Goal: Transaction & Acquisition: Purchase product/service

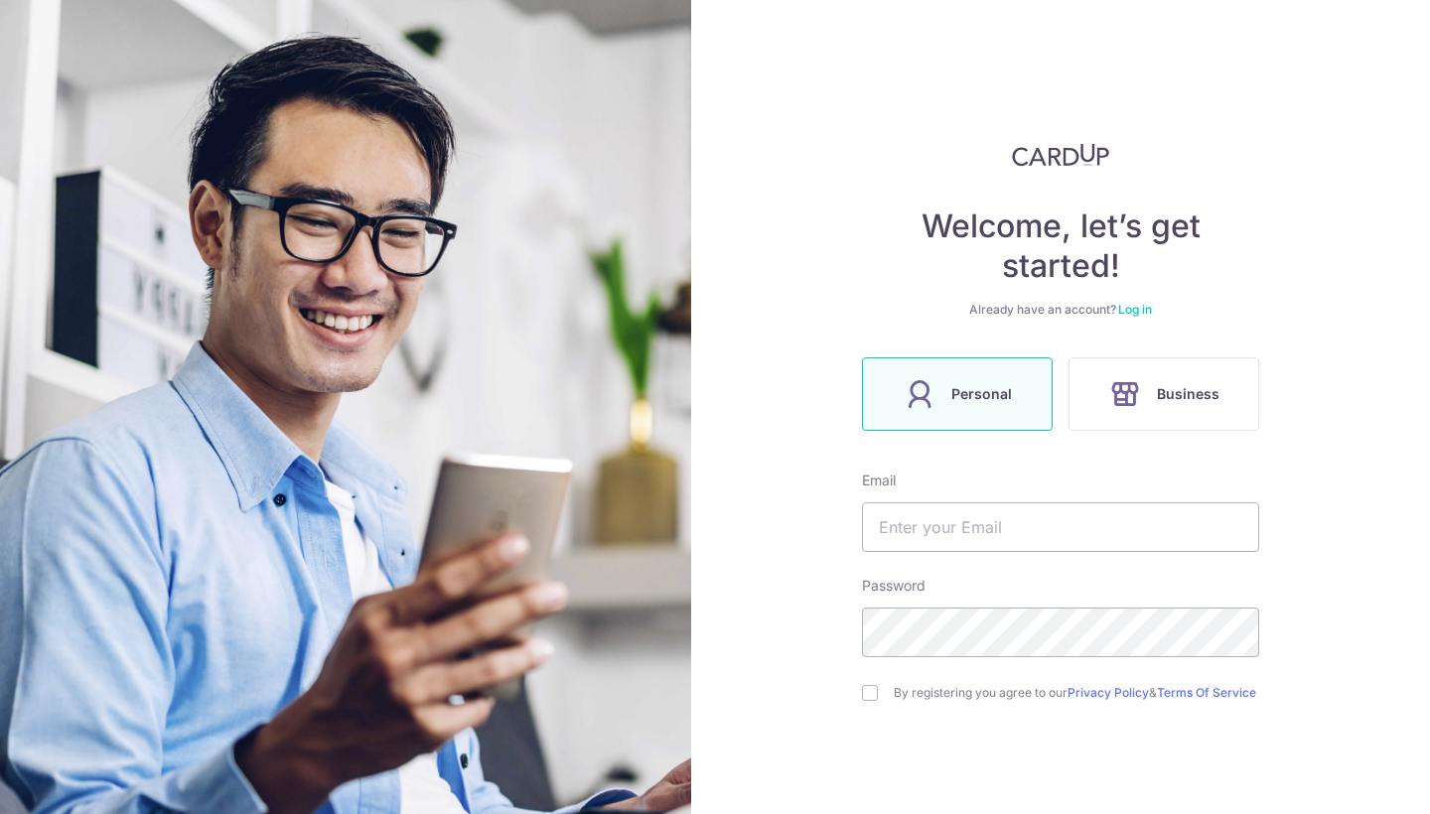
scroll to position [1, 0]
click at [866, 695] on input "checkbox" at bounding box center [870, 692] width 16 height 16
checkbox input "true"
click at [916, 535] on input "text" at bounding box center [1060, 526] width 397 height 50
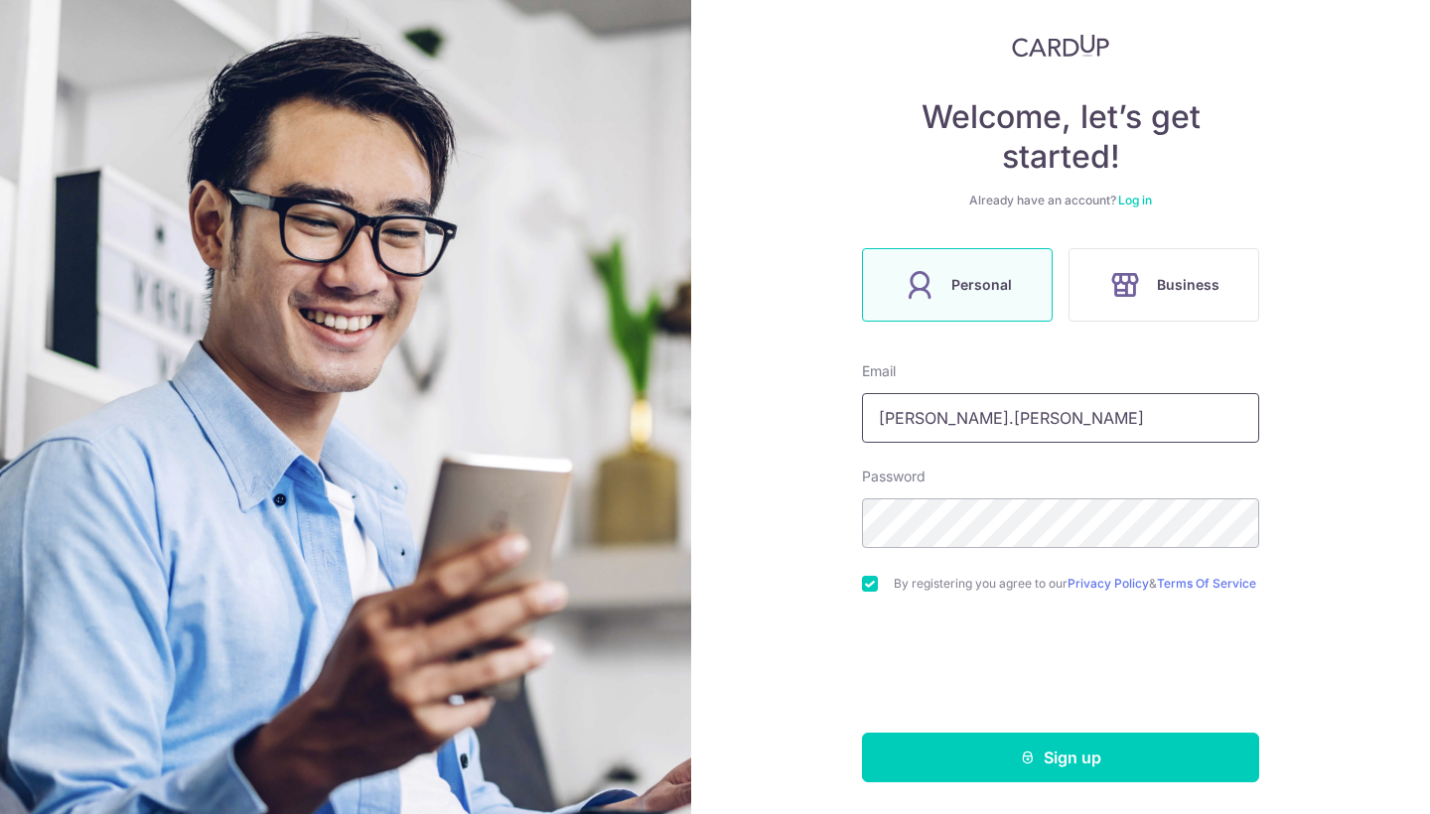
scroll to position [117, 0]
type input "pratul.hegde05@"
type input "pratul.hegde05@gmail.com"
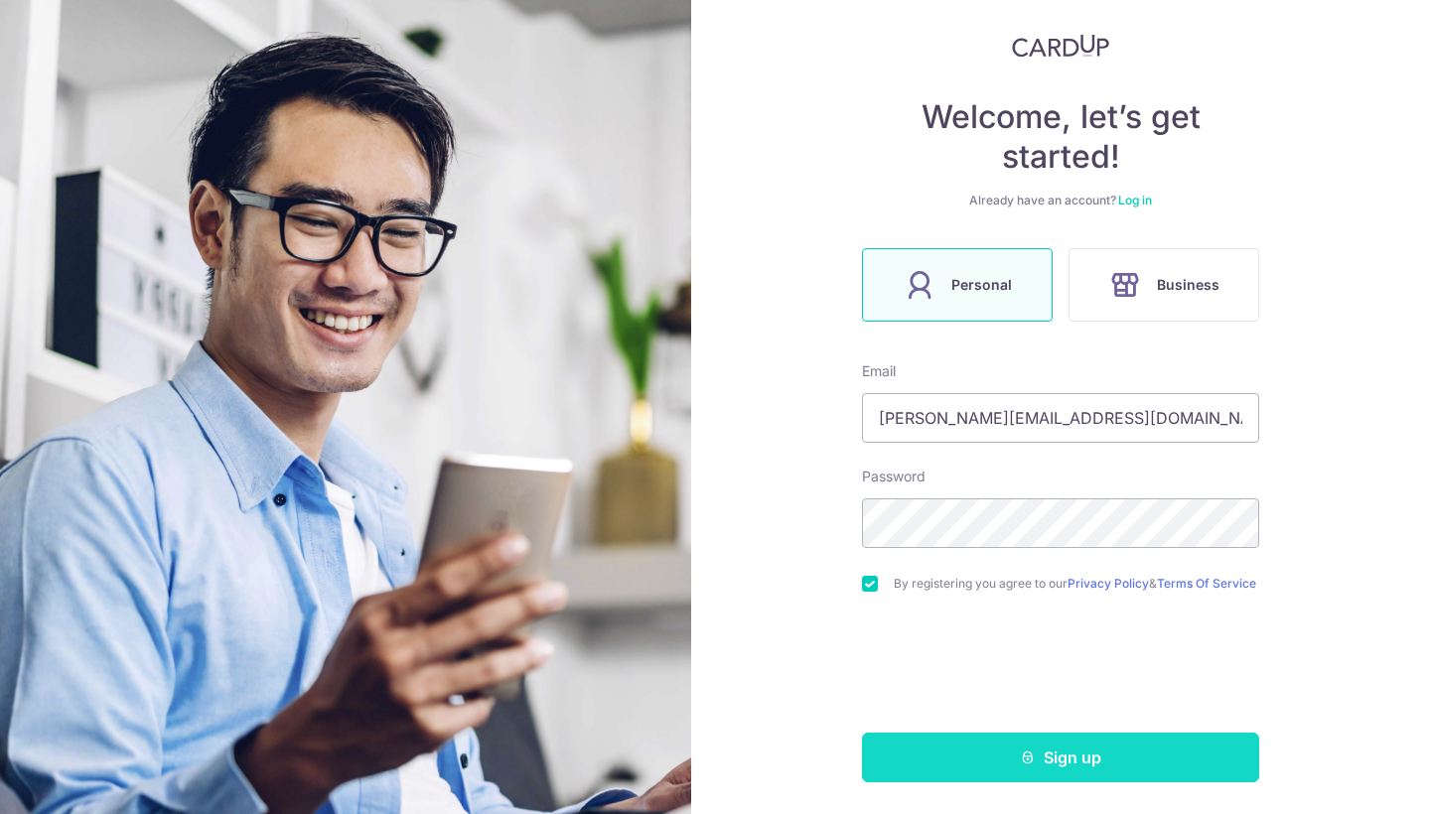
click at [1015, 762] on button "Sign up" at bounding box center [1060, 758] width 397 height 50
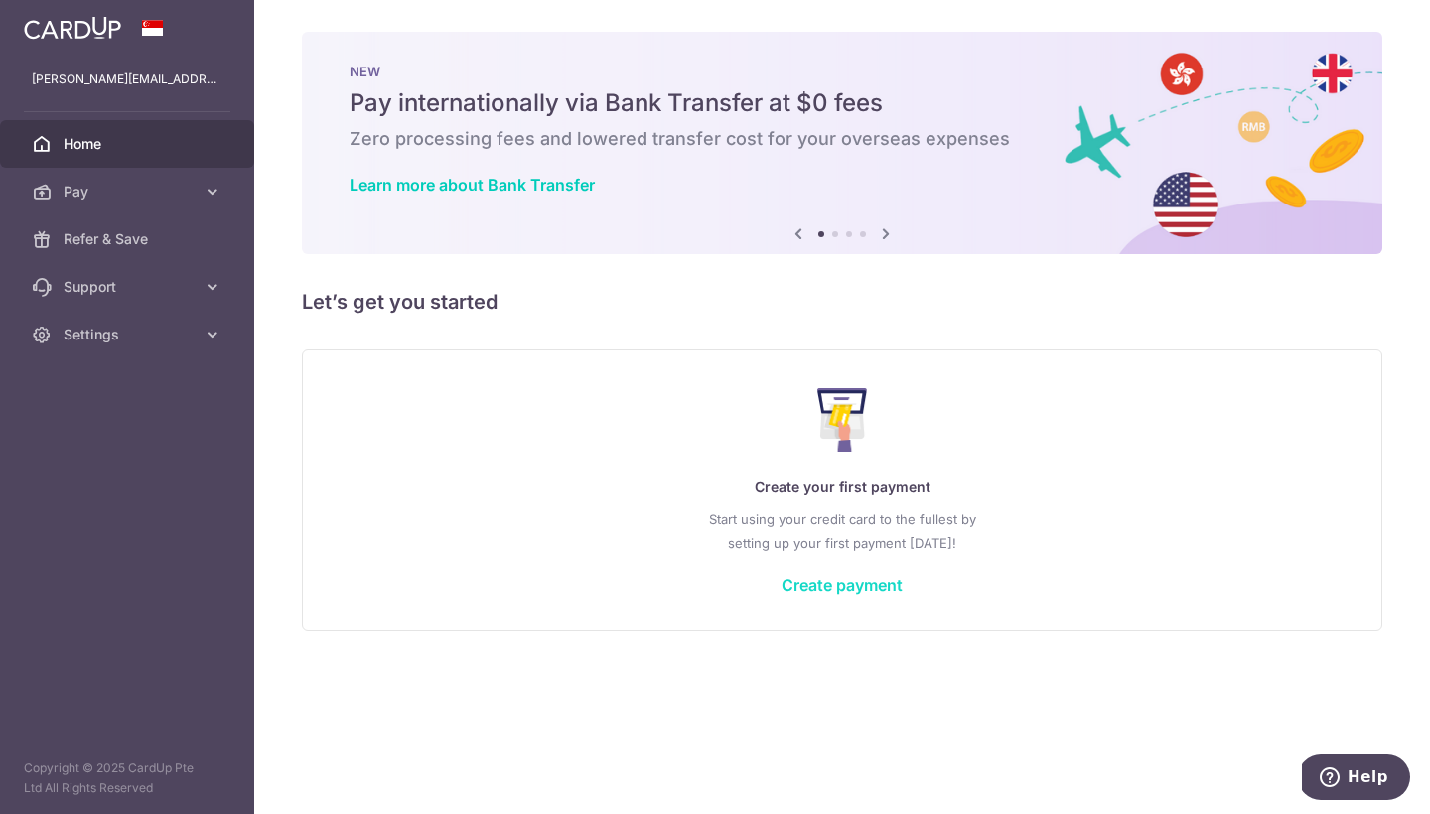
click at [855, 583] on link "Create payment" at bounding box center [841, 585] width 121 height 20
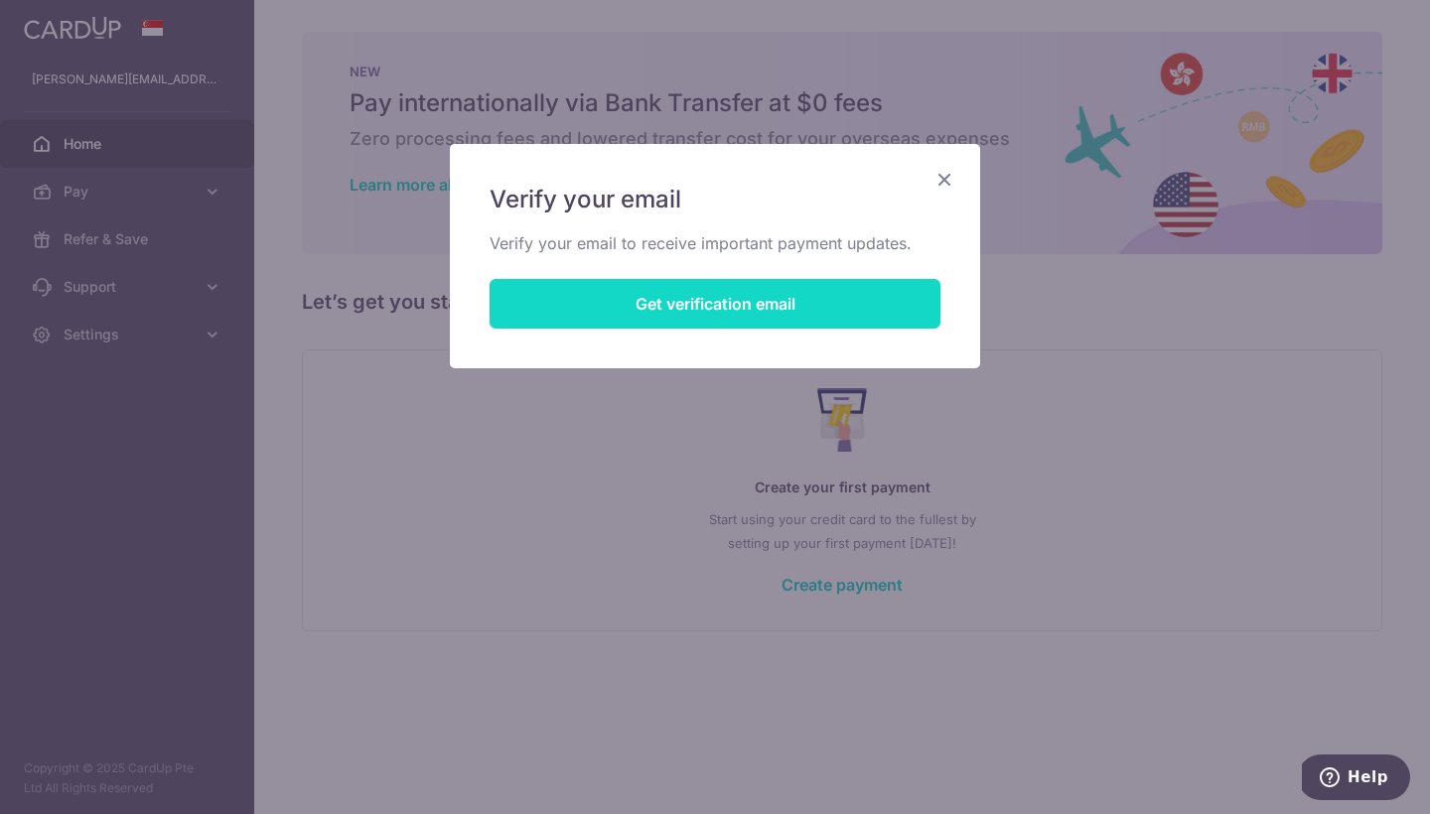
click at [679, 295] on button "Get verification email" at bounding box center [715, 304] width 451 height 50
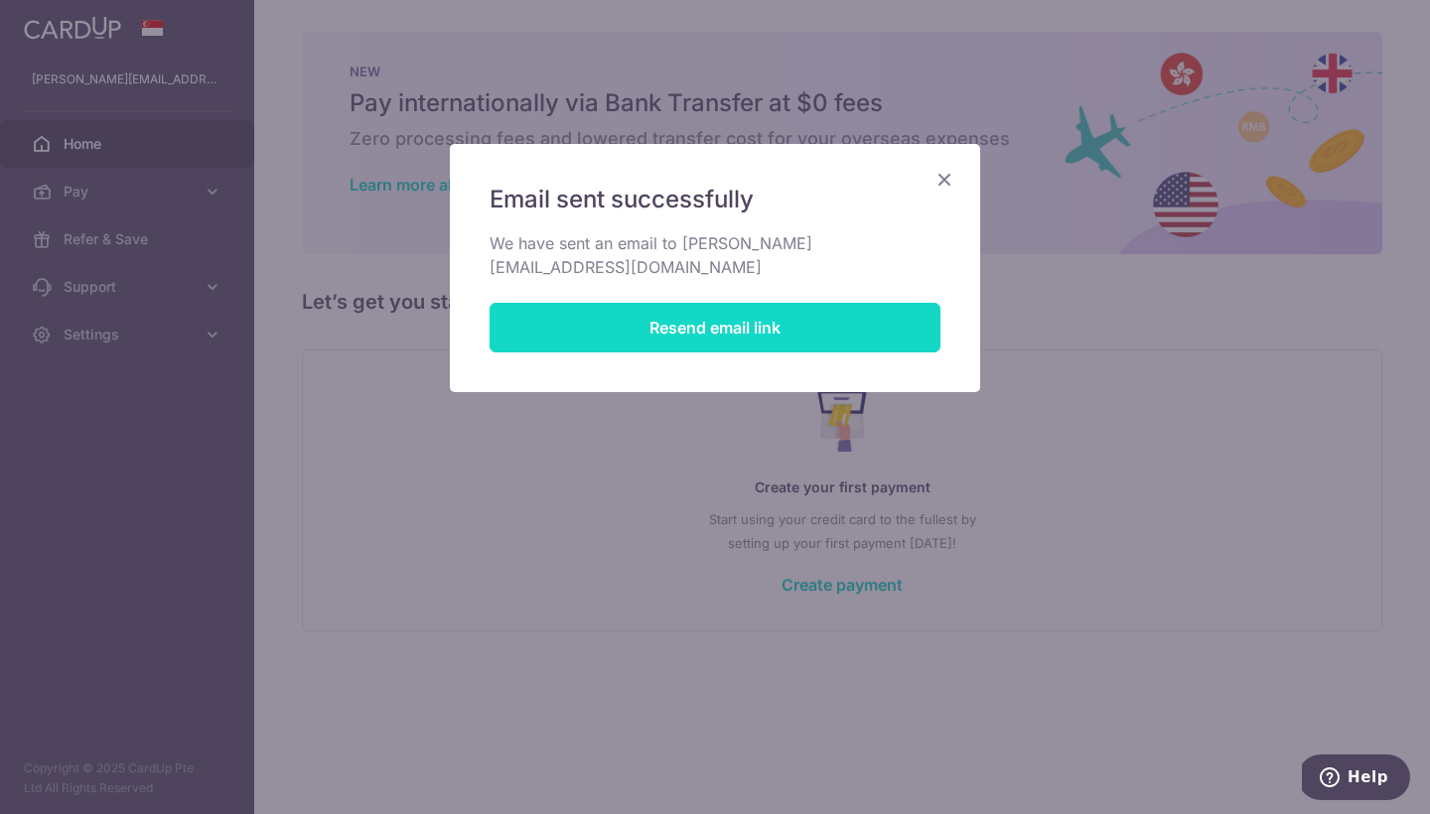
click at [679, 303] on button "Resend email link" at bounding box center [715, 328] width 451 height 50
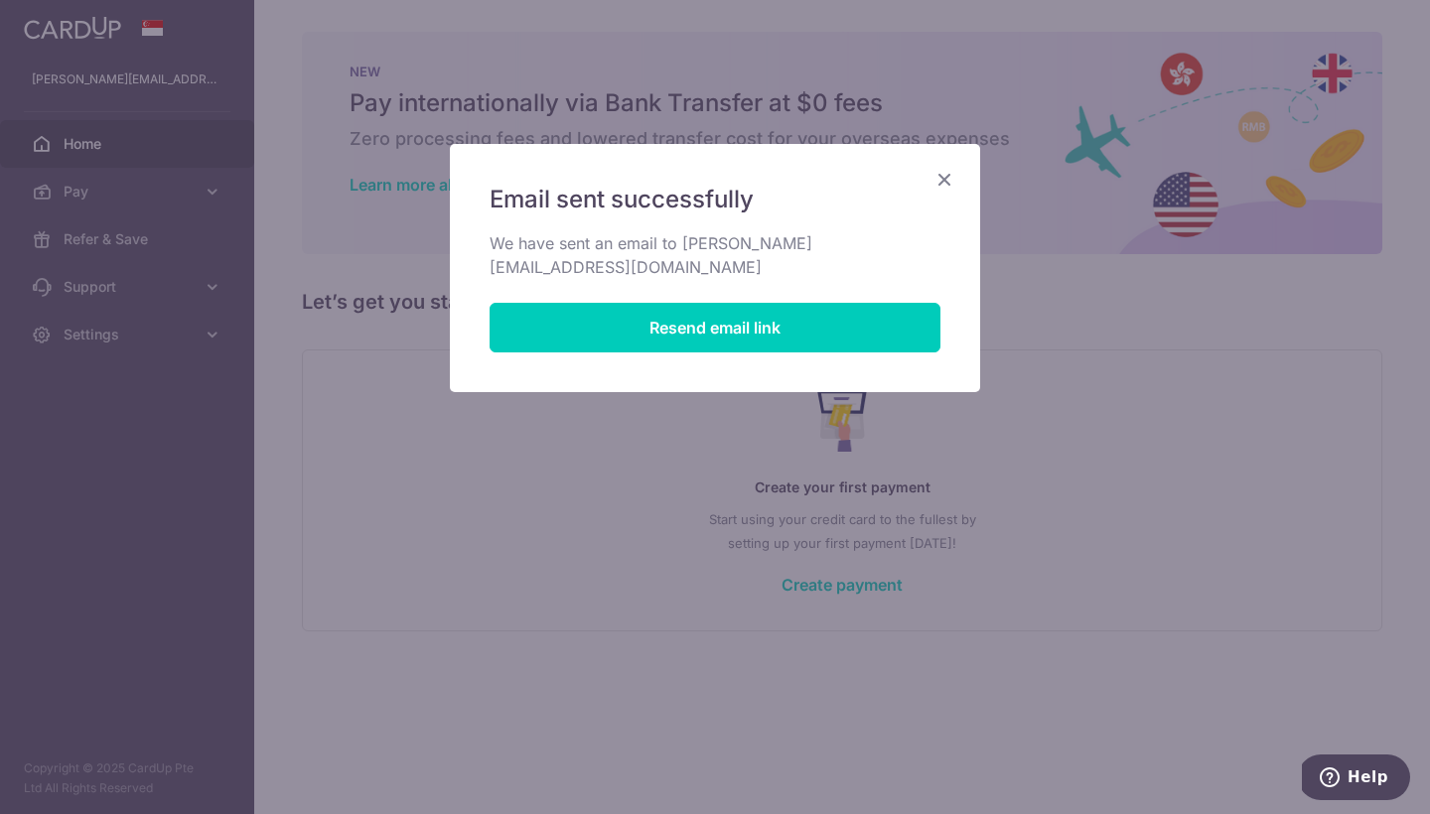
click at [940, 182] on icon "Close" at bounding box center [944, 179] width 24 height 25
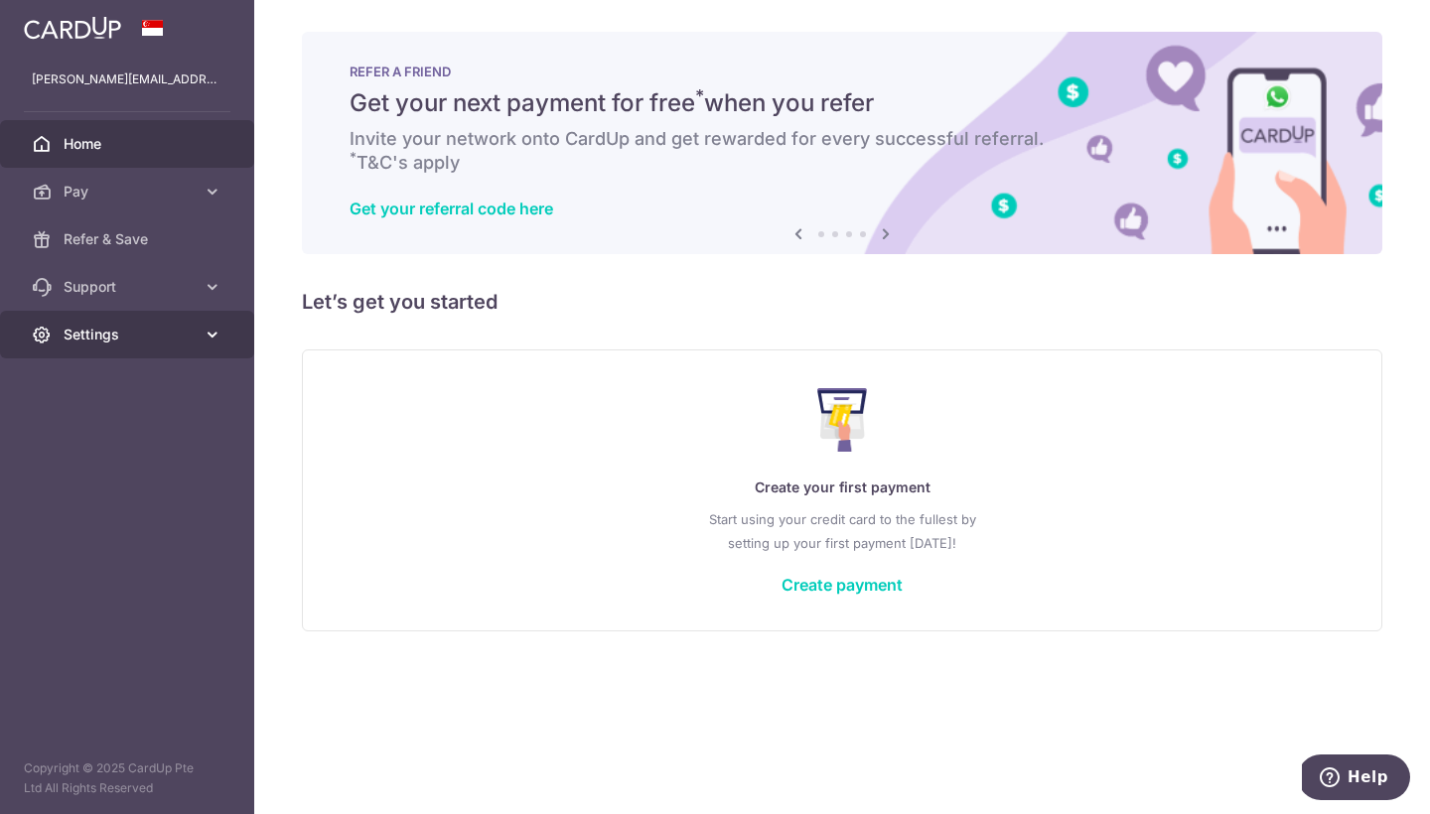
click at [113, 336] on span "Settings" at bounding box center [129, 335] width 131 height 20
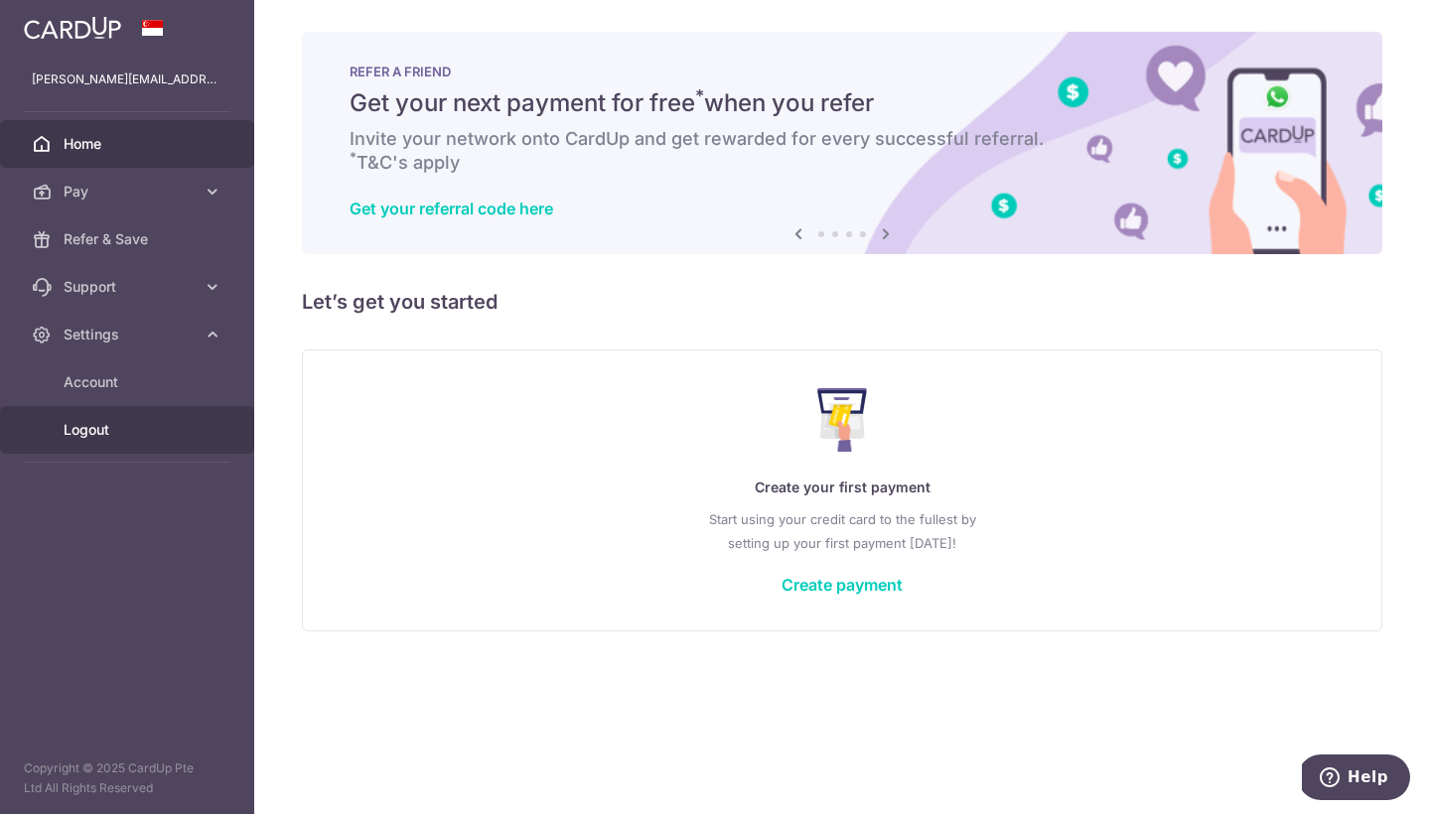
click at [100, 445] on link "Logout" at bounding box center [127, 430] width 254 height 48
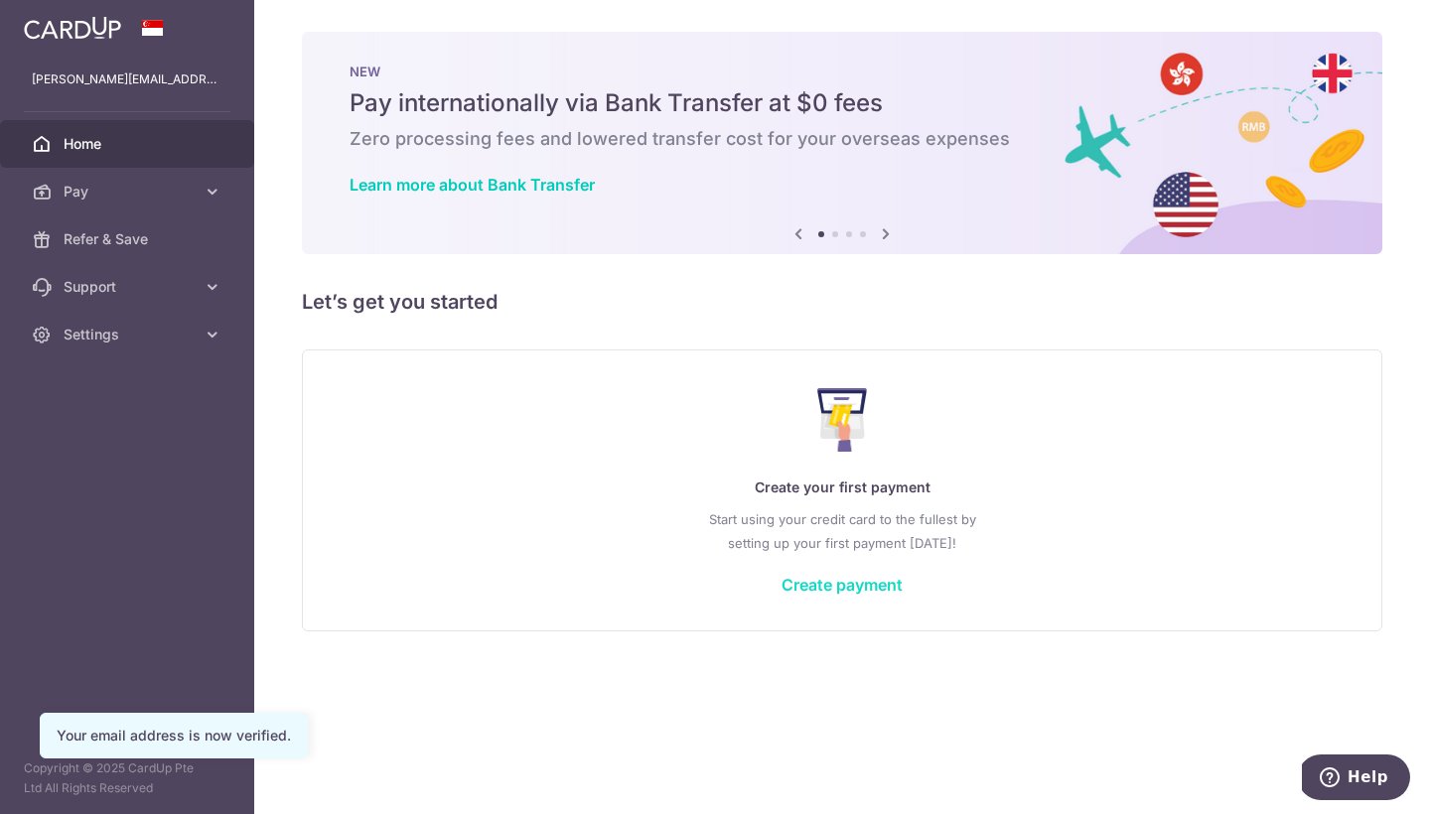
click at [879, 592] on link "Create payment" at bounding box center [841, 585] width 121 height 20
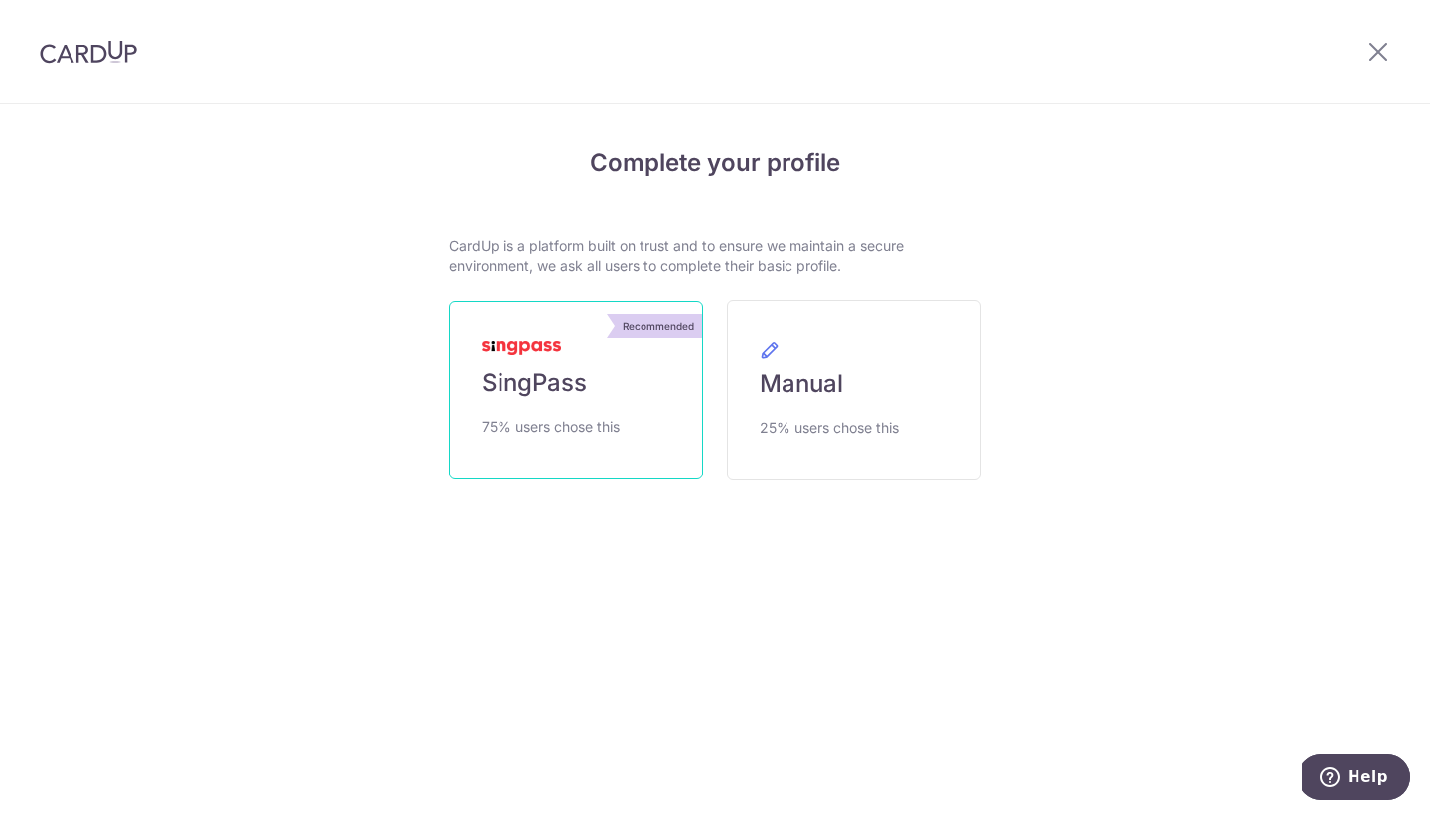
click at [672, 414] on link "Recommended SingPass 75% users chose this" at bounding box center [576, 390] width 254 height 179
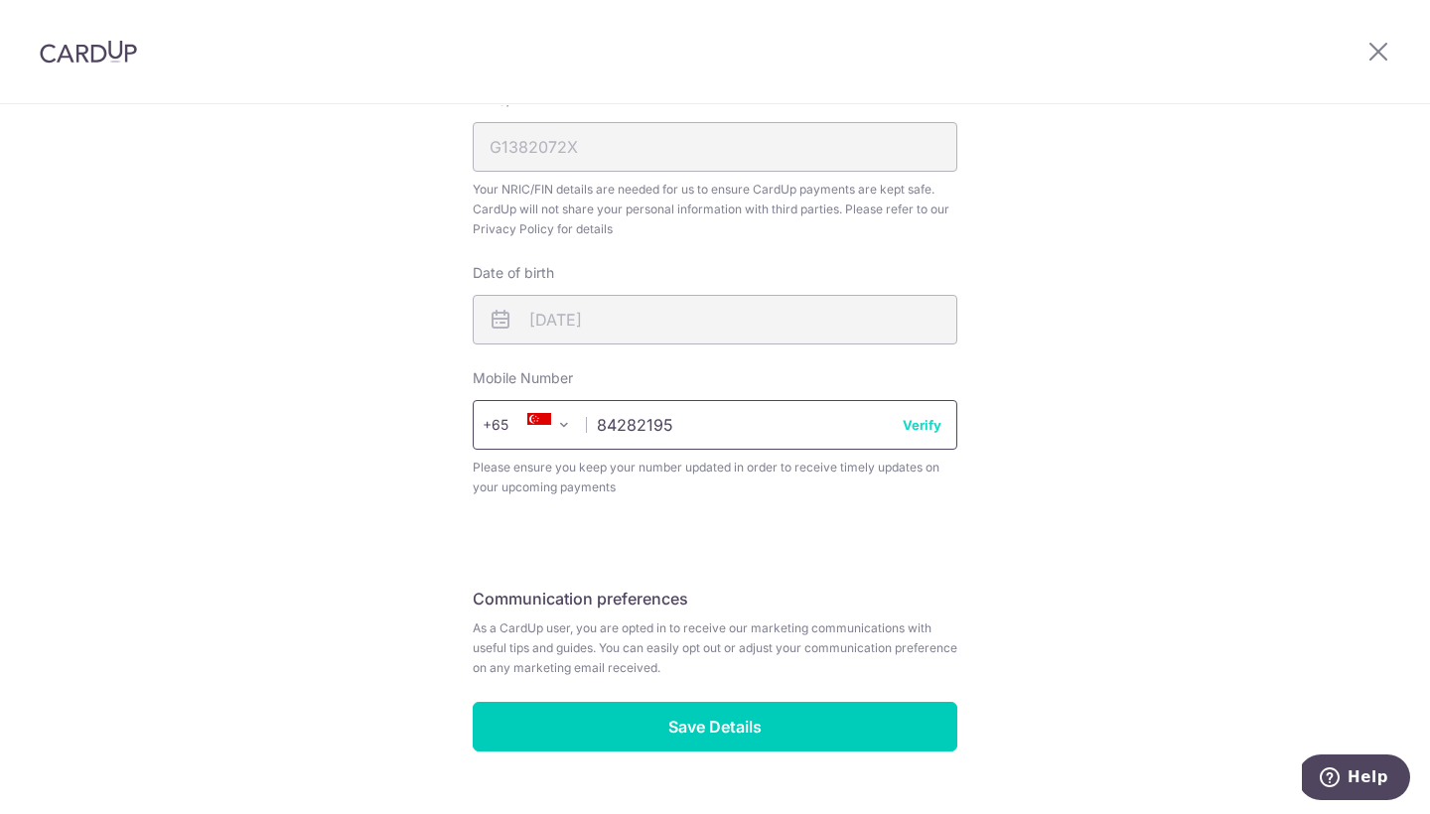
scroll to position [619, 0]
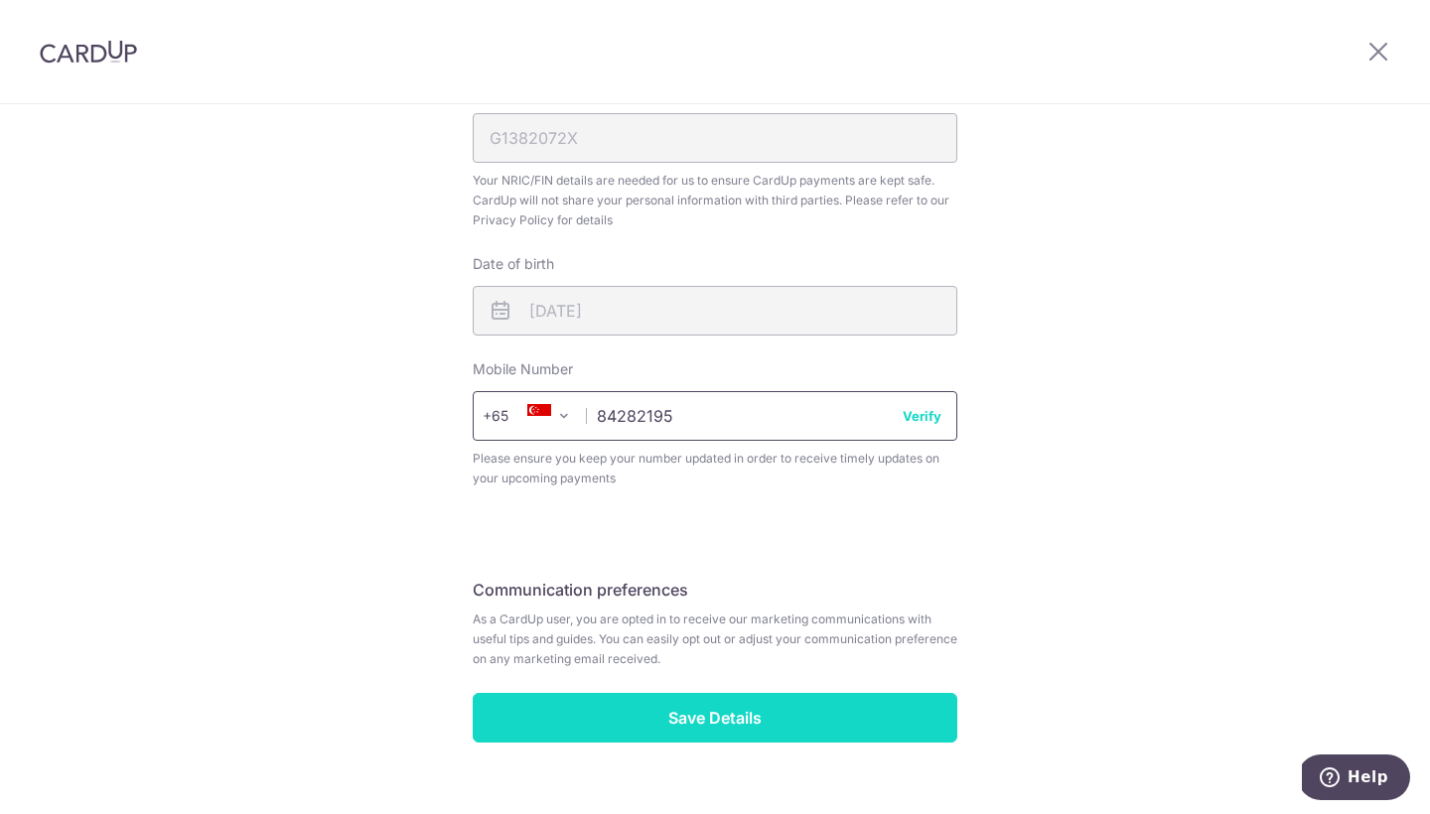
type input "84282195"
click at [806, 729] on input "Save Details" at bounding box center [715, 718] width 485 height 50
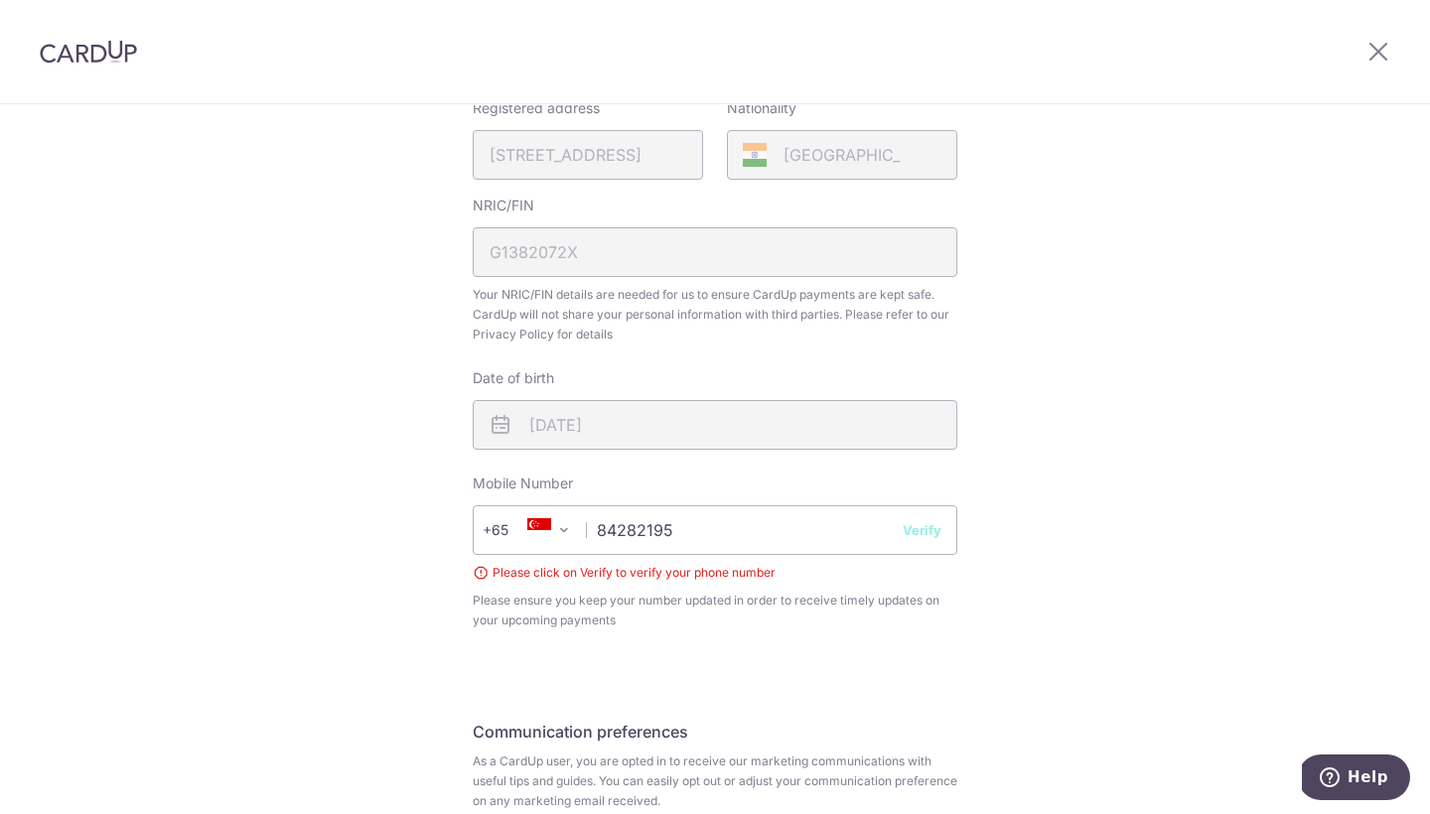
scroll to position [500, 0]
click at [928, 534] on button "Verify" at bounding box center [922, 534] width 39 height 20
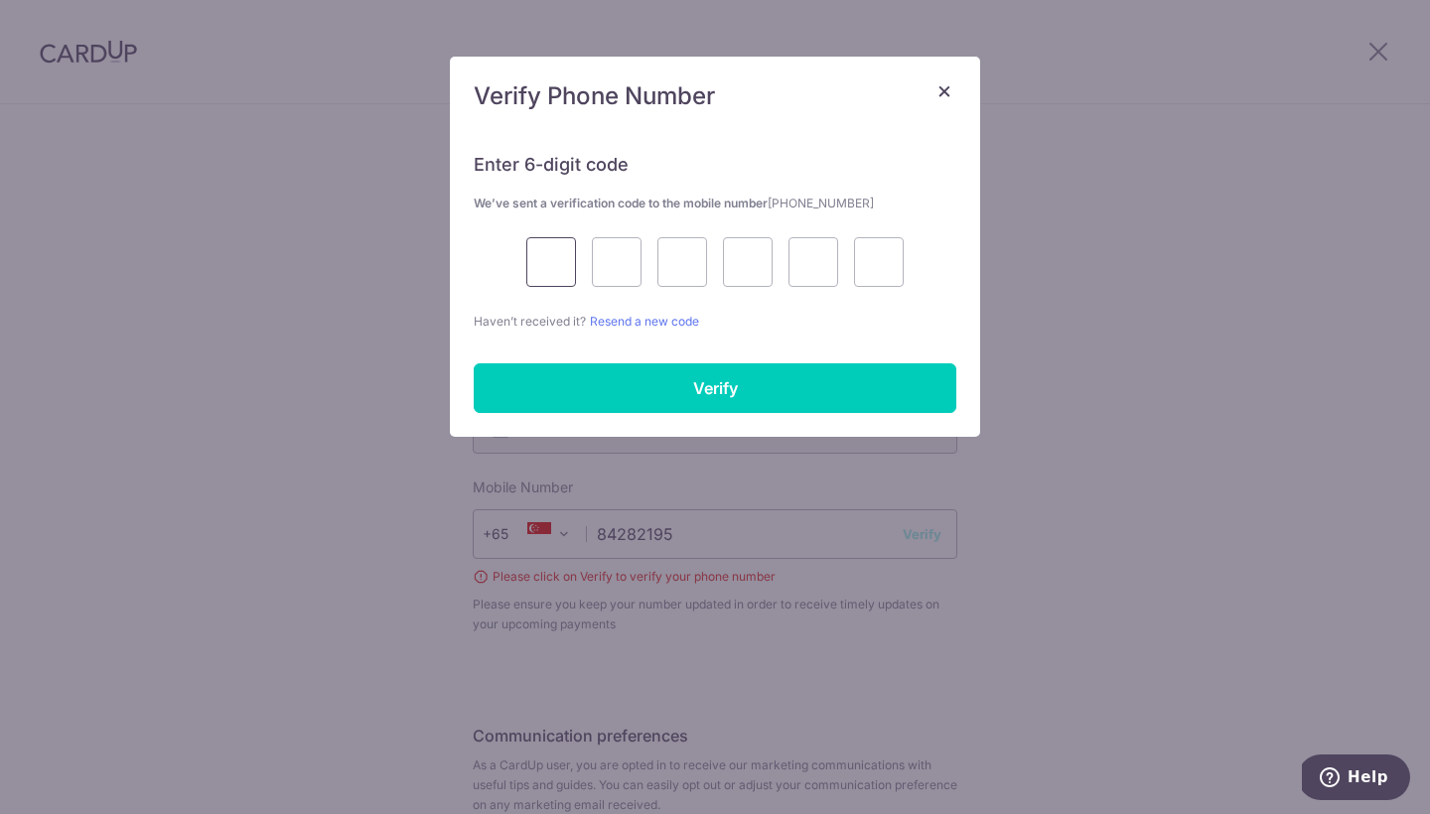
click at [541, 277] on input "text" at bounding box center [551, 262] width 50 height 50
type input "1"
type input "3"
type input "6"
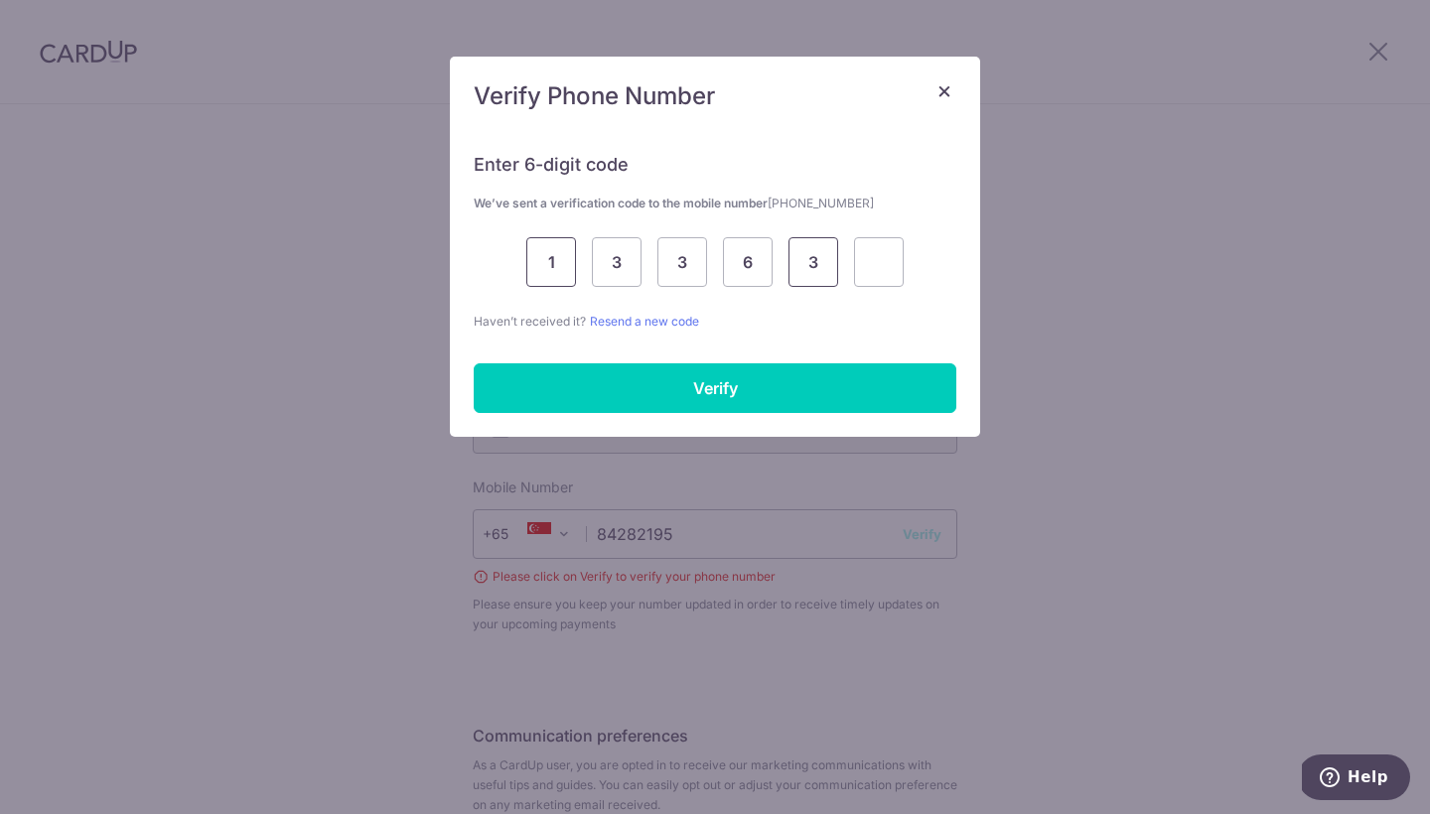
type input "3"
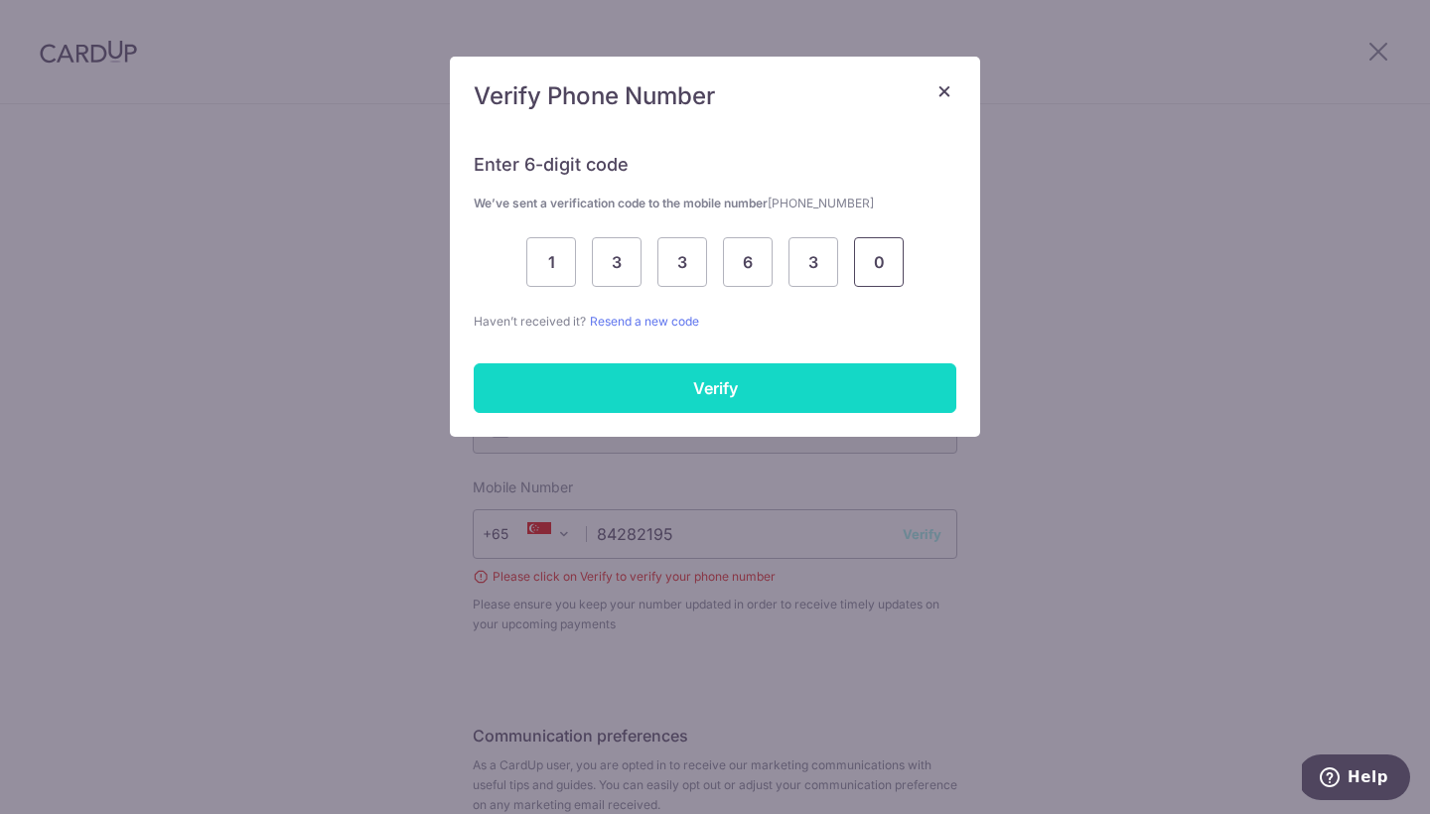
type input "0"
click at [662, 365] on input "Verify" at bounding box center [715, 388] width 483 height 50
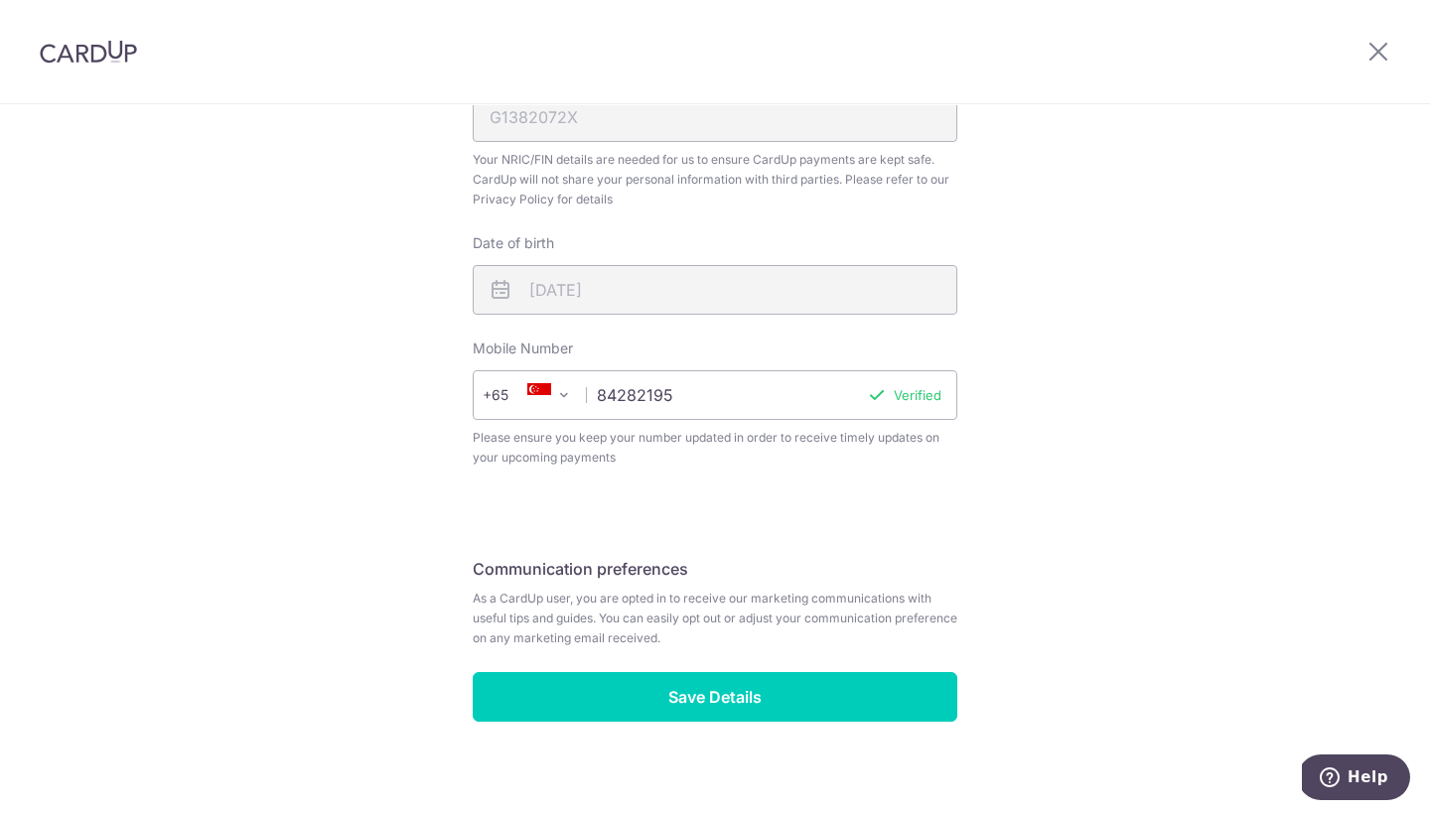
scroll to position [647, 0]
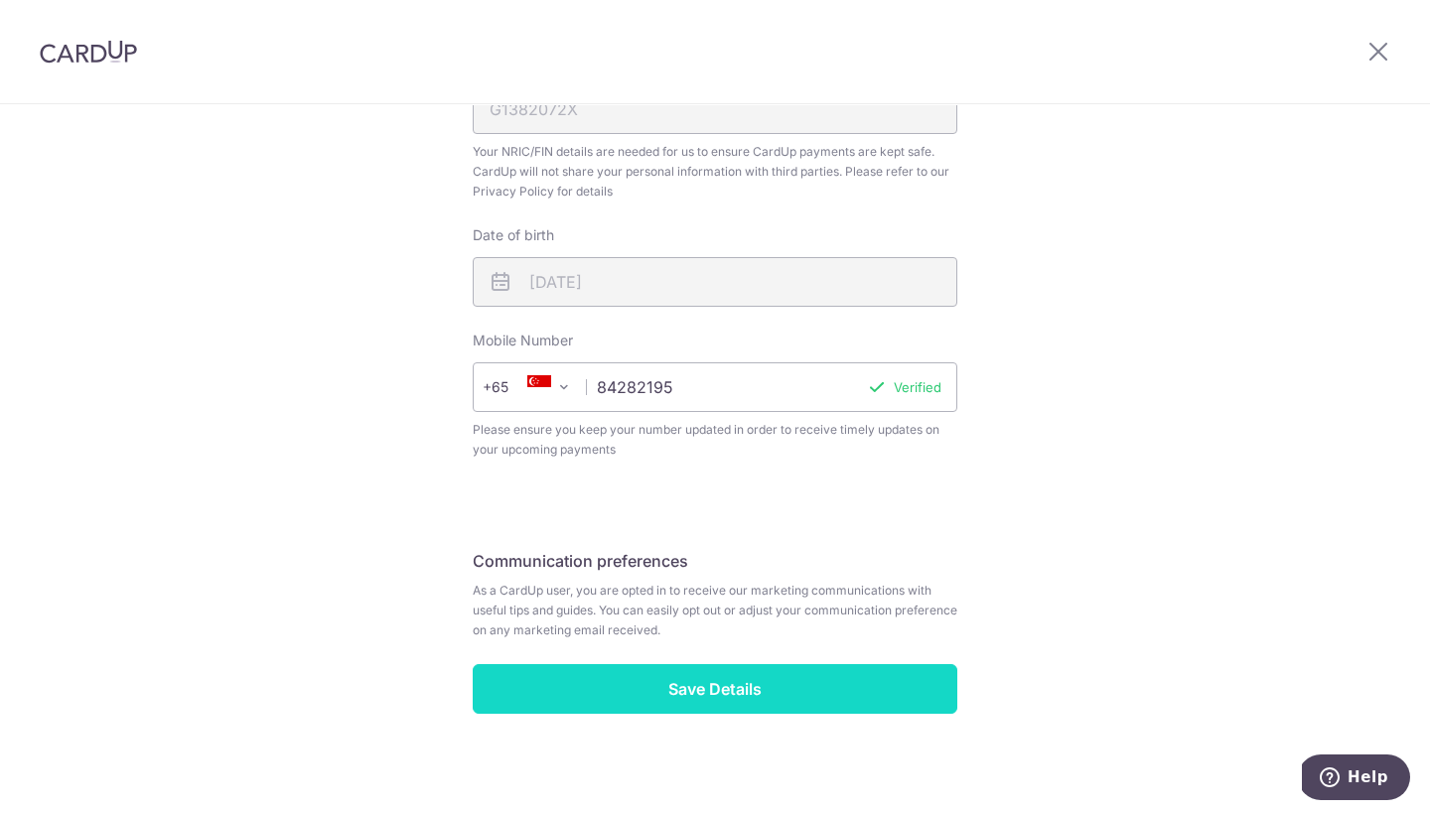
click at [674, 689] on input "Save Details" at bounding box center [715, 689] width 485 height 50
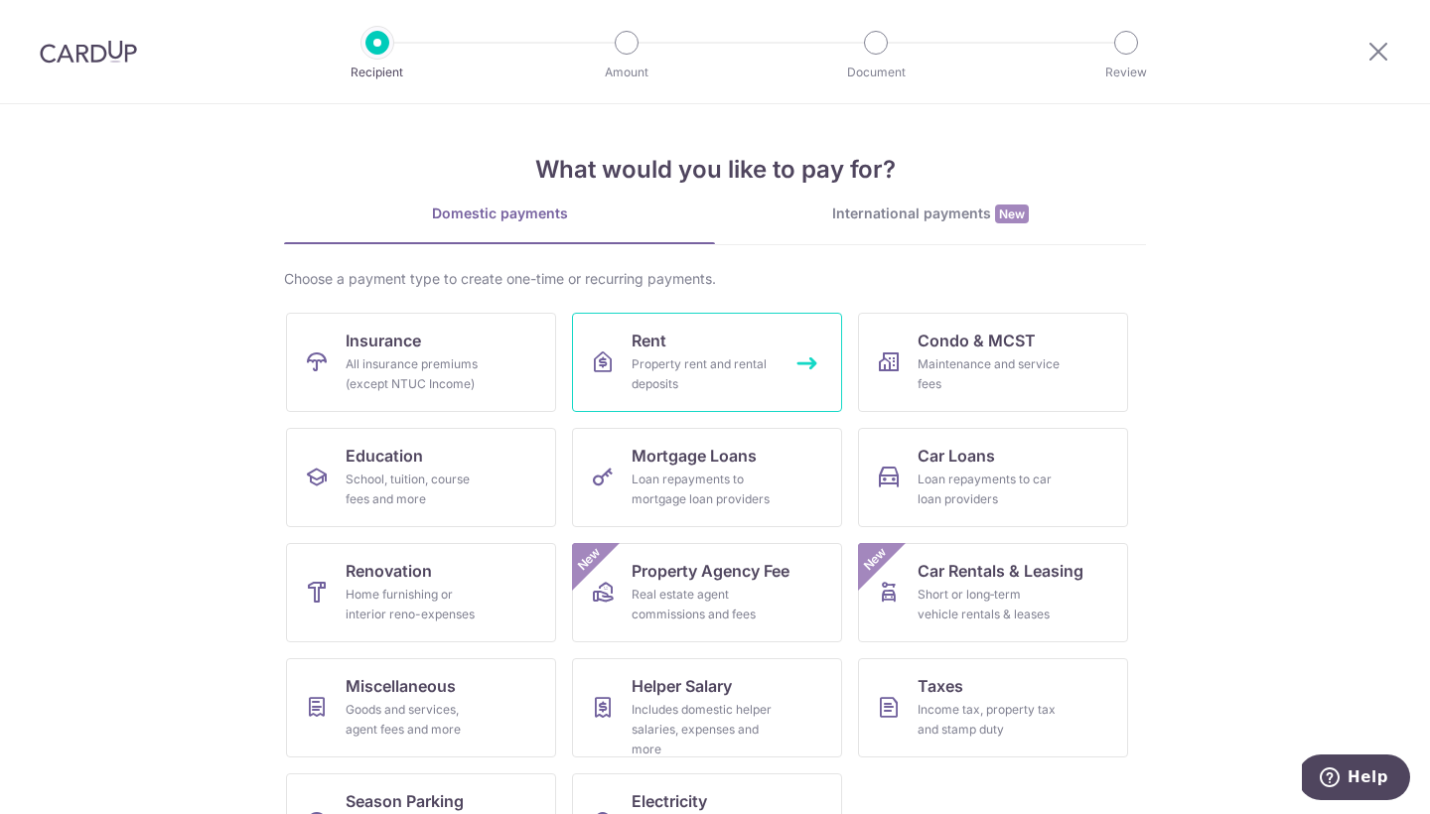
click at [761, 352] on link "Rent Property rent and rental deposits" at bounding box center [707, 362] width 270 height 99
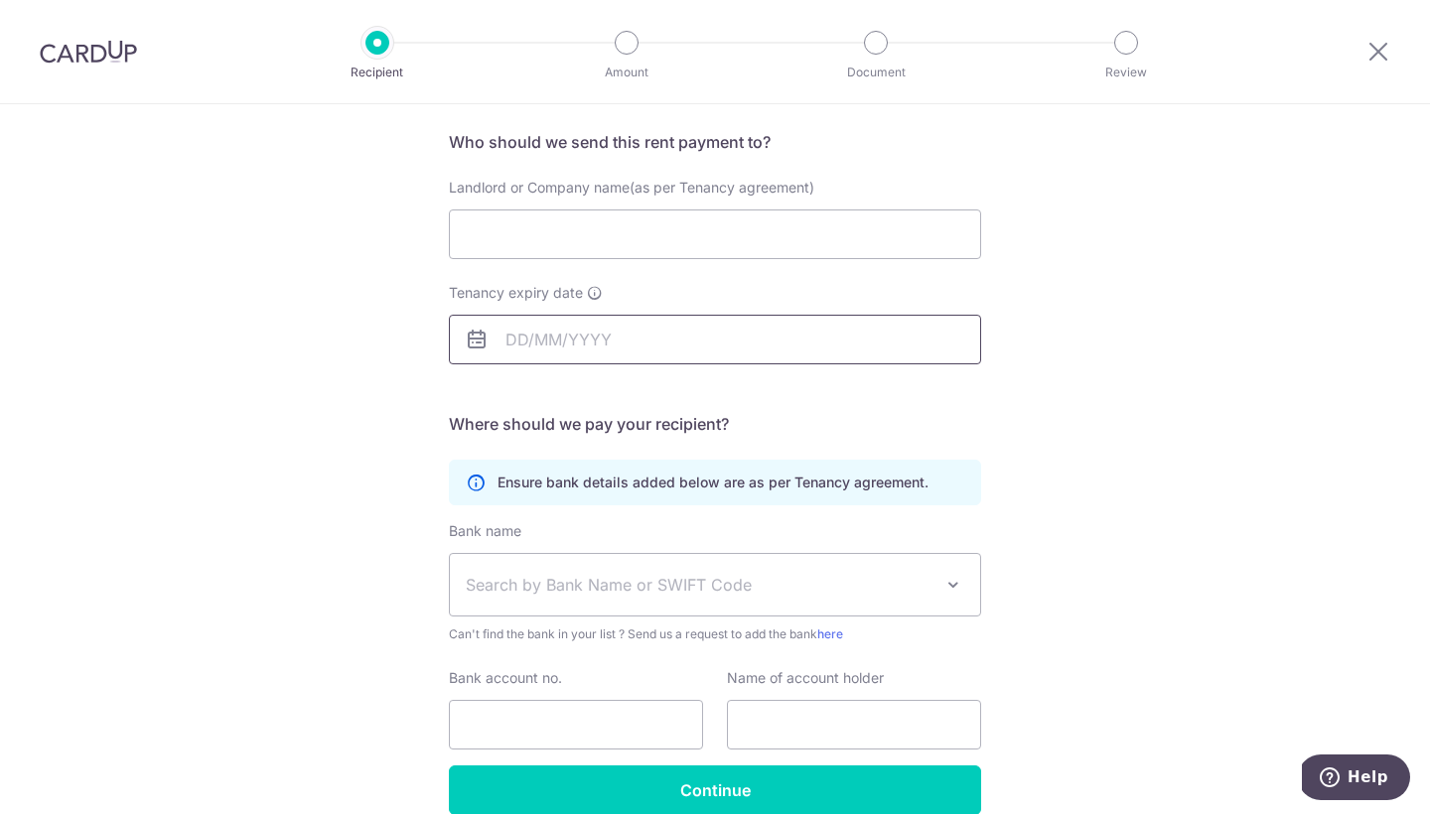
scroll to position [139, 0]
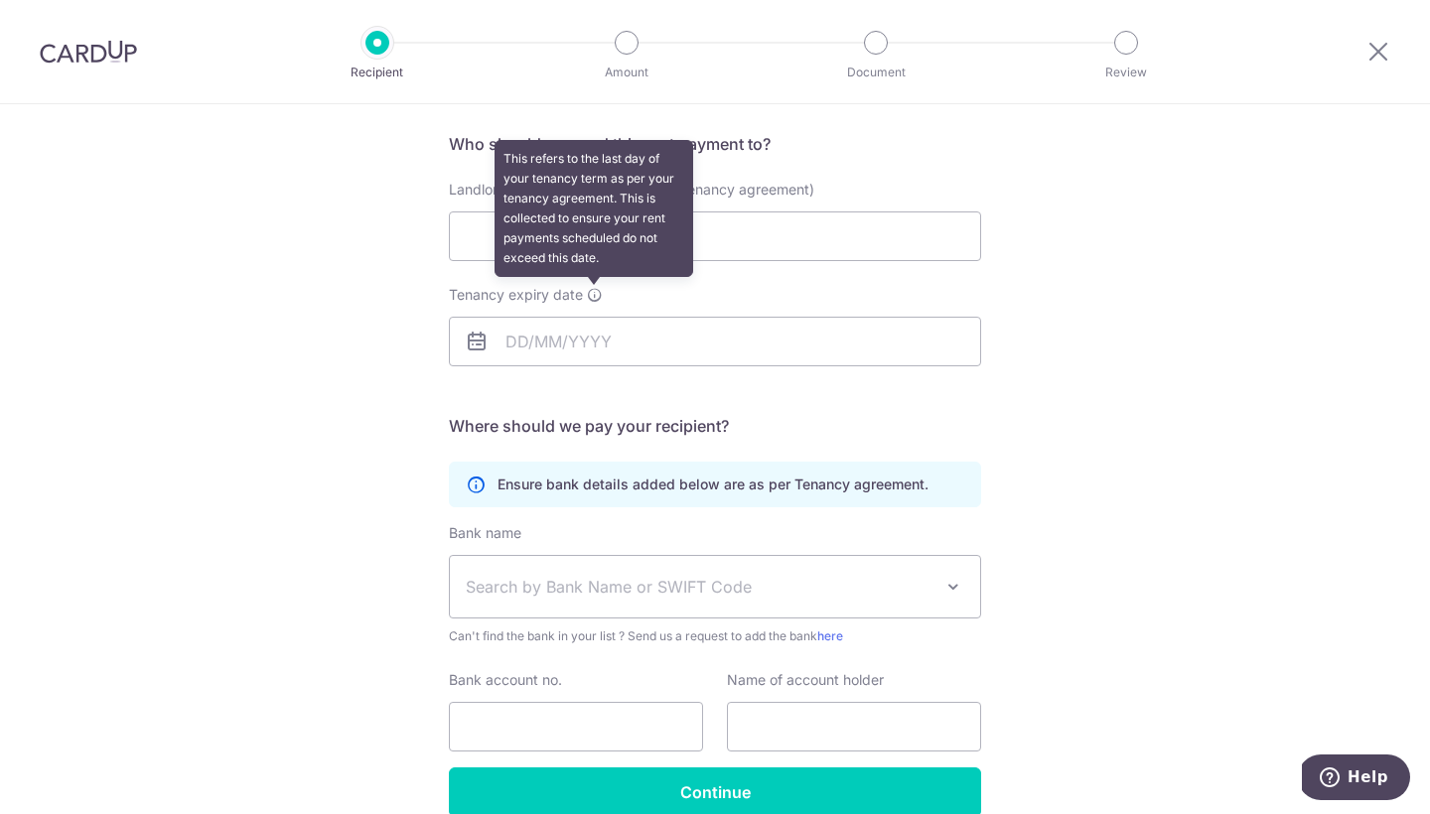
click at [594, 293] on icon at bounding box center [595, 295] width 16 height 16
click at [594, 317] on input "Tenancy expiry date This refers to the last day of your tenancy term as per you…" at bounding box center [715, 342] width 532 height 50
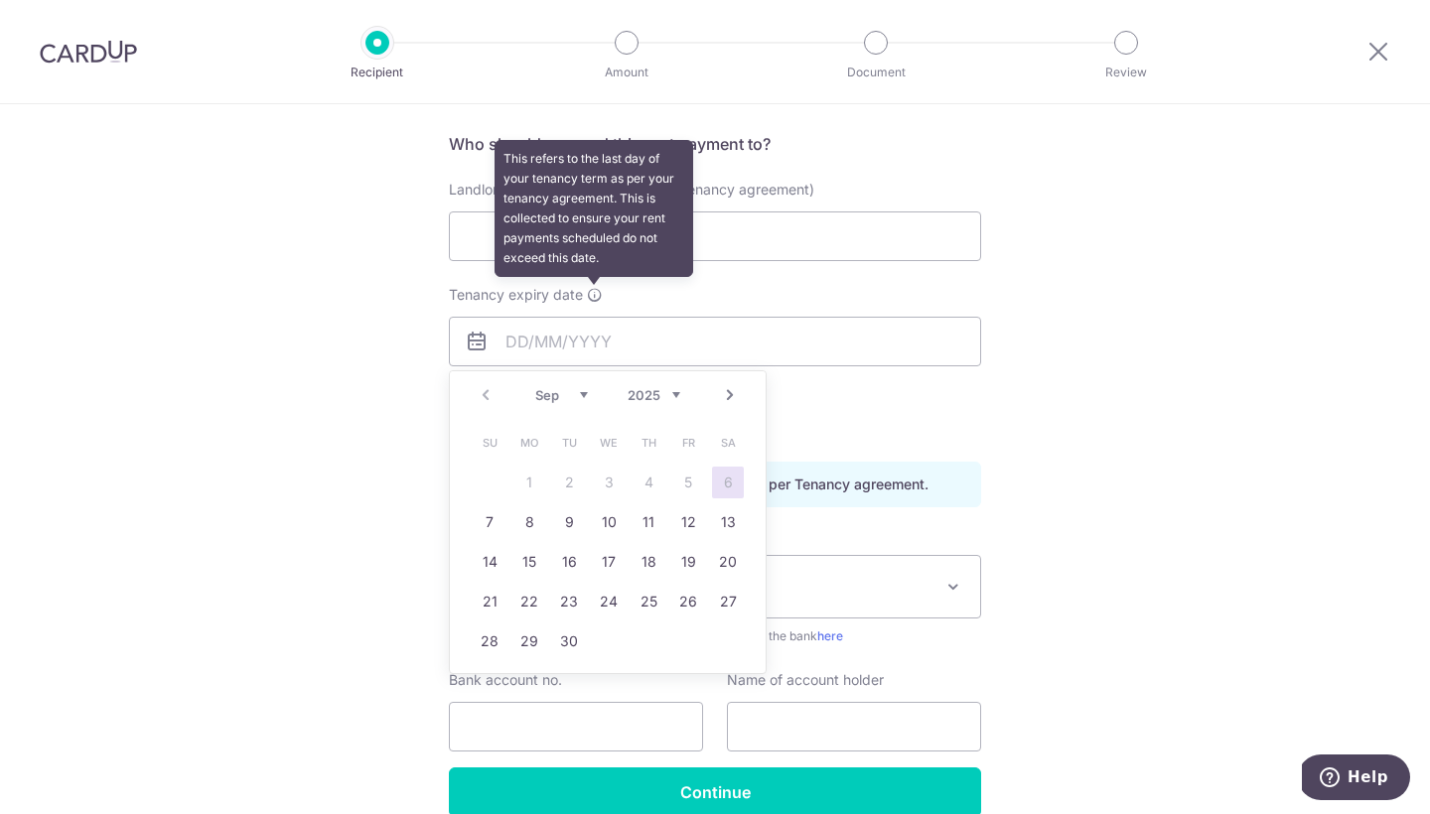
click at [594, 293] on icon at bounding box center [595, 295] width 16 height 16
click at [594, 317] on input "Tenancy expiry date This refers to the last day of your tenancy term as per you…" at bounding box center [715, 342] width 532 height 50
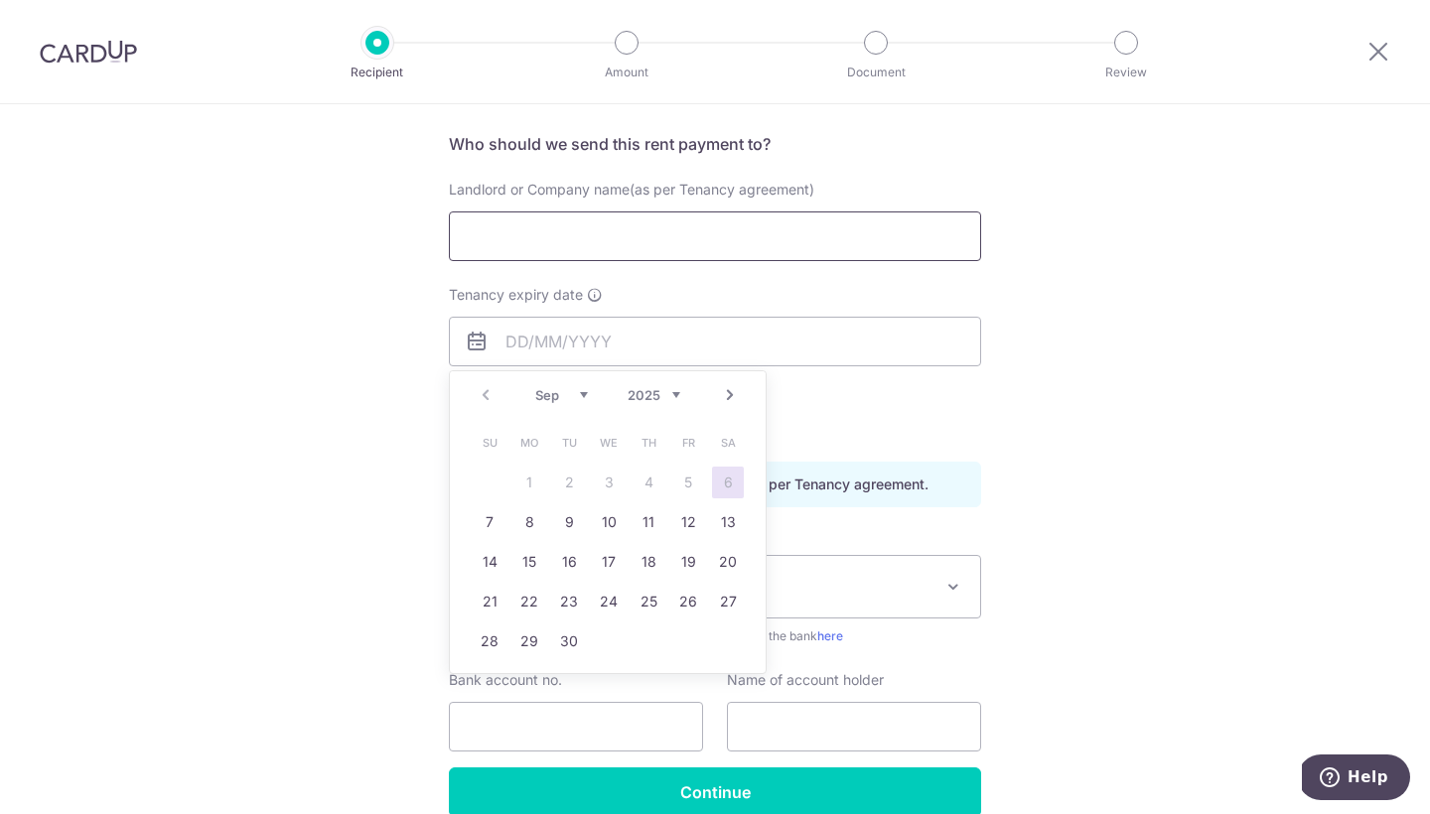
click at [469, 230] on input "Landlord or Company name(as per Tenancy agreement)" at bounding box center [715, 236] width 532 height 50
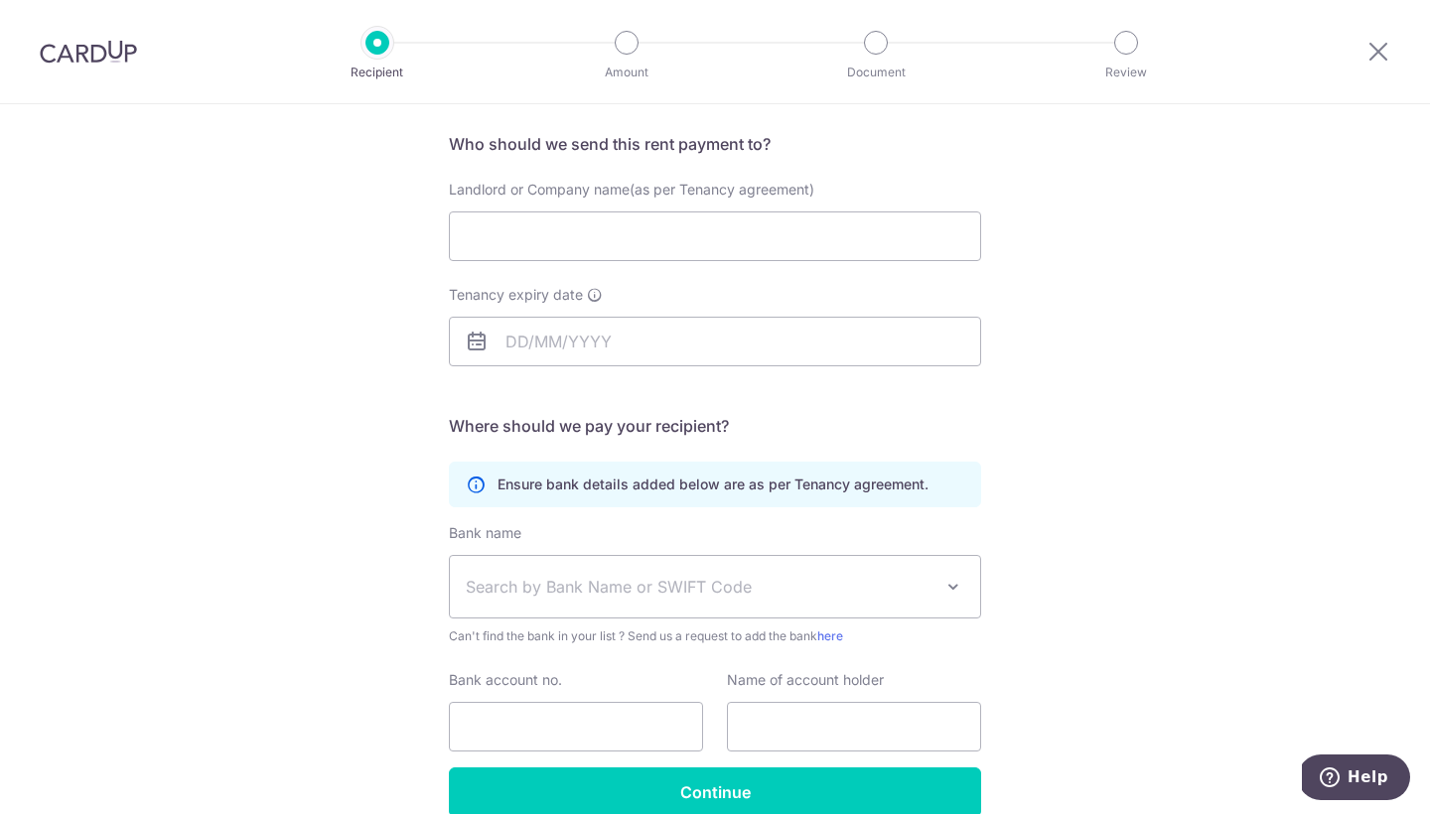
click at [731, 587] on span "Search by Bank Name or SWIFT Code" at bounding box center [699, 587] width 467 height 24
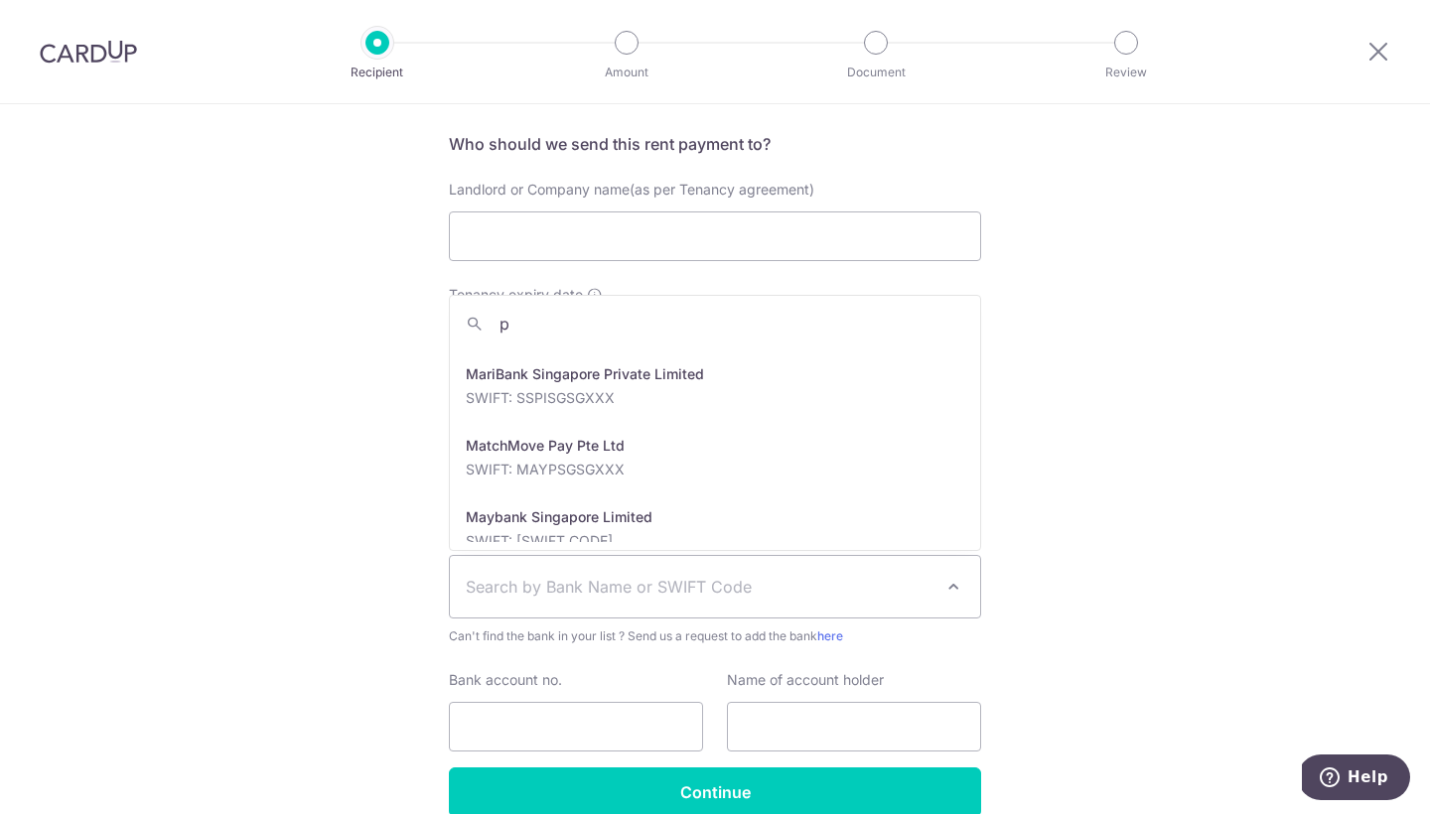
scroll to position [0, 0]
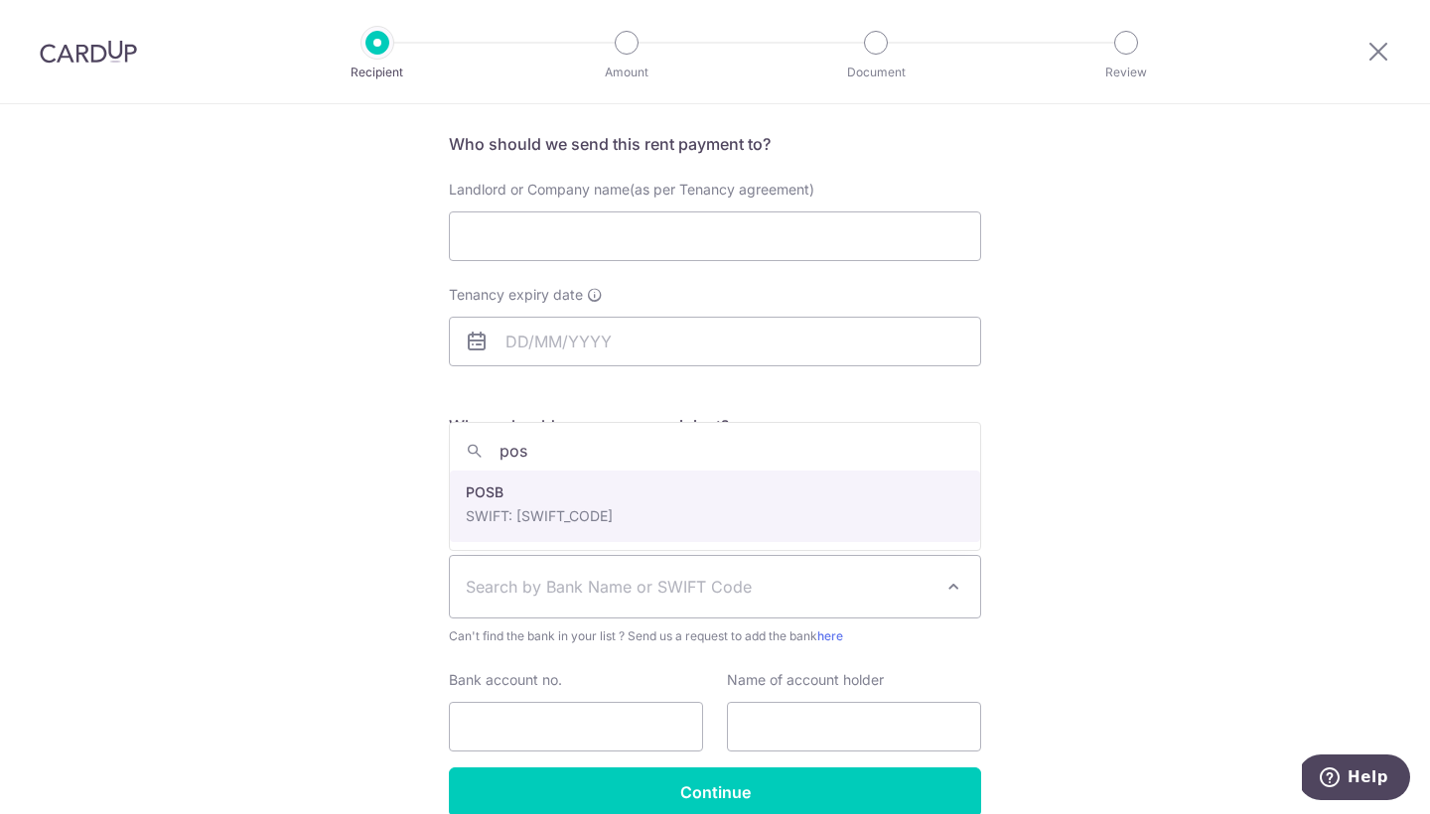
type input "posb"
select select "19"
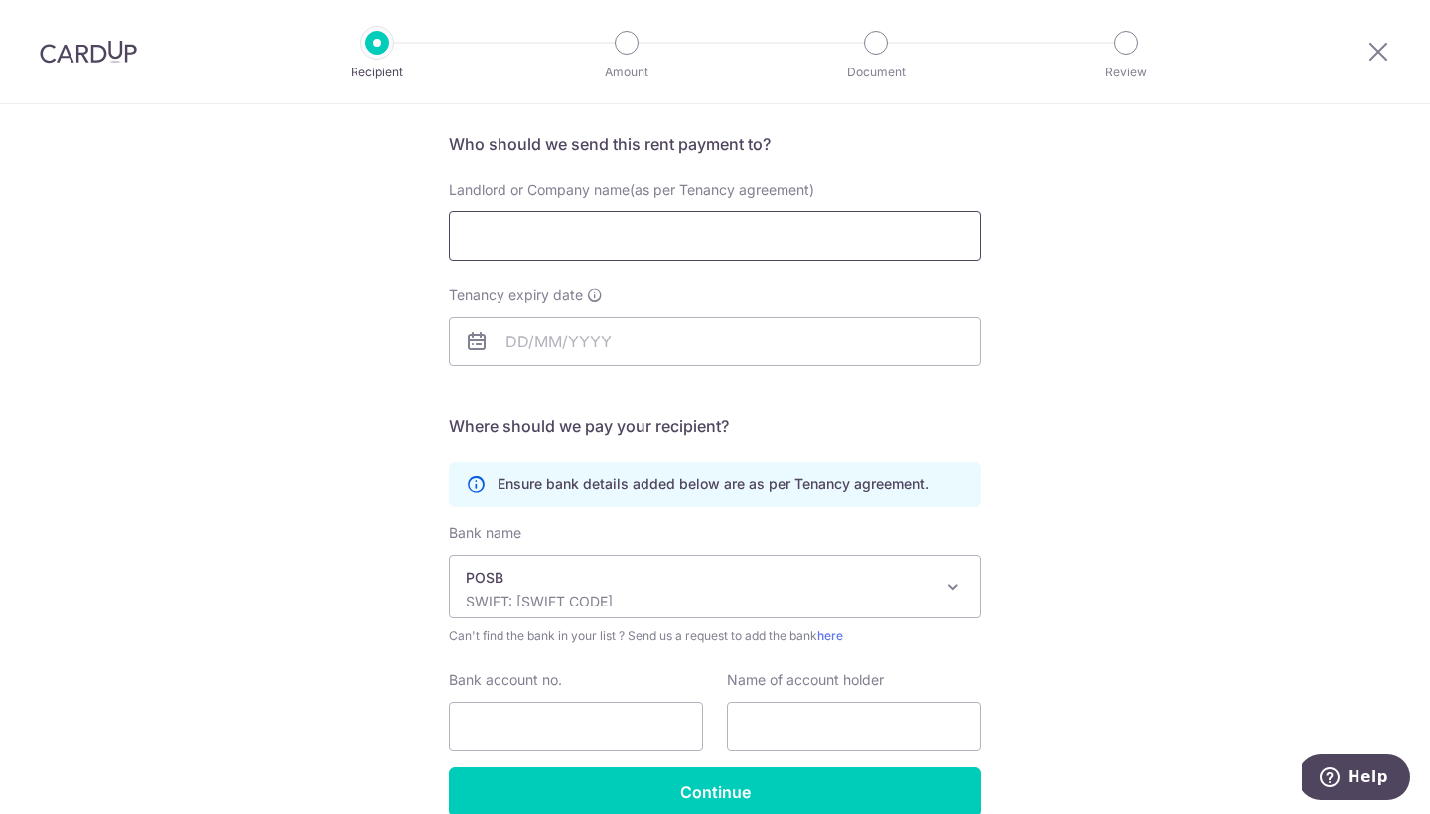
click at [662, 219] on input "Landlord or Company name(as per Tenancy agreement)" at bounding box center [715, 236] width 532 height 50
type input "Yee Soo Hah"
click at [620, 348] on input "Tenancy expiry date" at bounding box center [715, 342] width 532 height 50
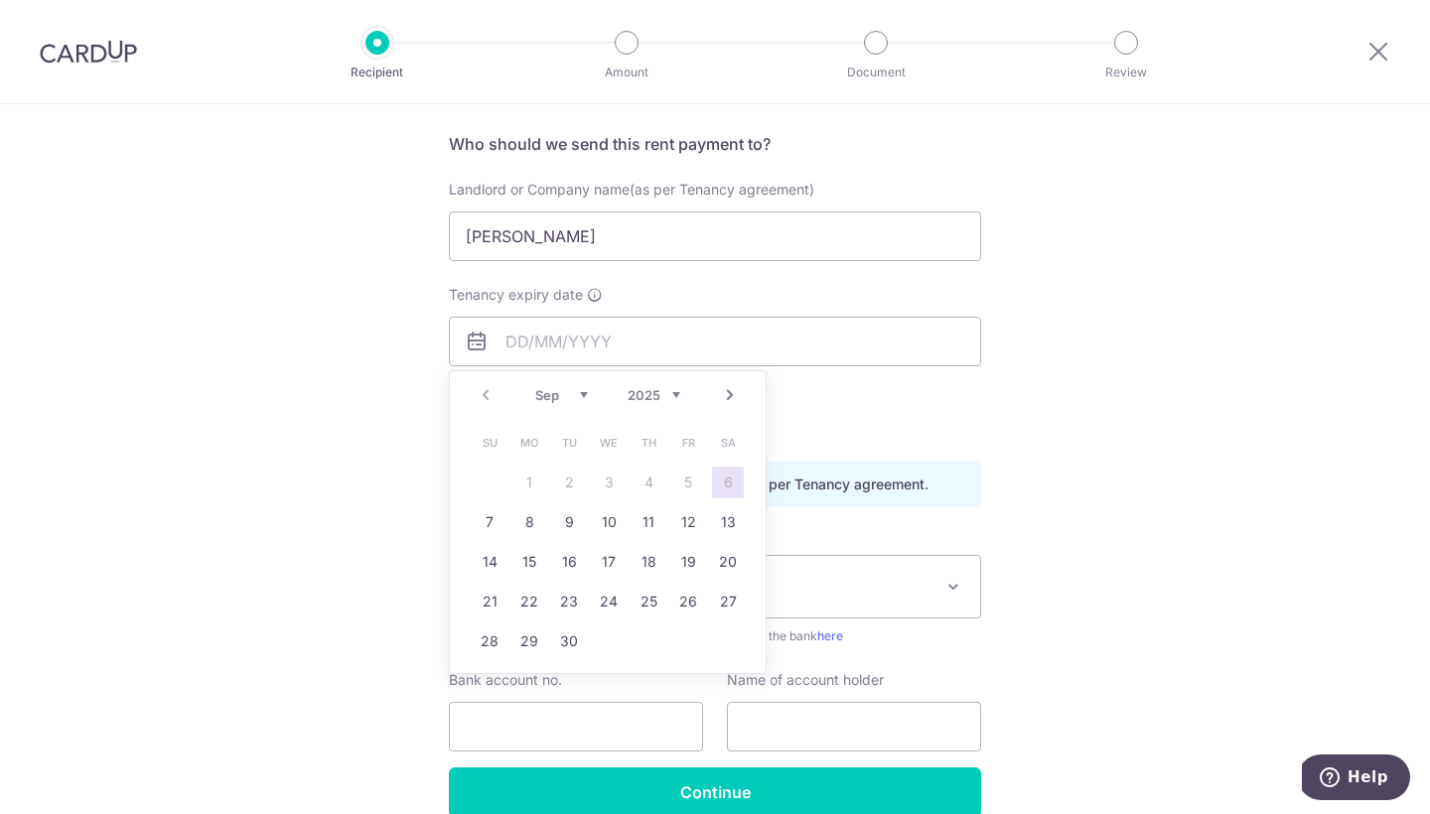
click at [726, 399] on link "Next" at bounding box center [730, 395] width 24 height 24
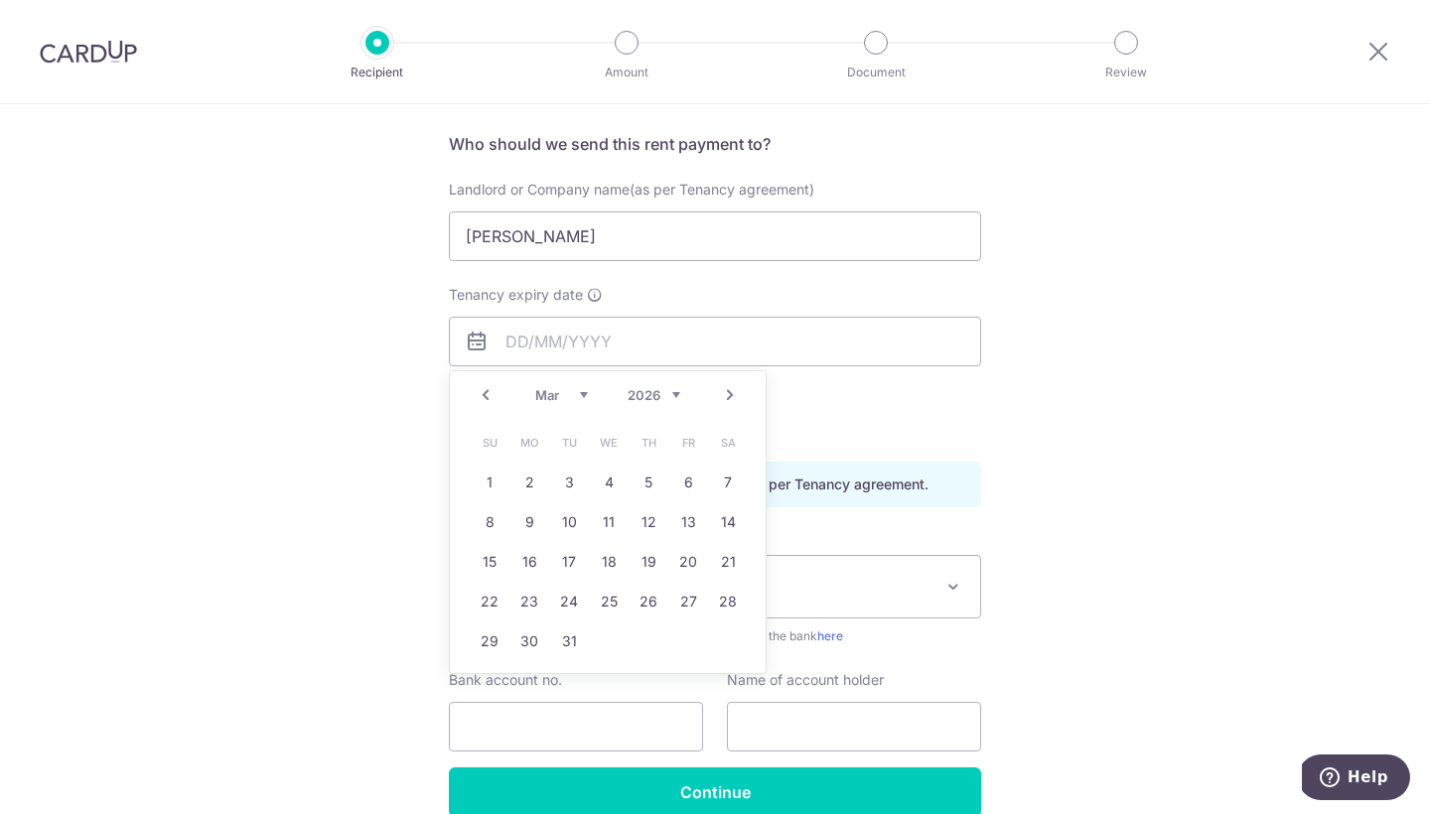
click at [726, 399] on link "Next" at bounding box center [730, 395] width 24 height 24
click at [525, 482] on link "1" at bounding box center [529, 483] width 32 height 32
type input "[DATE]"
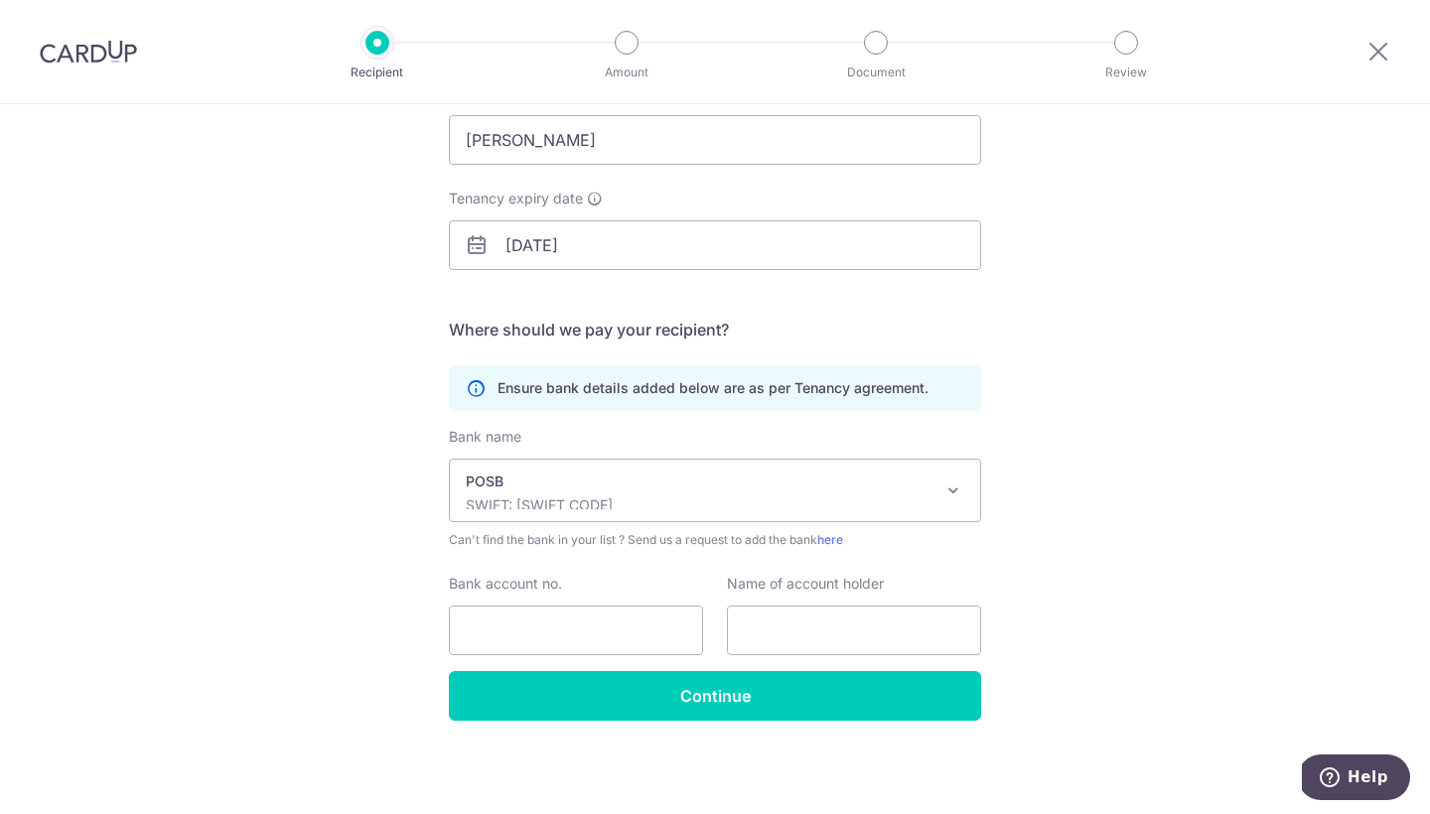
scroll to position [235, 0]
click at [557, 649] on input "Bank account no." at bounding box center [576, 631] width 254 height 50
type input "2"
type input "198983802"
click at [796, 640] on input "text" at bounding box center [854, 631] width 254 height 50
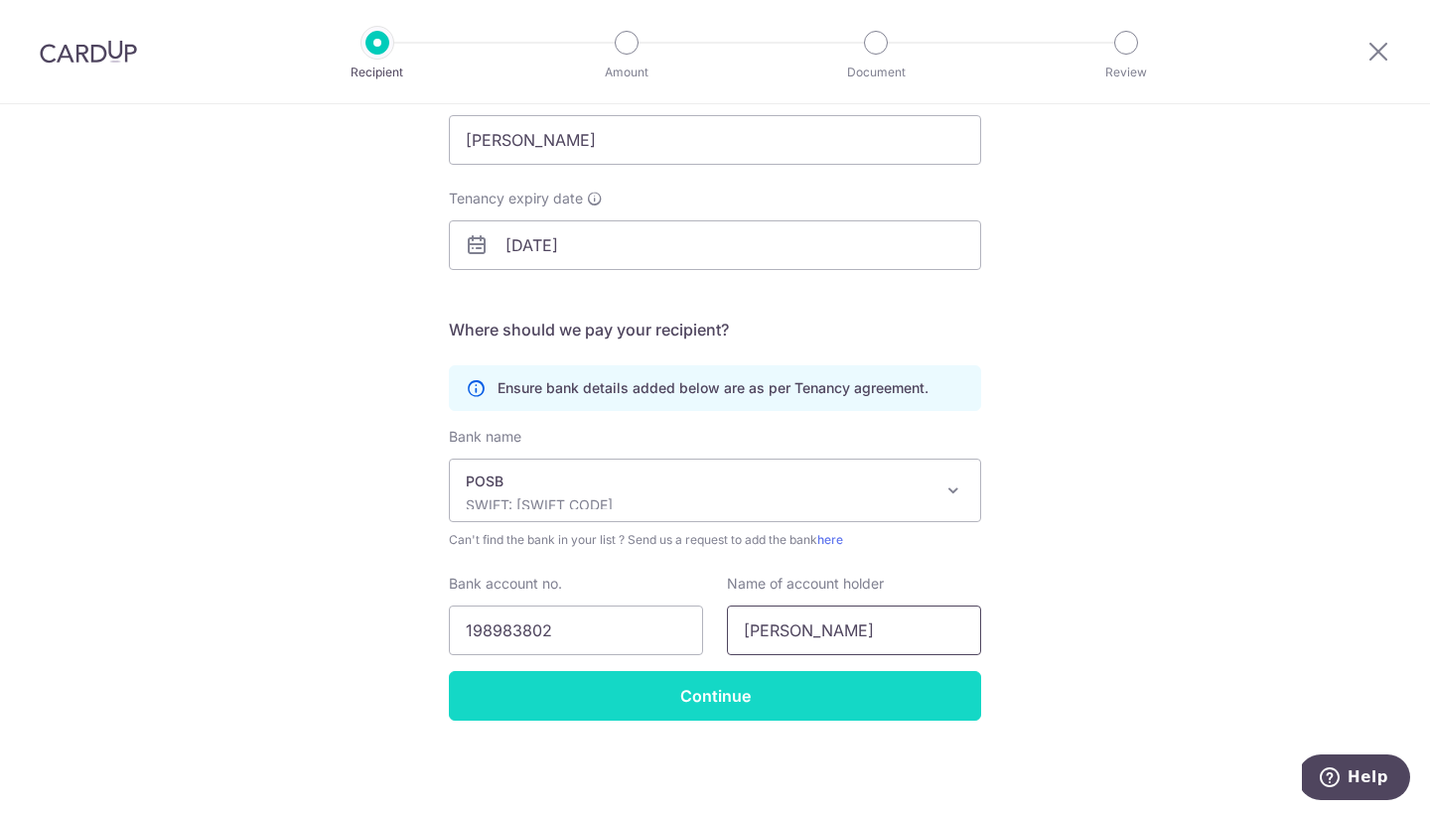
type input "Yee Soo Hah"
click at [827, 699] on input "Continue" at bounding box center [715, 696] width 532 height 50
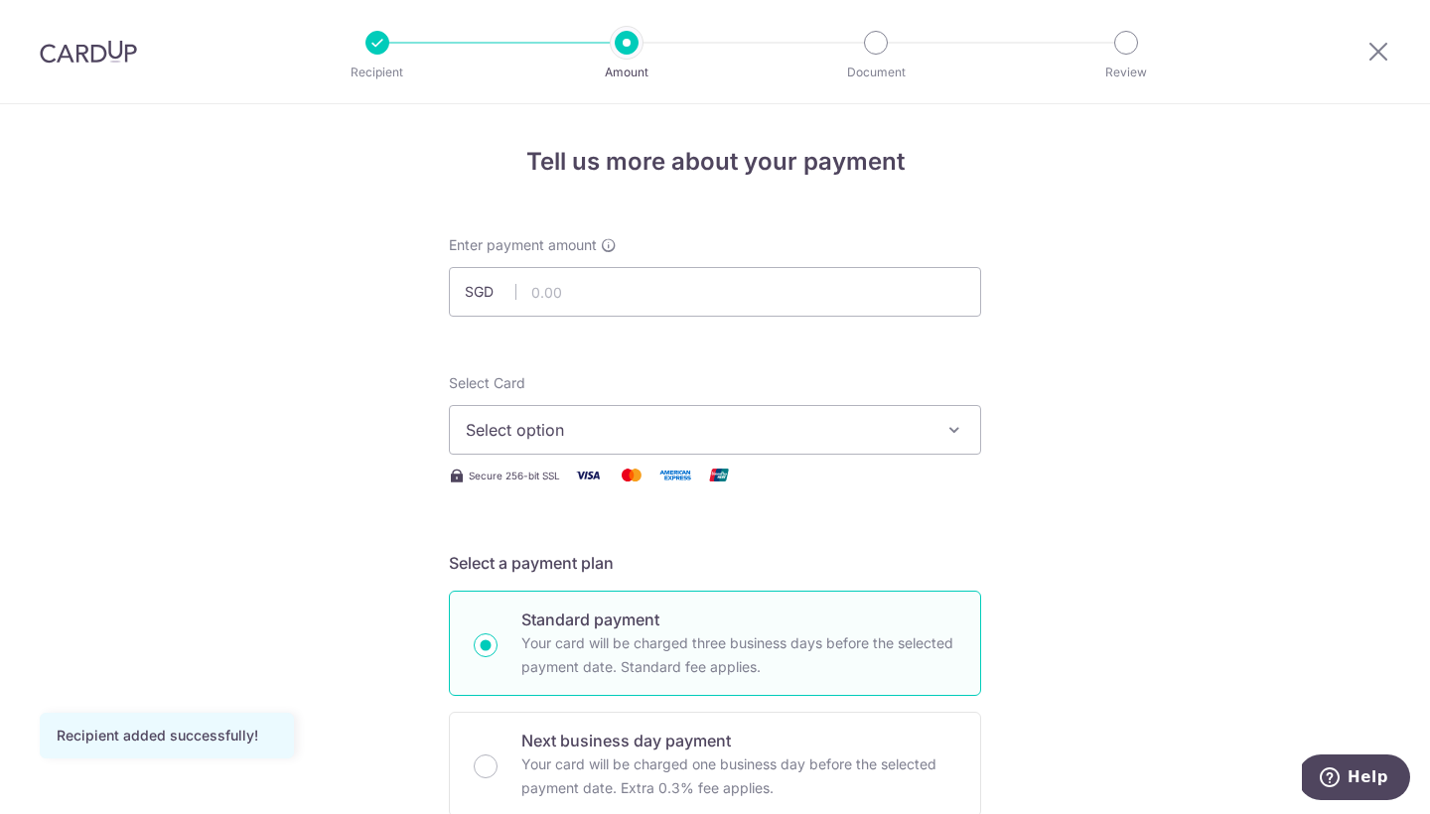
click at [878, 423] on span "Select option" at bounding box center [697, 430] width 463 height 24
click at [861, 284] on input "text" at bounding box center [715, 292] width 532 height 50
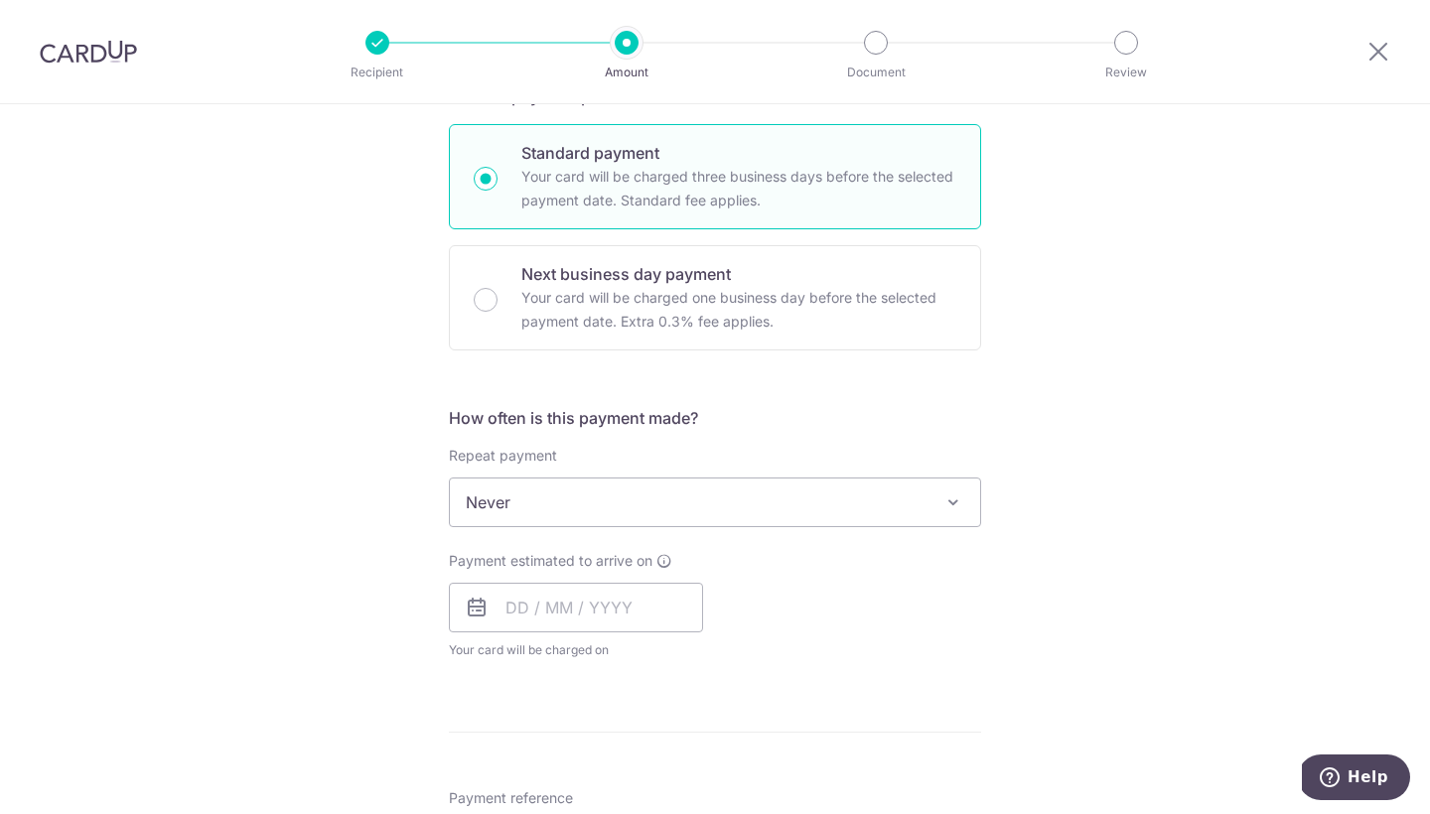
scroll to position [478, 0]
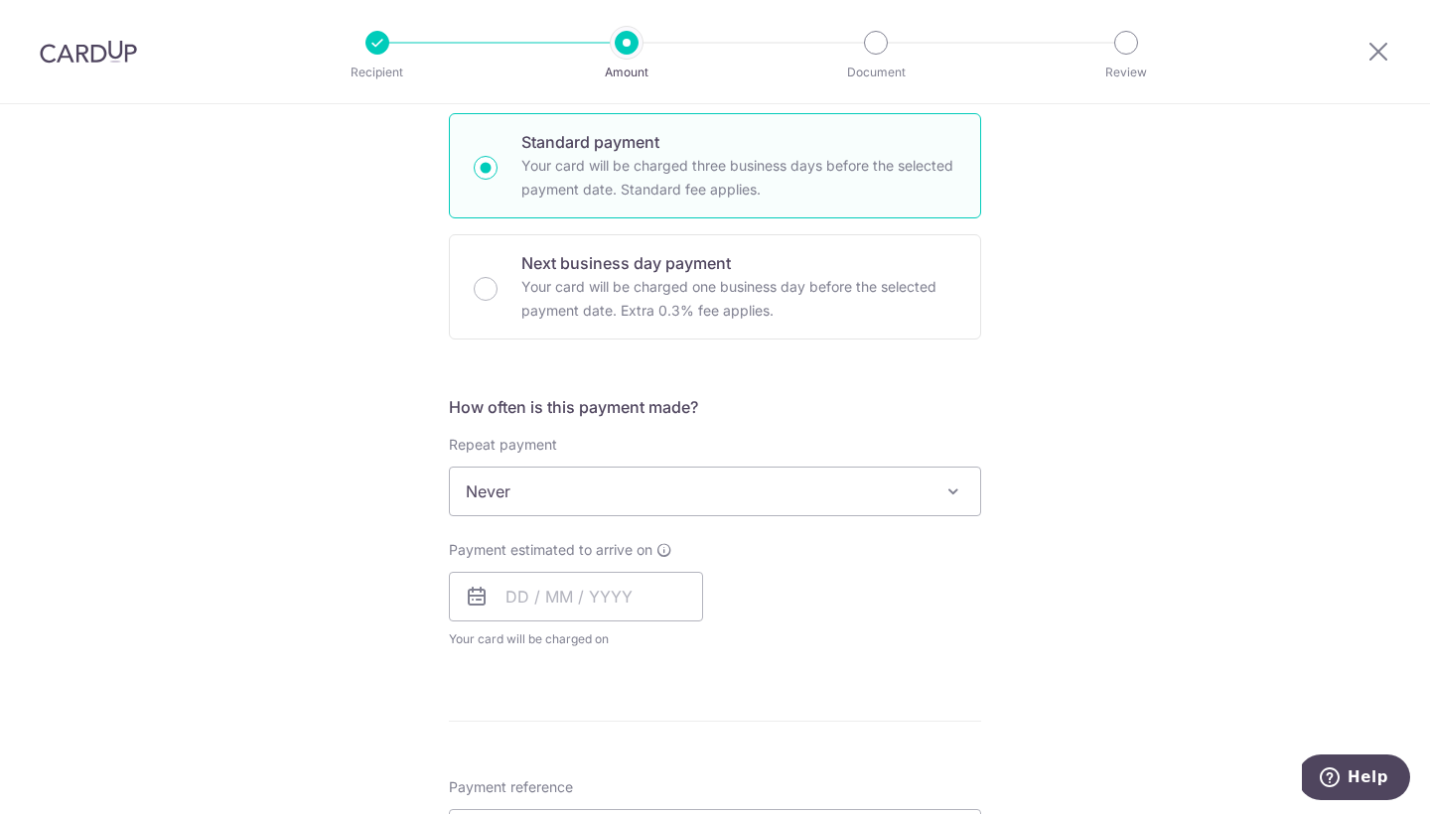
type input "2,650.00"
click at [853, 492] on span "Never" at bounding box center [715, 492] width 530 height 48
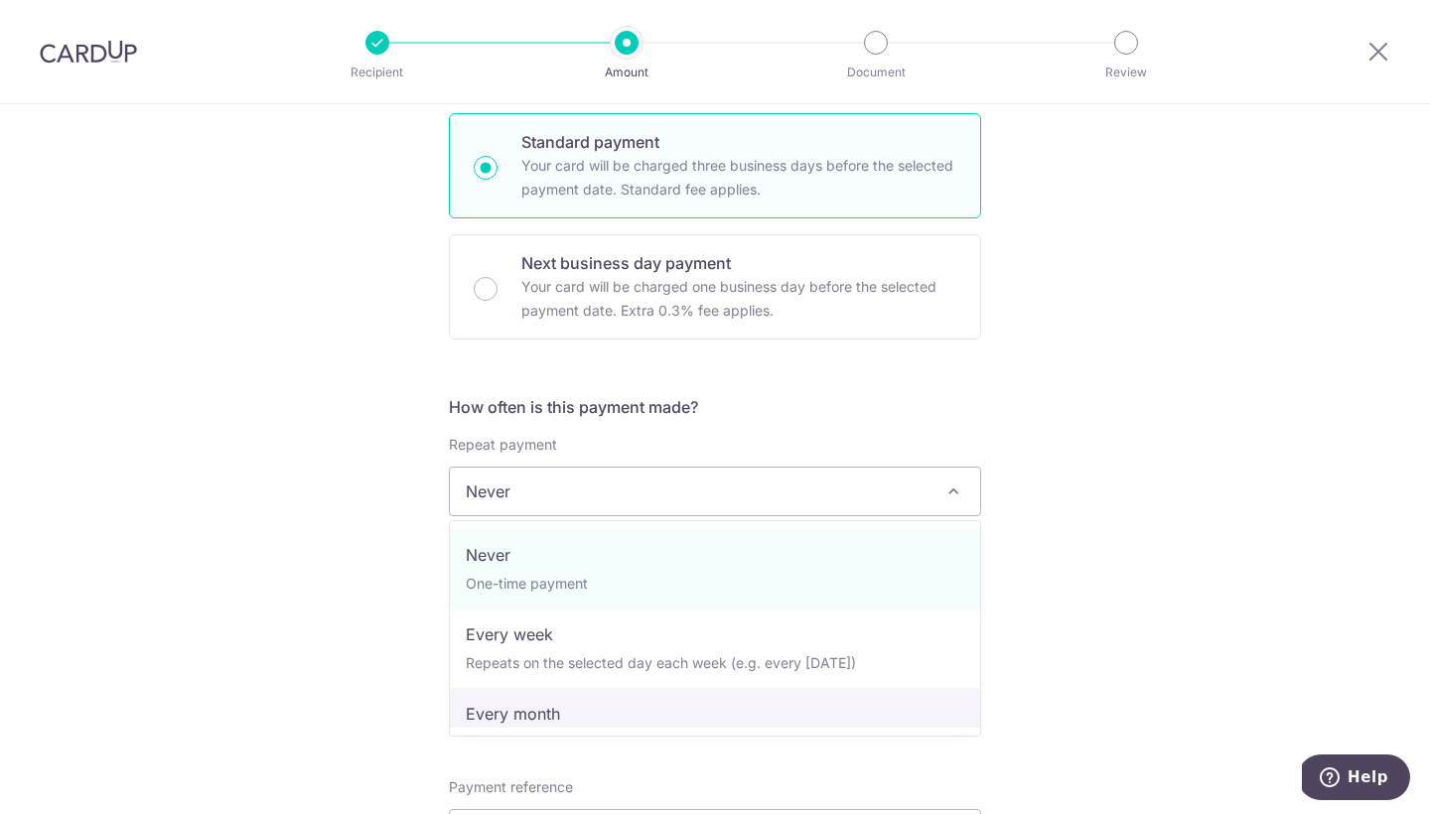
select select "3"
type input "01/06/2026"
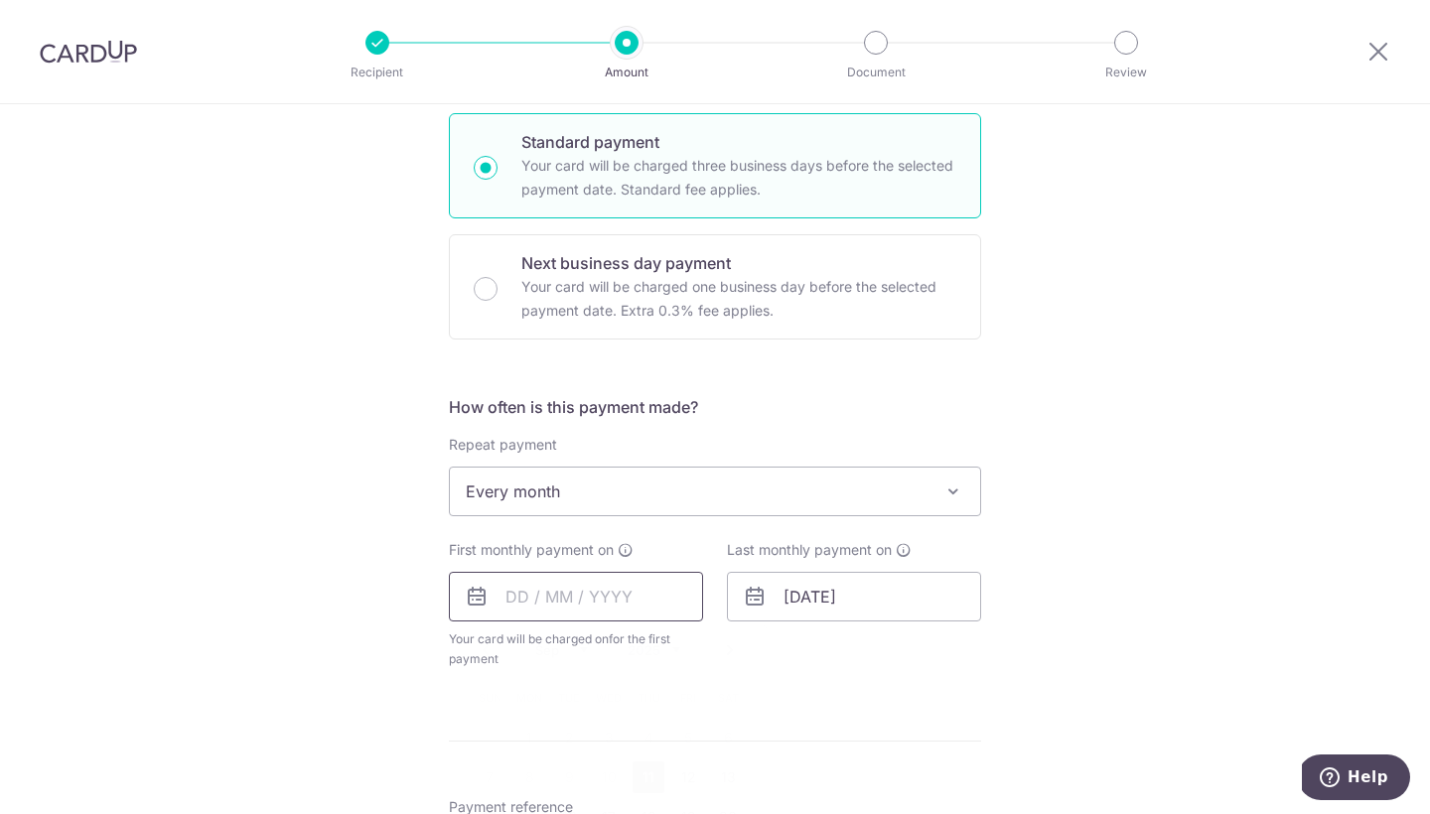
click at [595, 600] on input "text" at bounding box center [576, 597] width 254 height 50
click at [722, 653] on link "Next" at bounding box center [730, 650] width 24 height 24
click at [610, 733] on link "1" at bounding box center [609, 738] width 32 height 32
type input "01/10/2025"
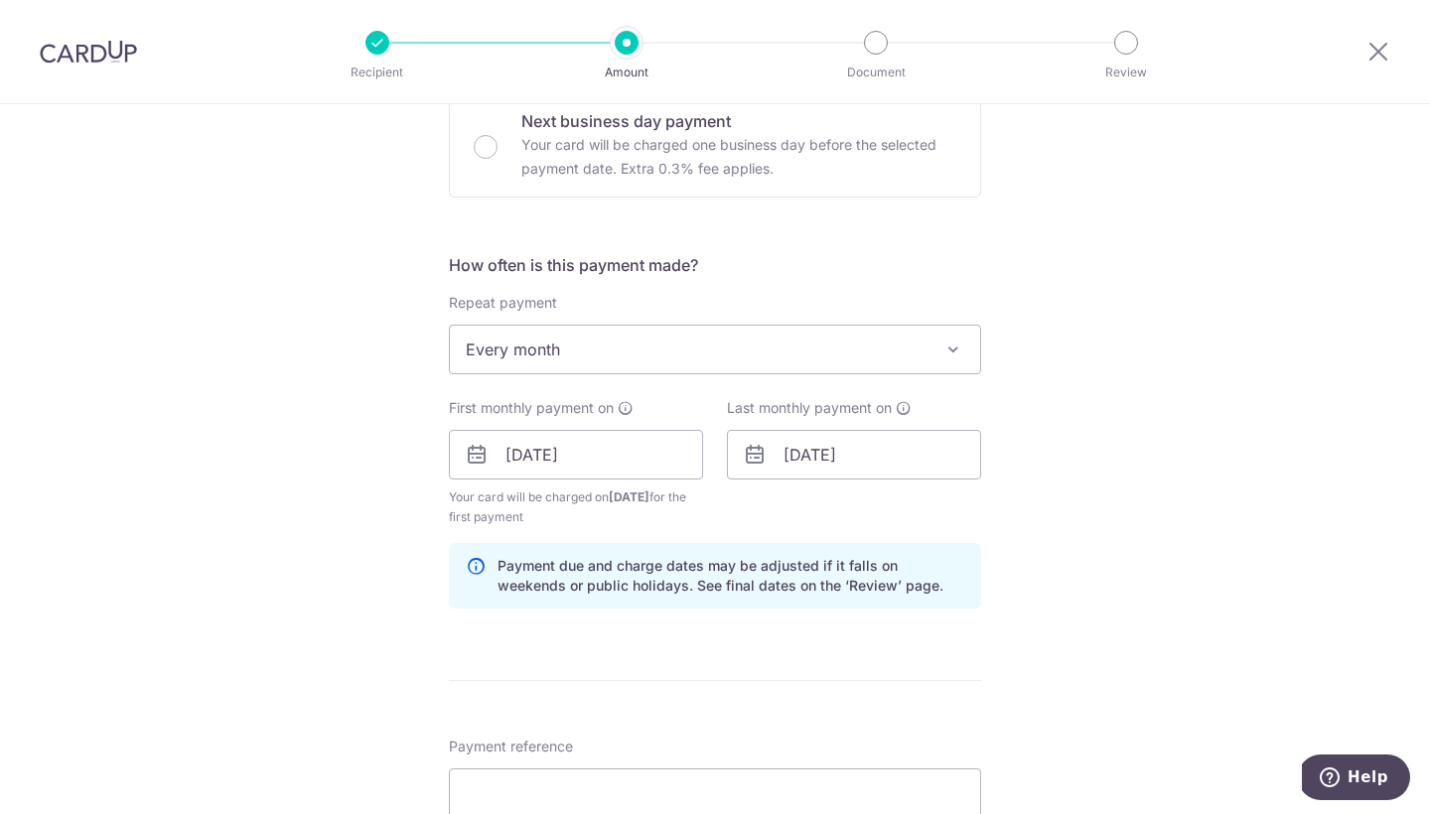
scroll to position [624, 0]
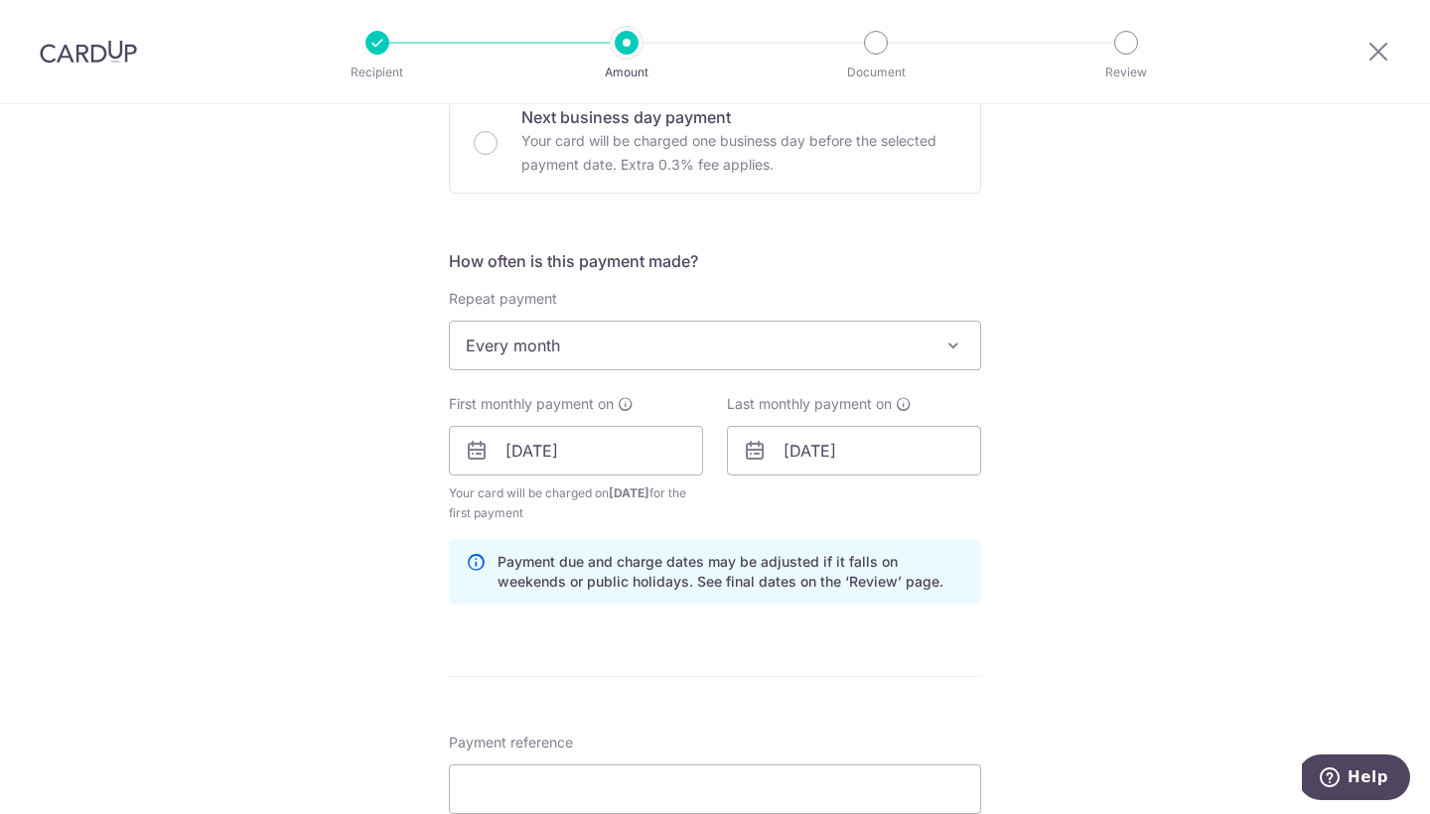
click at [478, 562] on icon at bounding box center [476, 572] width 20 height 40
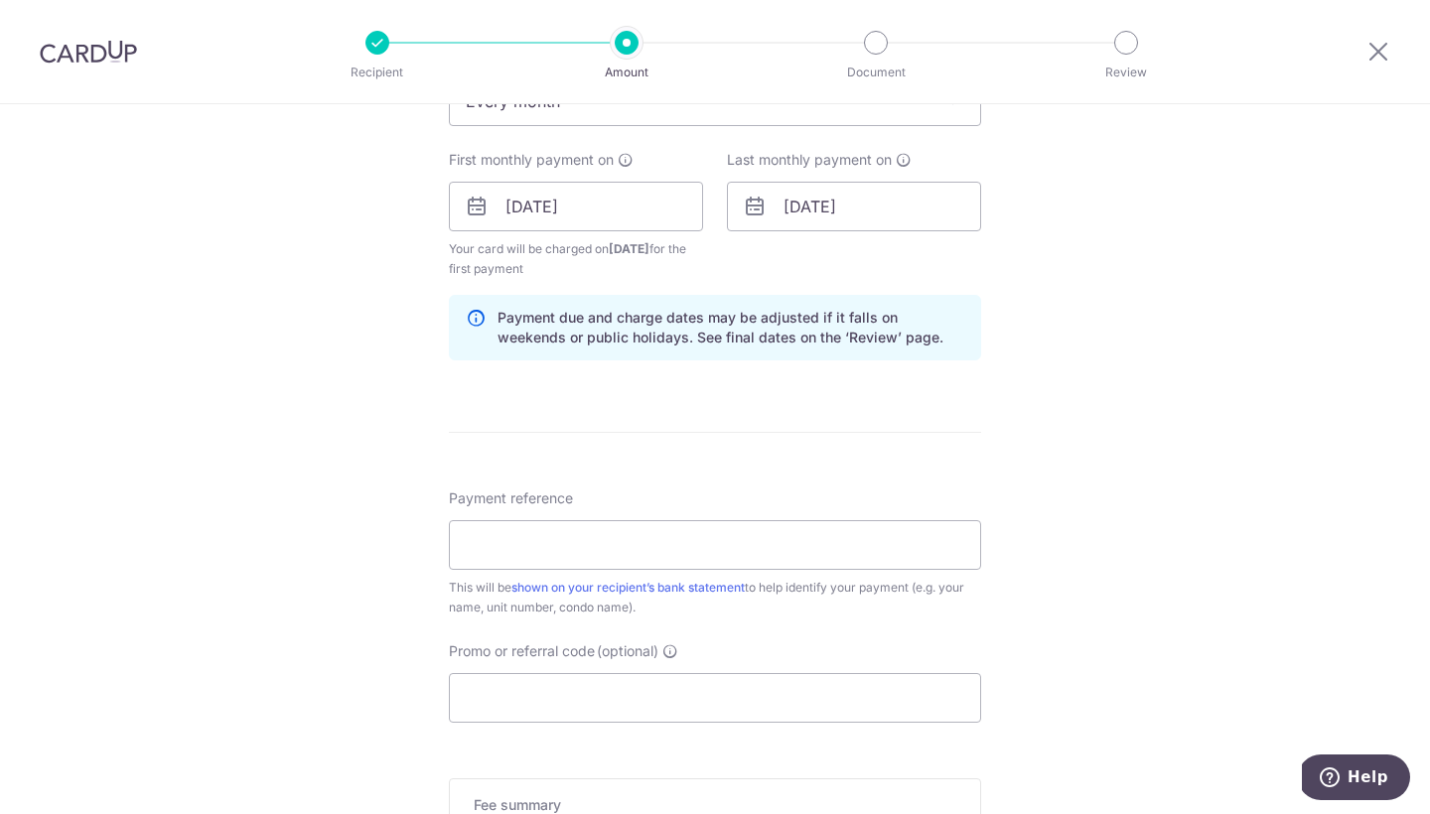
scroll to position [882, 0]
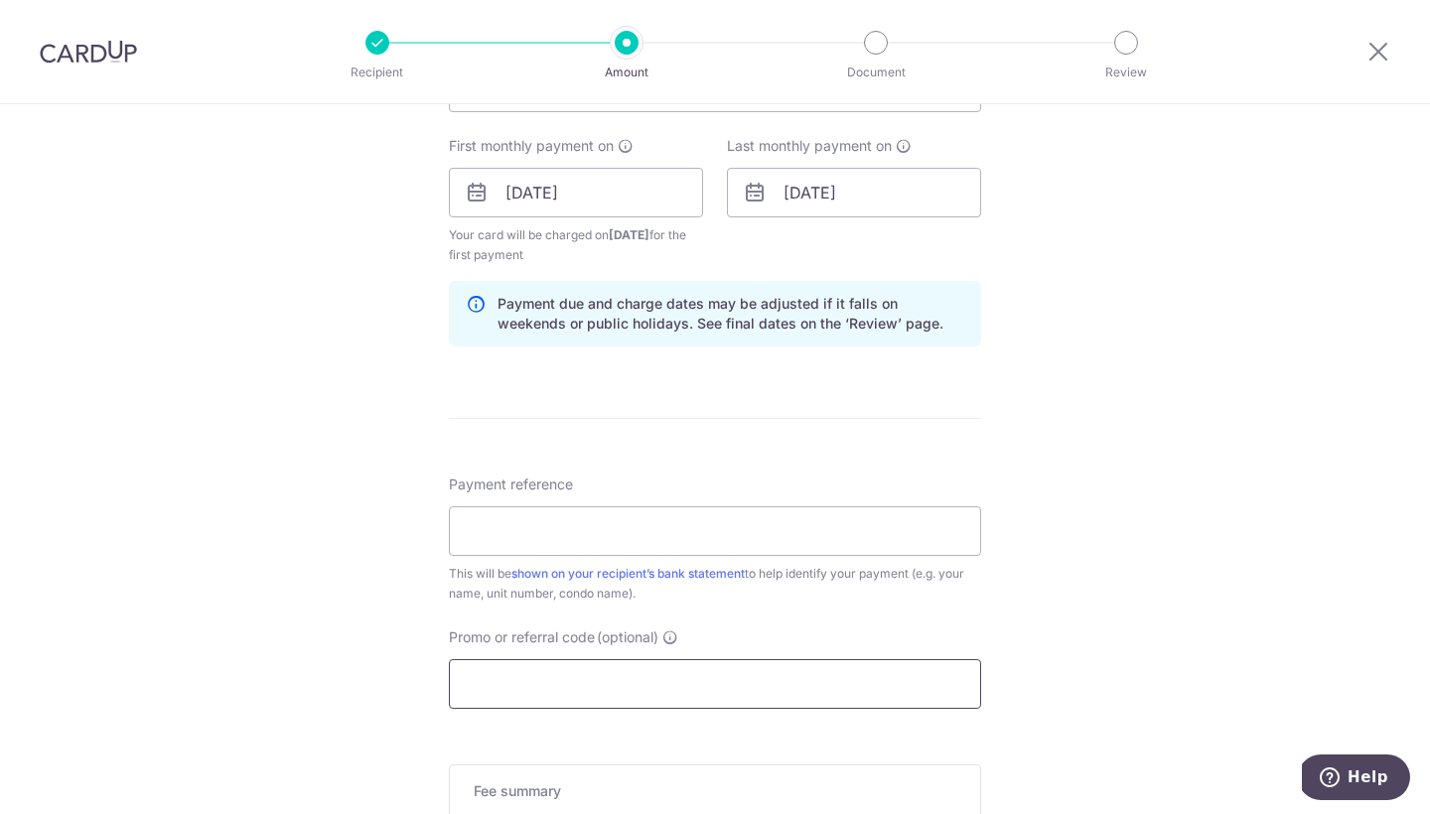
click at [527, 670] on input "Promo or referral code (optional)" at bounding box center [715, 684] width 532 height 50
paste input "25AMEX18"
type input "25AMEX18"
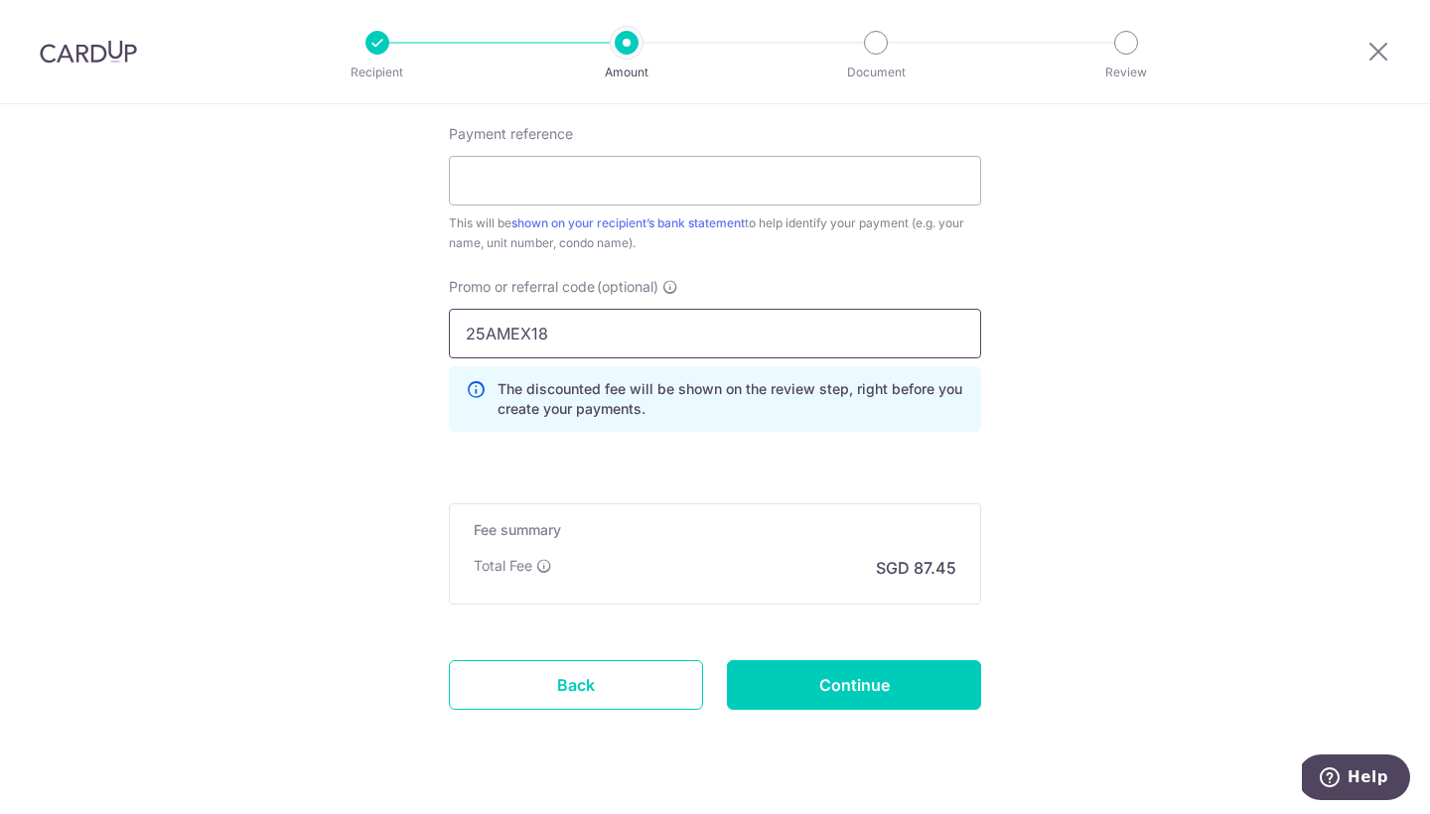
scroll to position [1233, 0]
drag, startPoint x: 571, startPoint y: 339, endPoint x: 357, endPoint y: 329, distance: 213.7
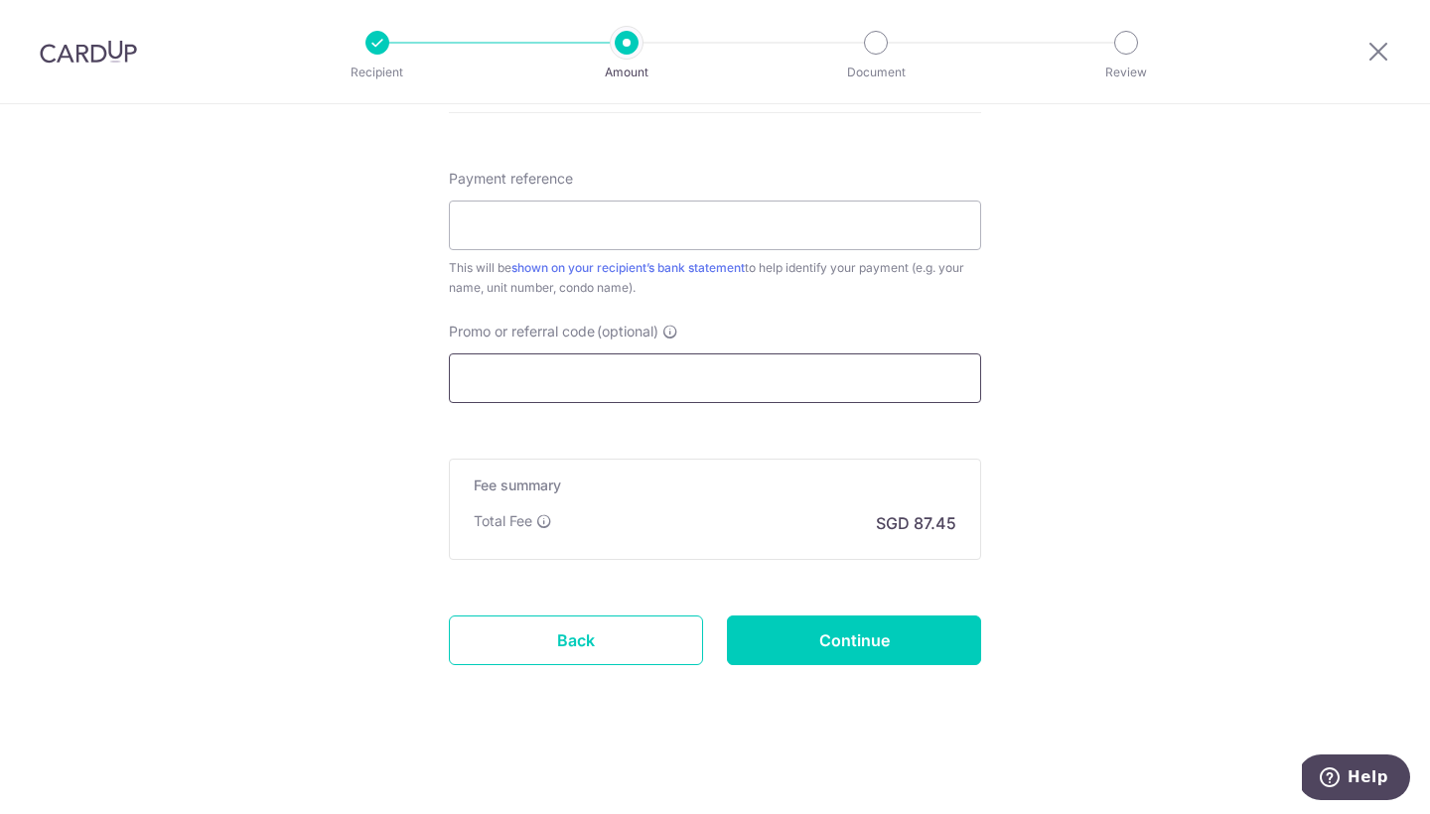
scroll to position [1188, 0]
paste input "25AMEX18"
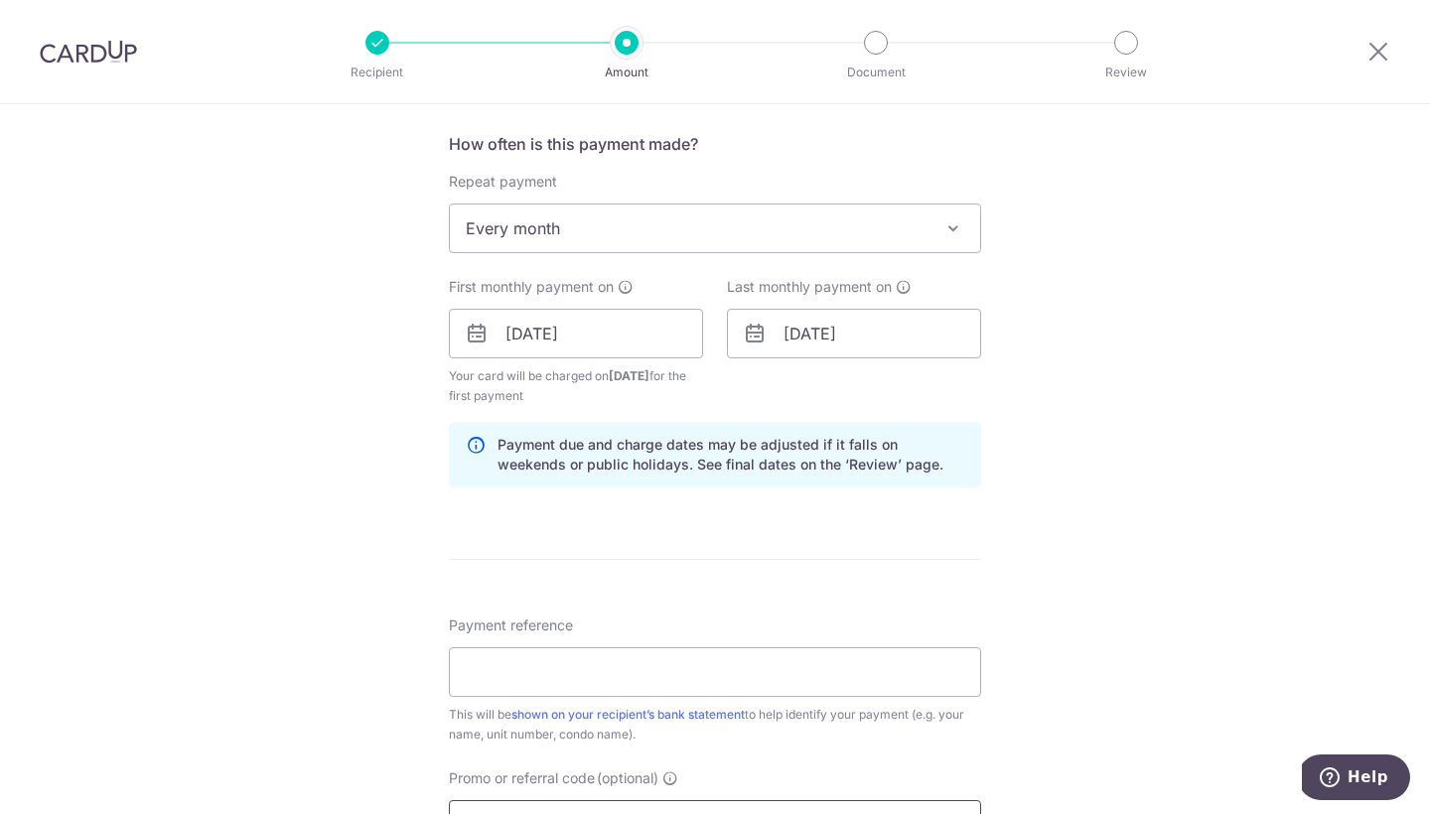
scroll to position [746, 0]
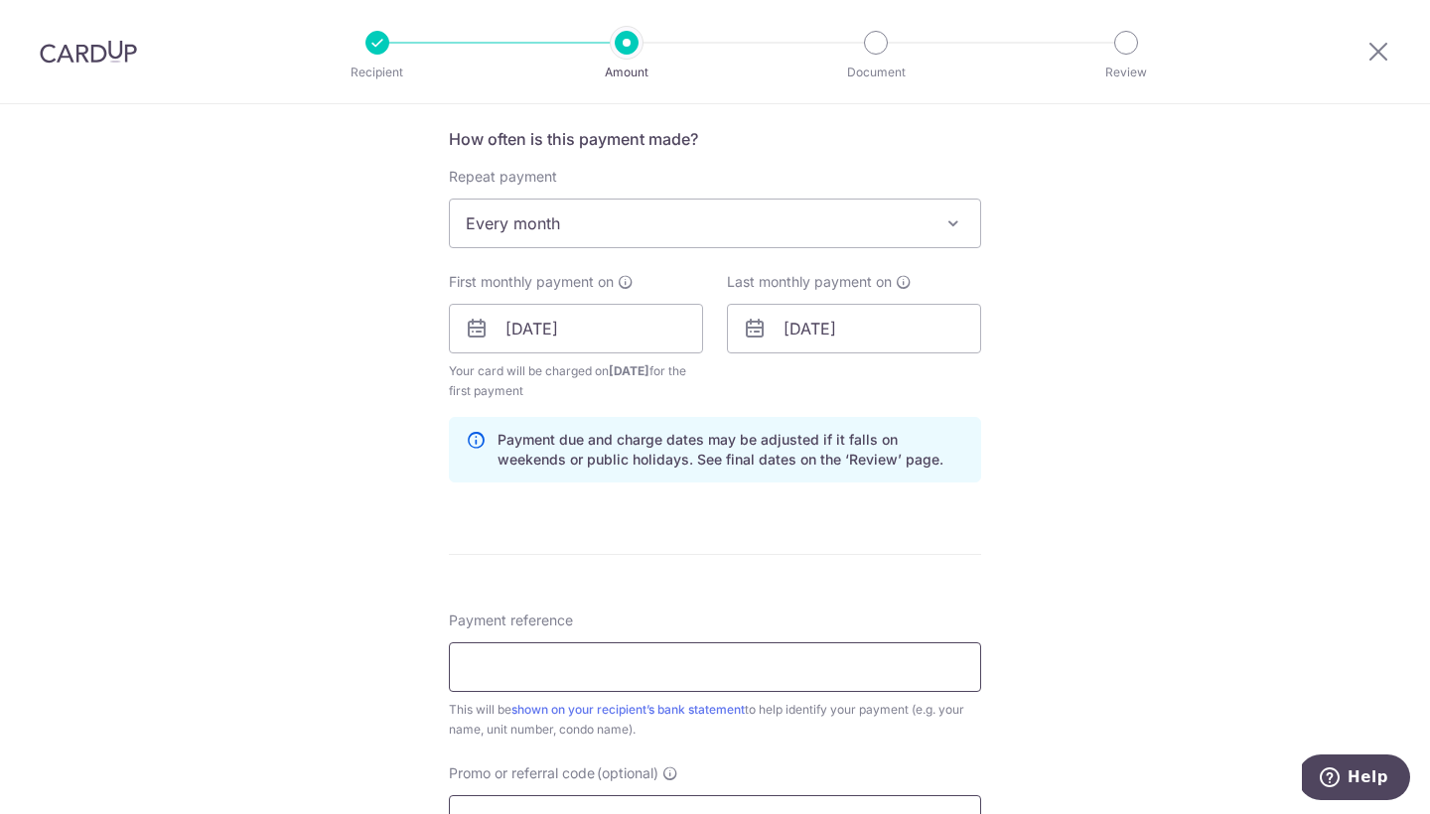
type input "25AMEX18"
click at [543, 664] on input "Payment reference" at bounding box center [715, 667] width 532 height 50
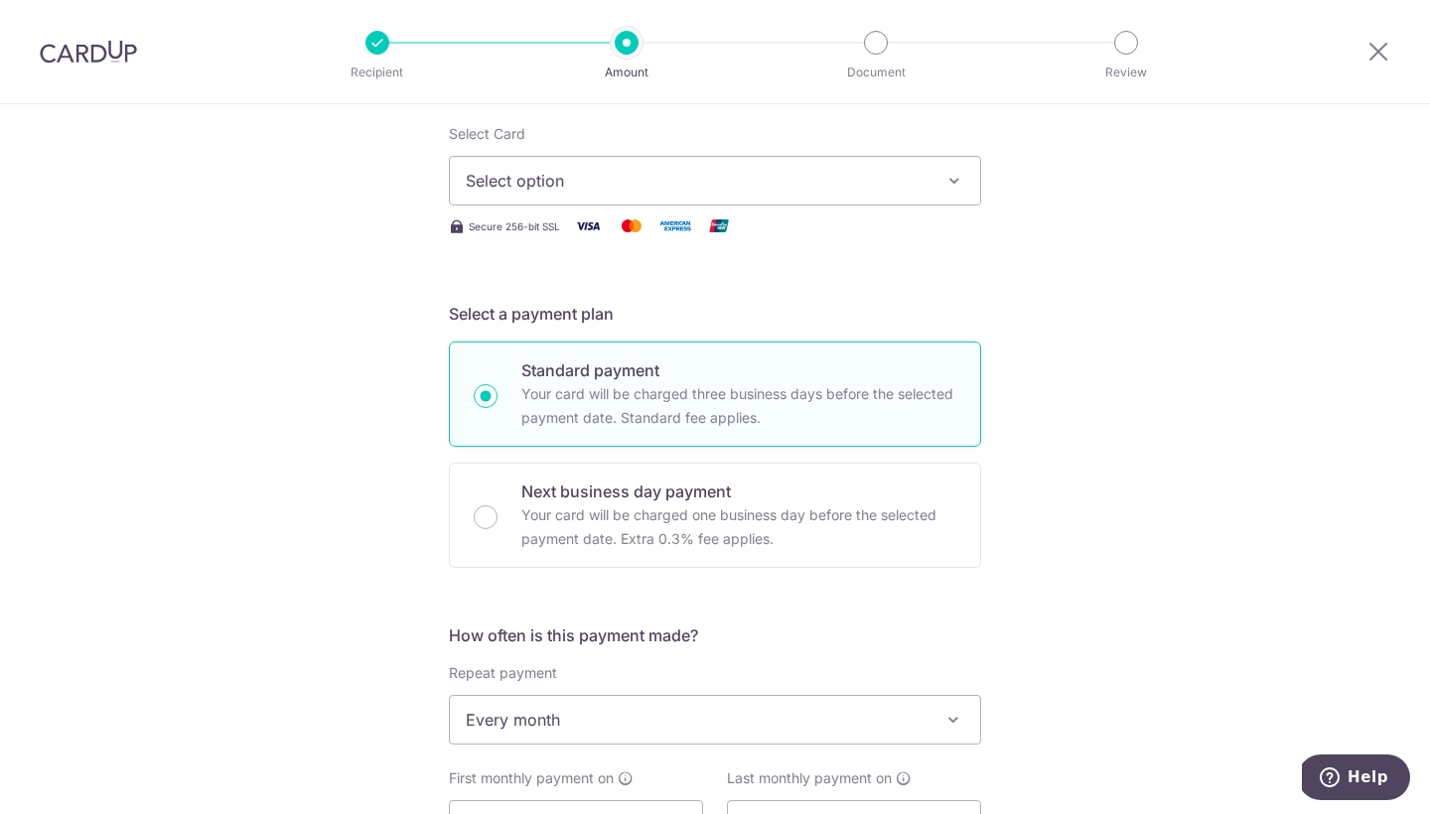
scroll to position [248, 0]
click at [649, 181] on span "Select option" at bounding box center [697, 182] width 463 height 24
click at [593, 226] on link "Add credit card" at bounding box center [715, 237] width 530 height 36
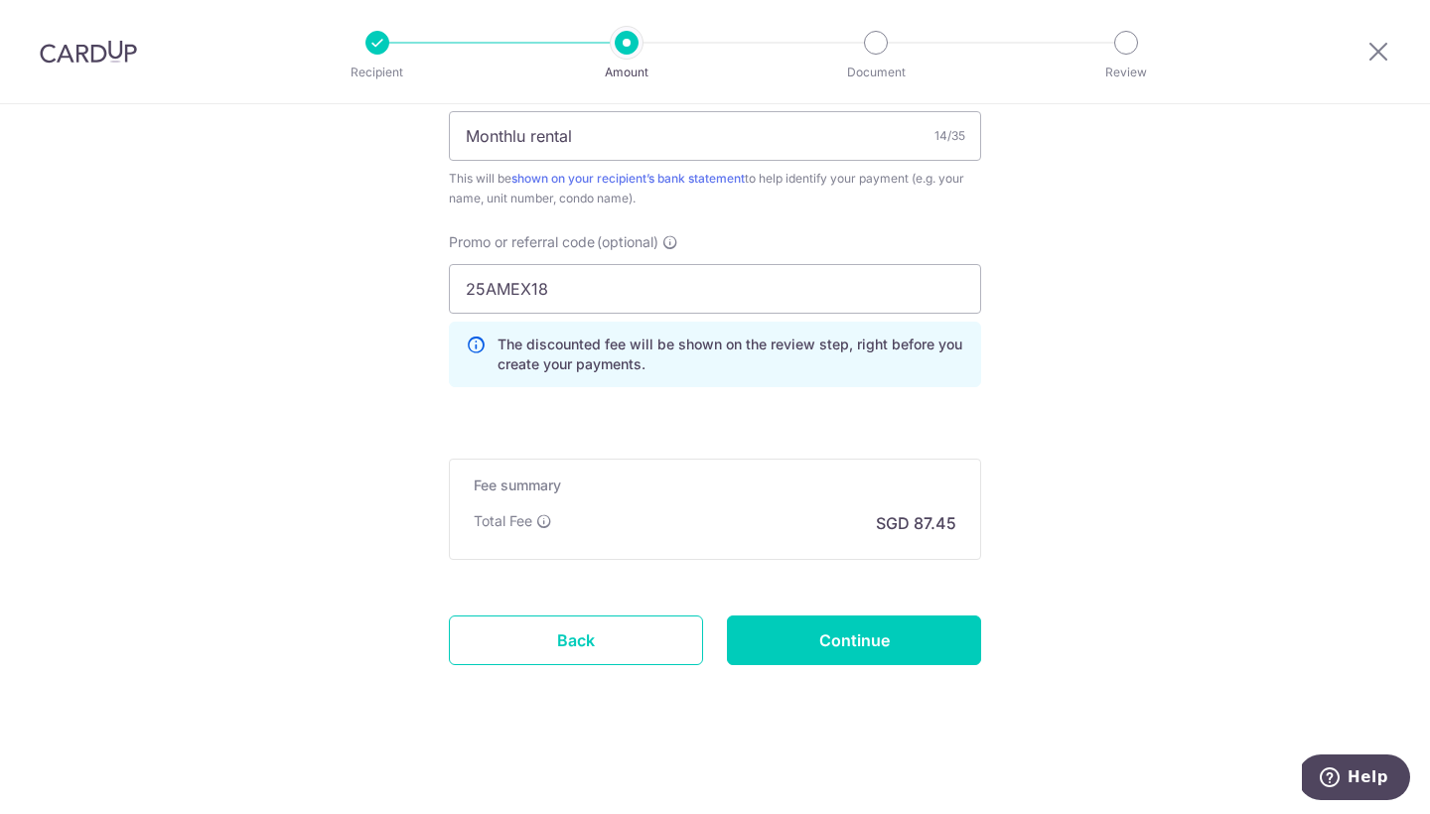
scroll to position [1822, 0]
click at [529, 149] on input "Monthlu rental" at bounding box center [715, 136] width 532 height 50
click at [522, 135] on input "Monthlu rental" at bounding box center [715, 136] width 532 height 50
type input "Monthly rental"
click at [946, 627] on input "Continue" at bounding box center [854, 641] width 254 height 50
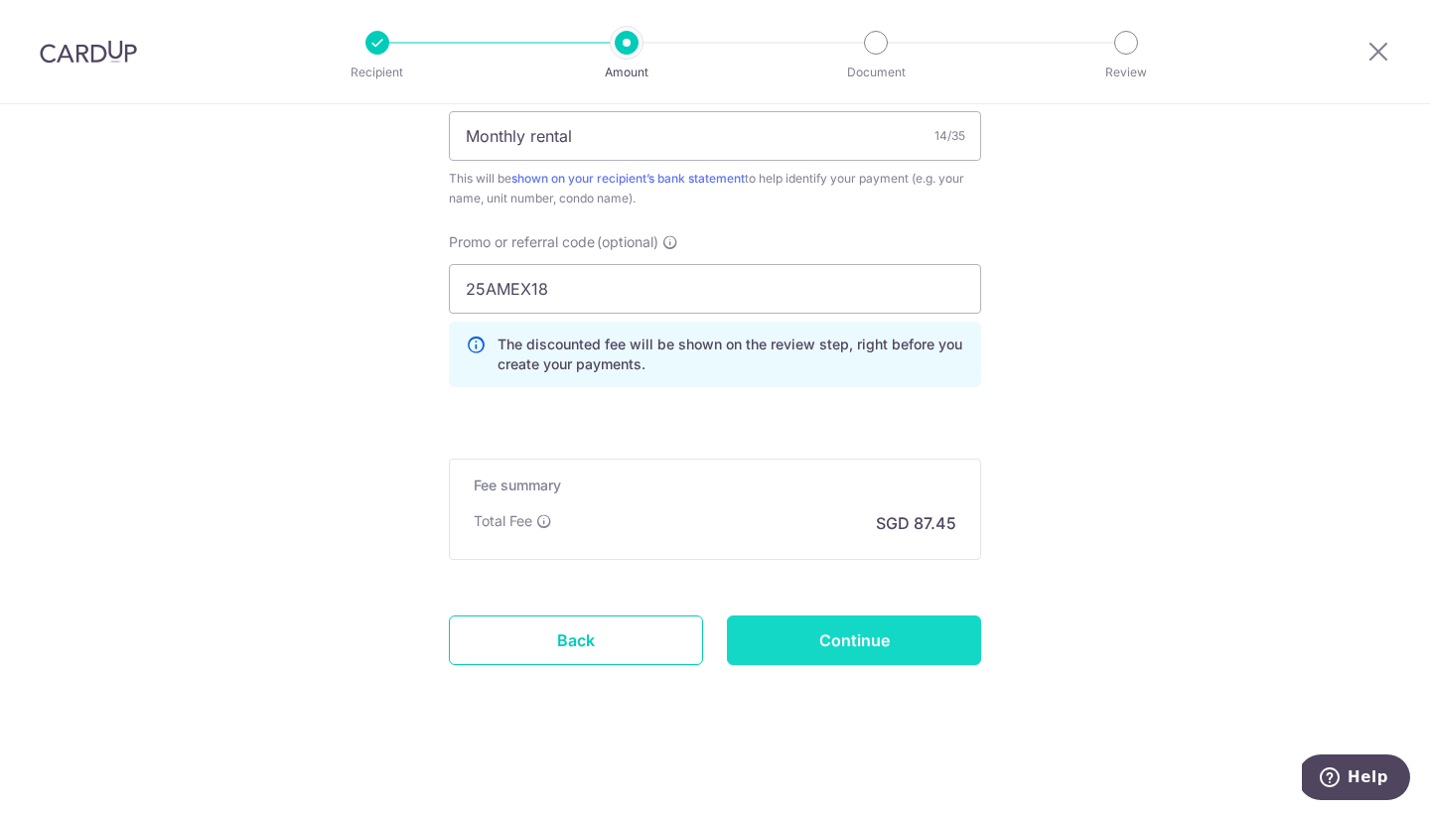
type input "Create Schedule"
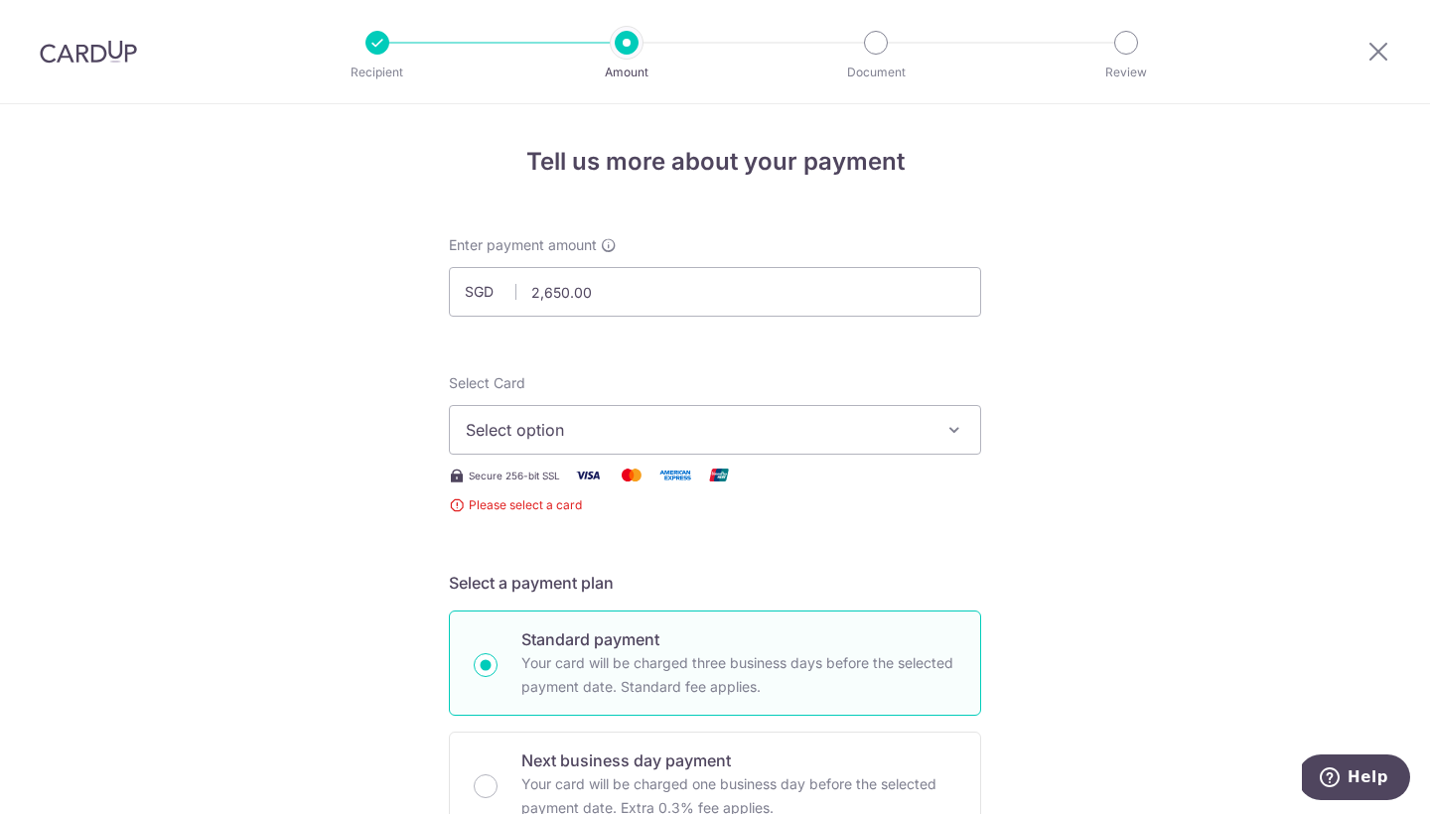
click at [904, 427] on span "Select option" at bounding box center [697, 430] width 463 height 24
click at [823, 464] on ul "Add credit card" at bounding box center [715, 486] width 532 height 54
click at [632, 426] on span "Select option" at bounding box center [697, 430] width 463 height 24
click at [538, 483] on span "Add credit card" at bounding box center [732, 486] width 463 height 20
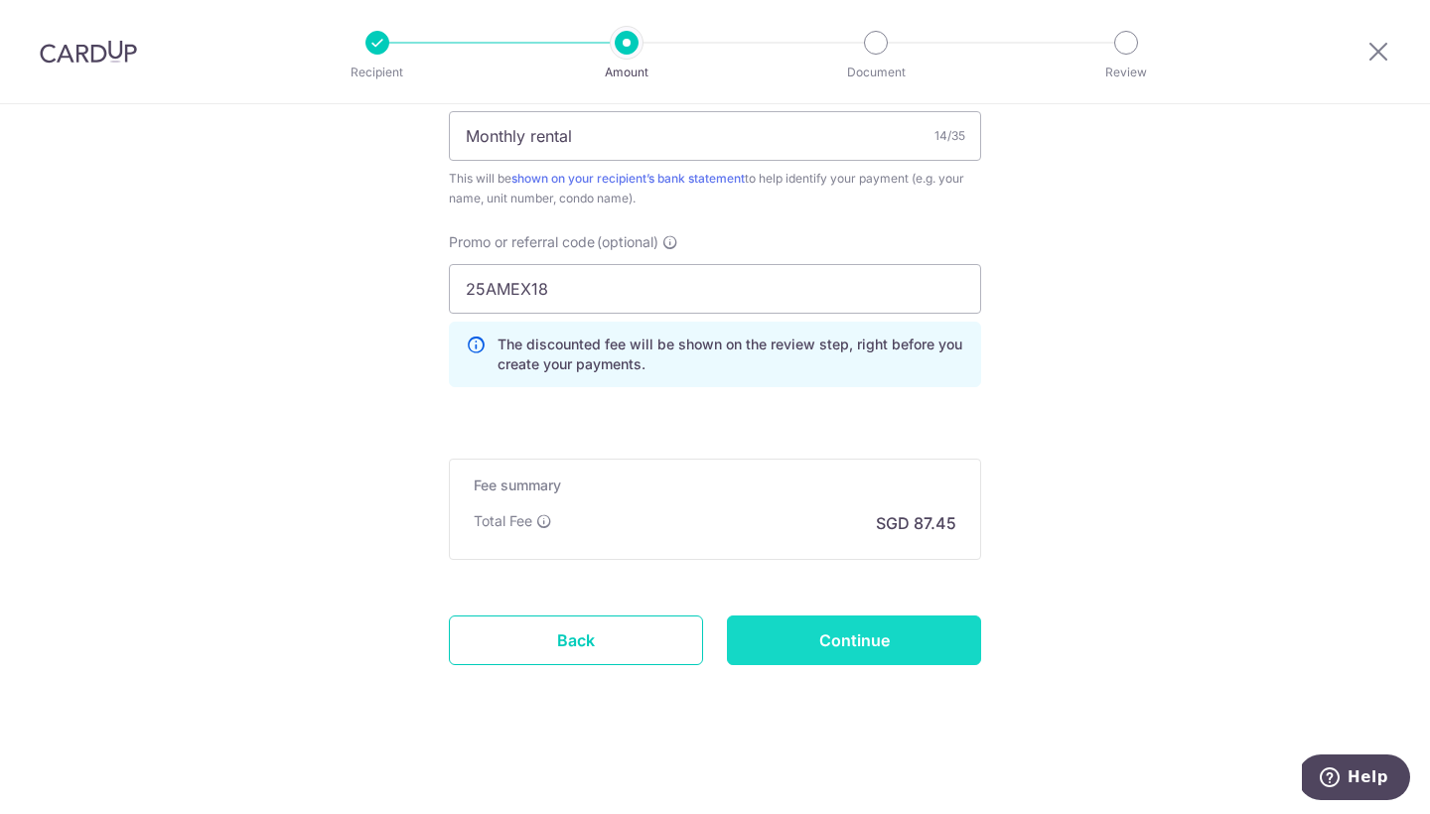
scroll to position [1721, 0]
click at [830, 639] on input "Continue" at bounding box center [854, 641] width 254 height 50
type input "Create Schedule"
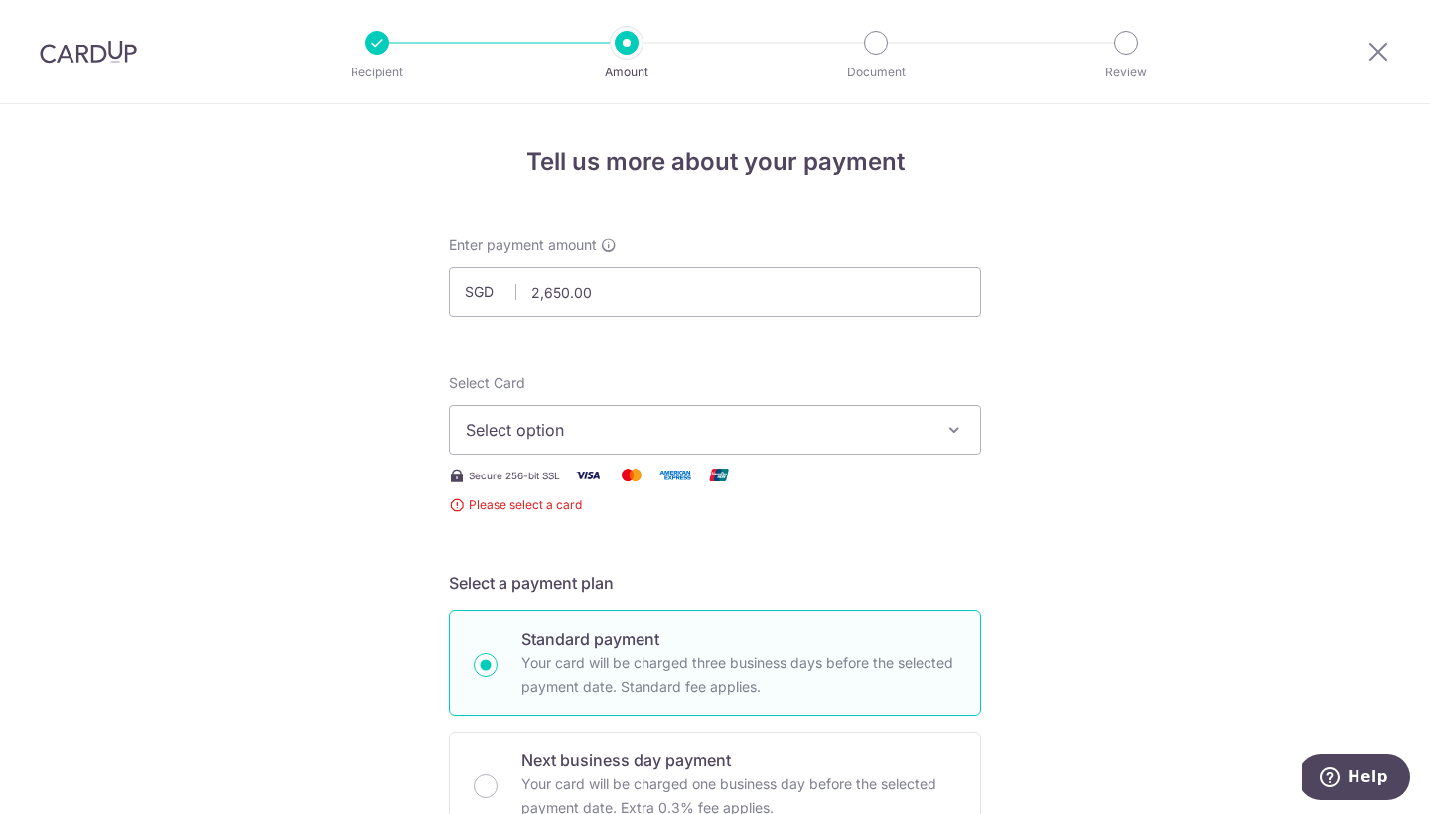
click at [823, 438] on span "Select option" at bounding box center [697, 430] width 463 height 24
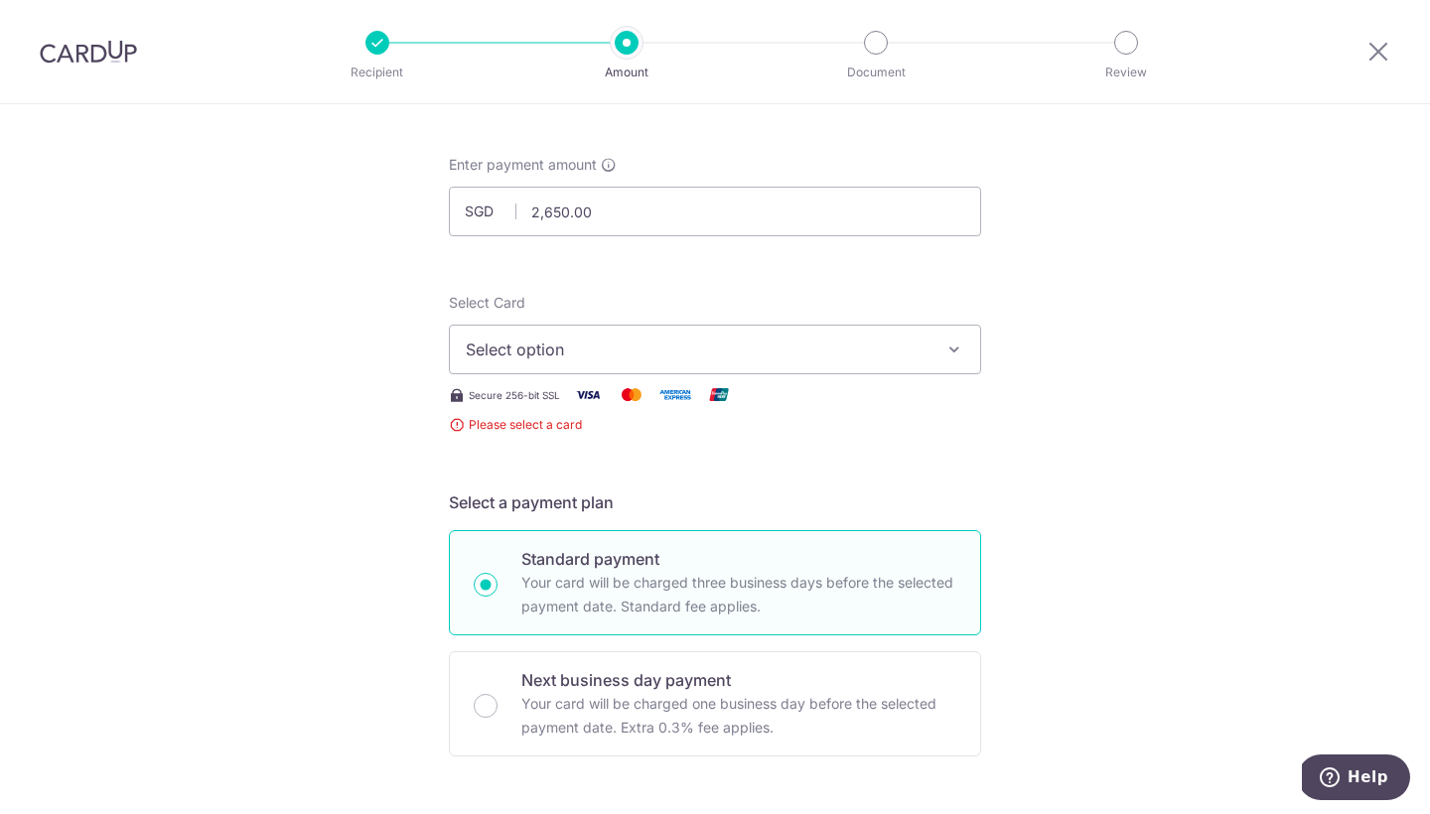
scroll to position [81, 0]
click at [898, 352] on span "Select option" at bounding box center [697, 349] width 463 height 24
click at [766, 399] on span "Add credit card" at bounding box center [732, 404] width 463 height 20
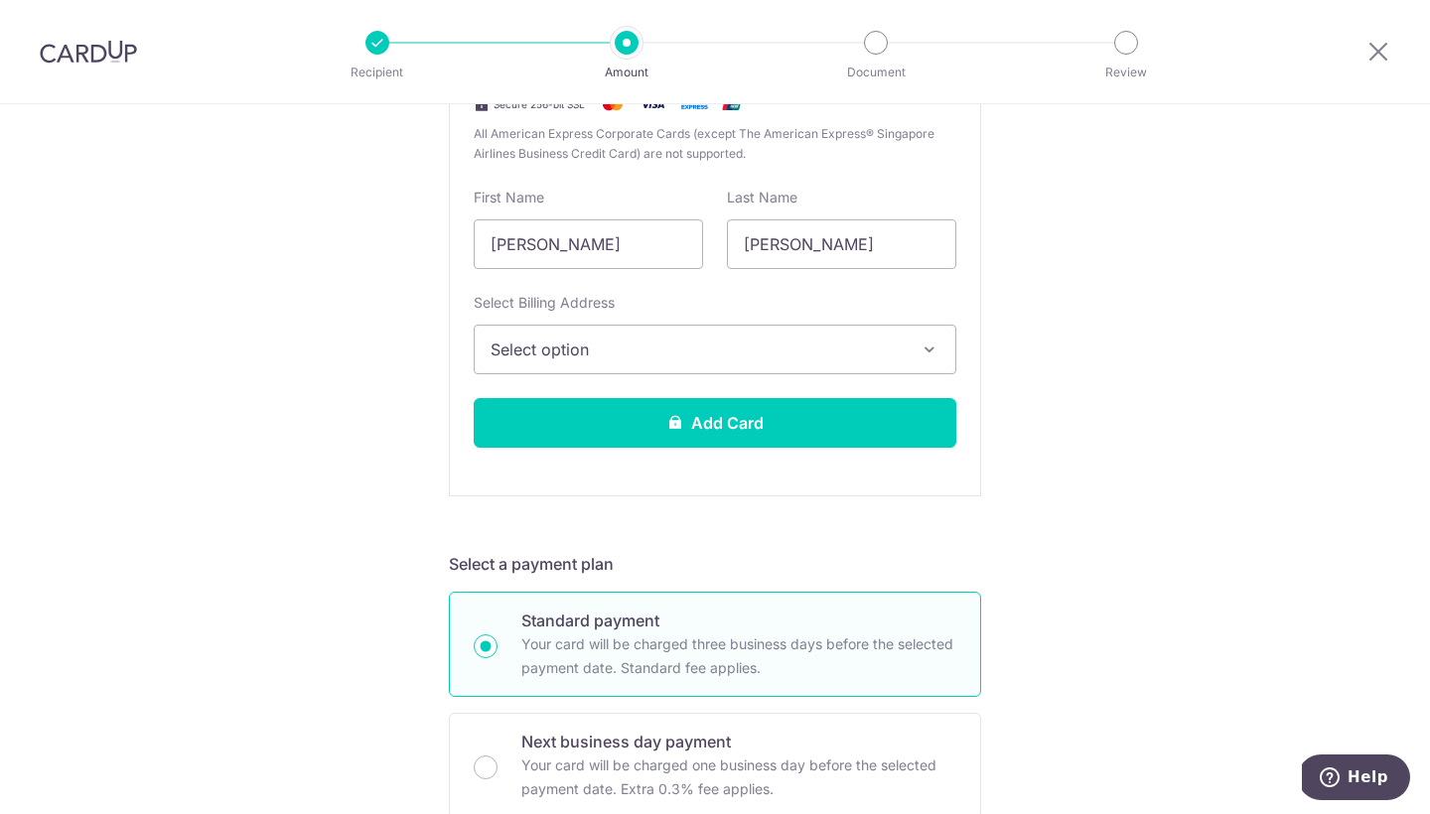
scroll to position [571, 0]
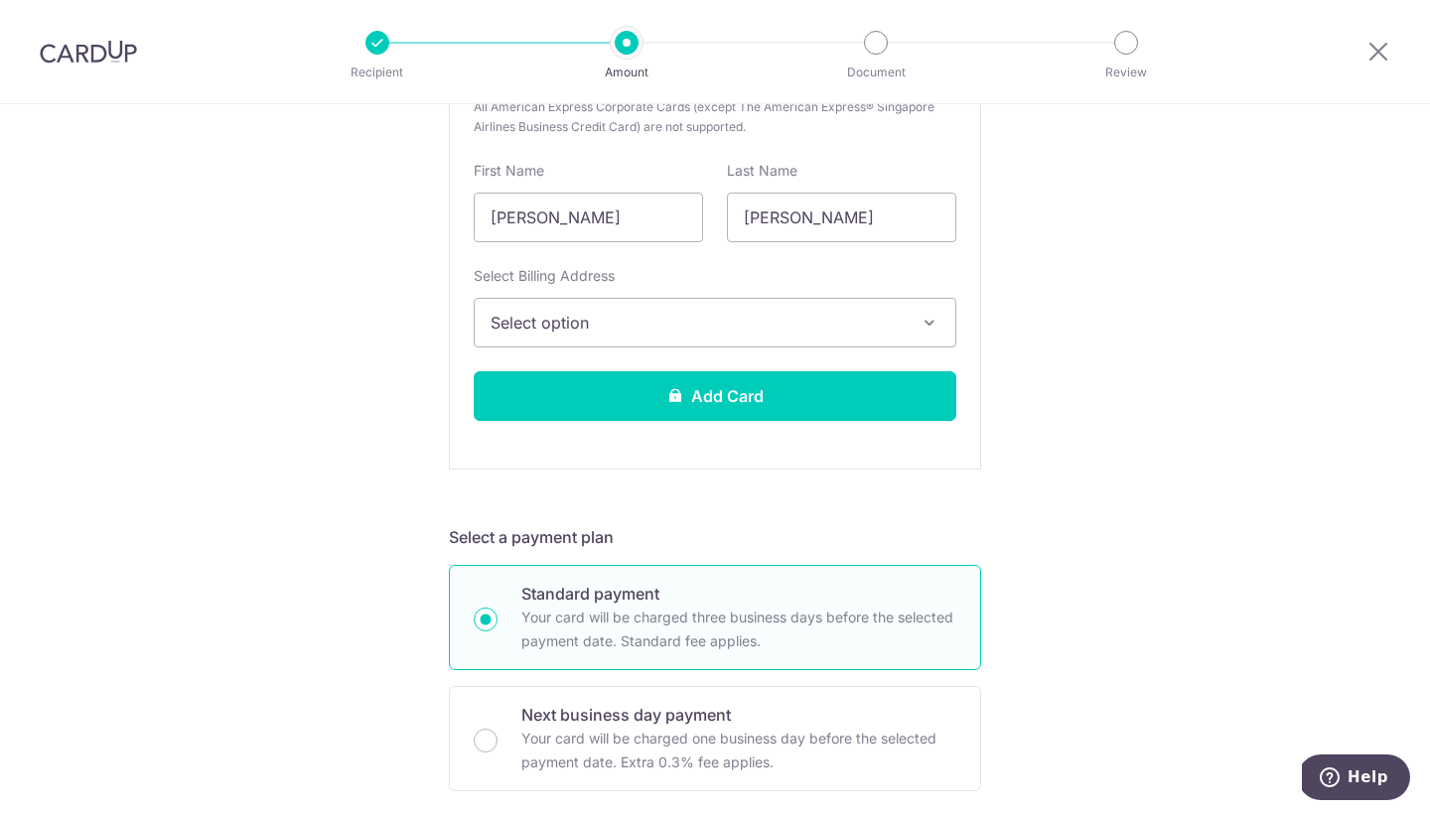
click at [819, 323] on span "Select option" at bounding box center [697, 323] width 413 height 24
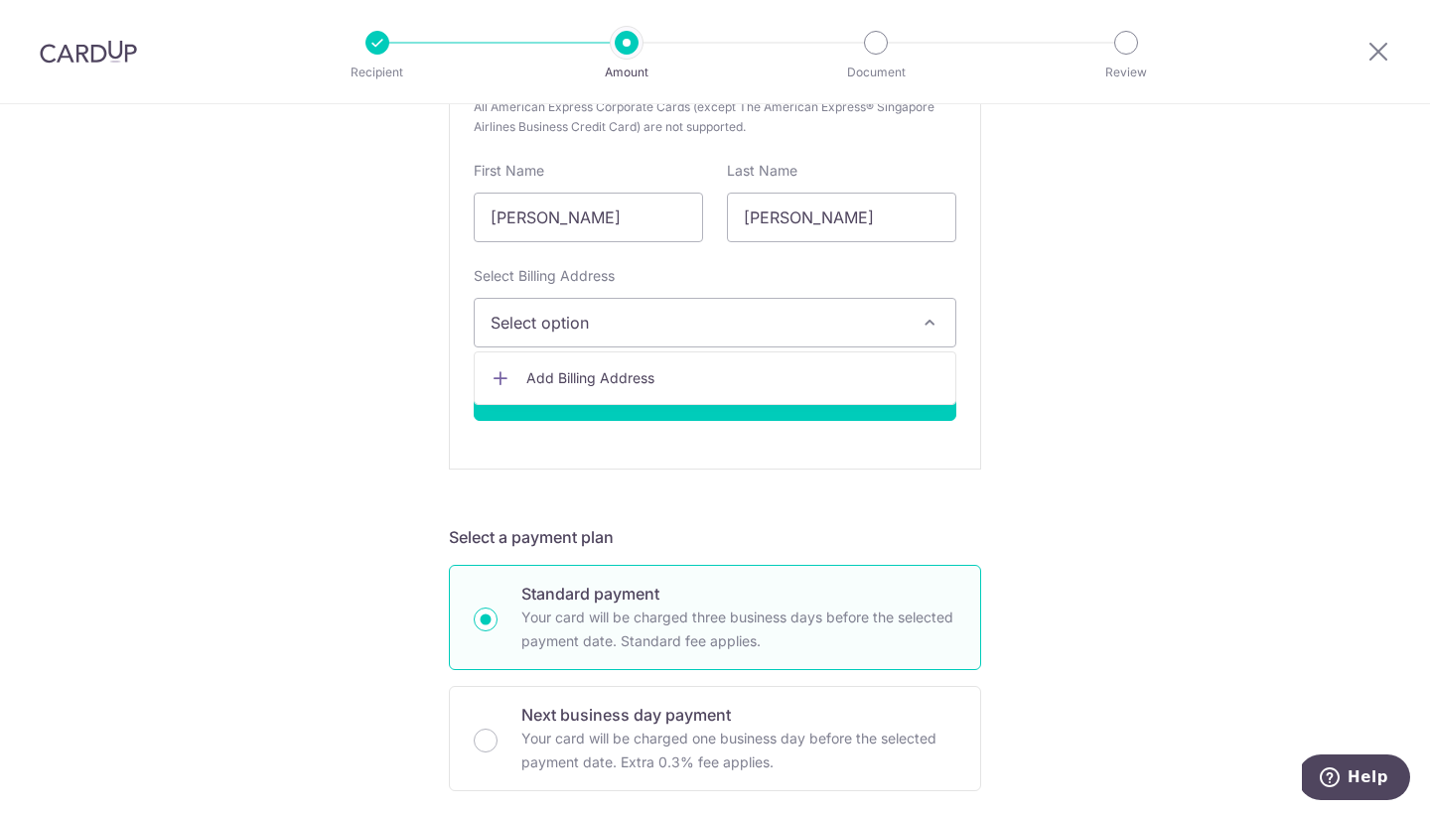
click at [818, 375] on span "Add Billing Address" at bounding box center [732, 378] width 413 height 20
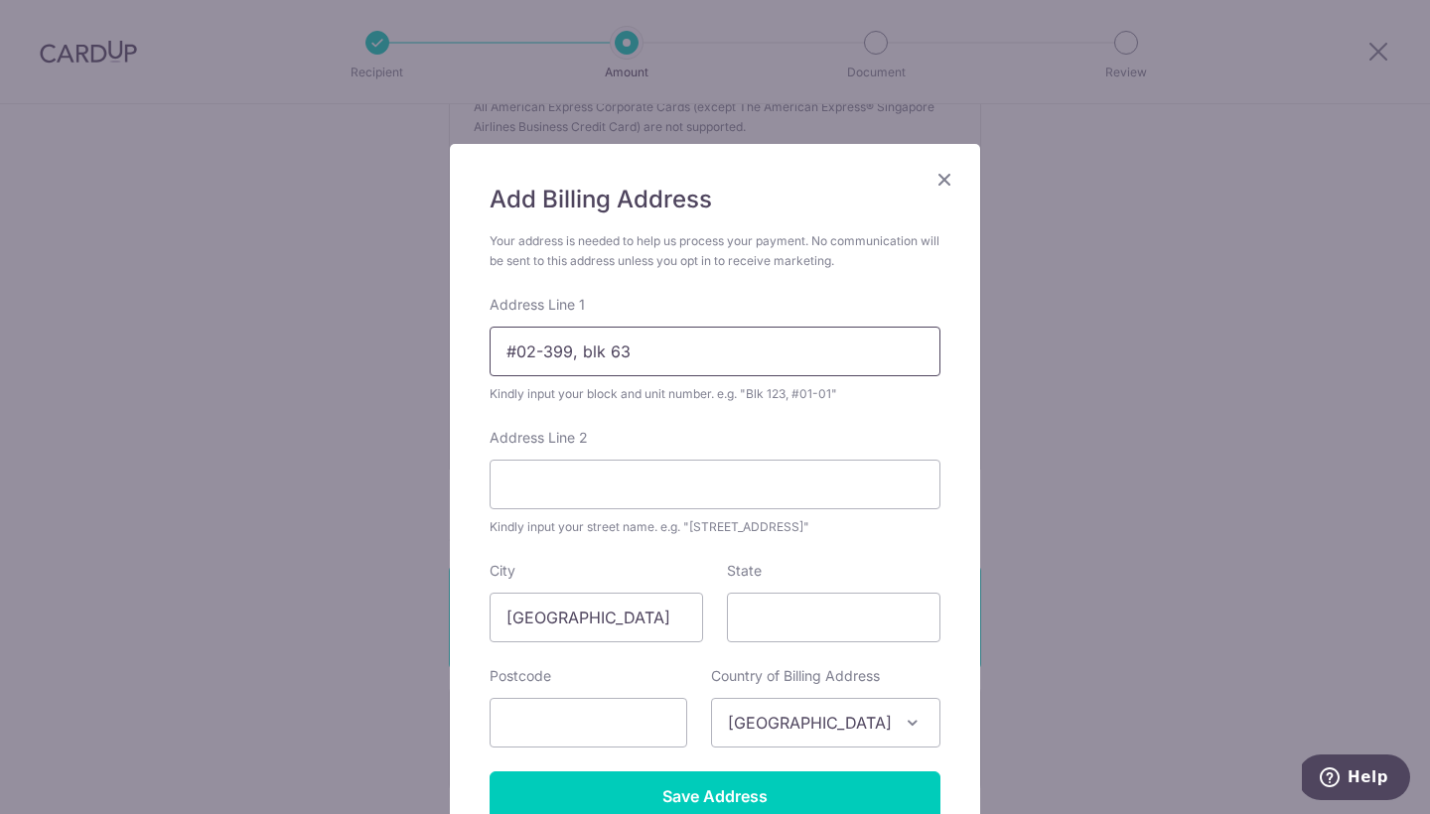
type input "#02-399, blk 63"
type input "kallang bahru"
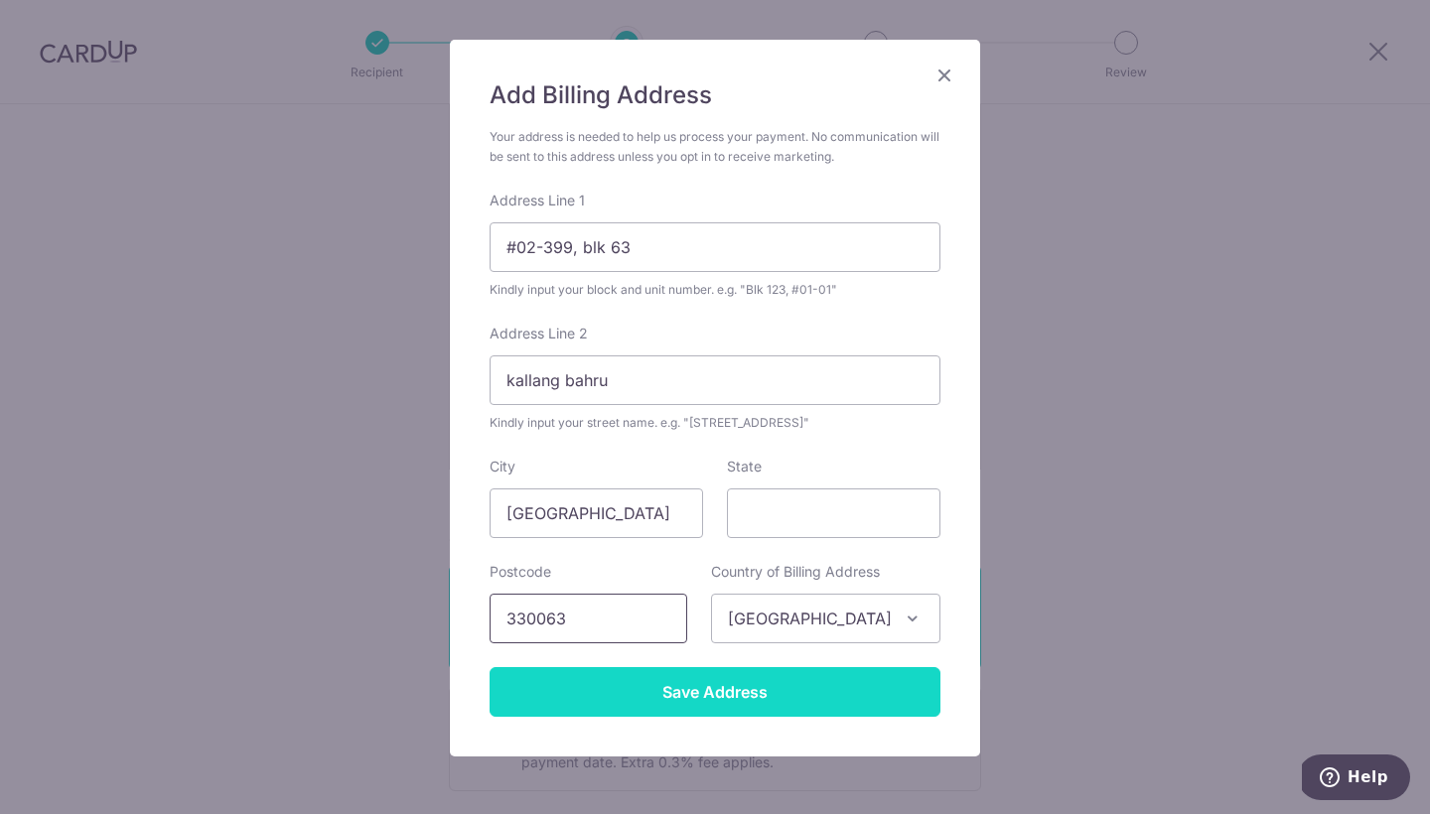
type input "330063"
click at [687, 681] on input "Save Address" at bounding box center [715, 692] width 451 height 50
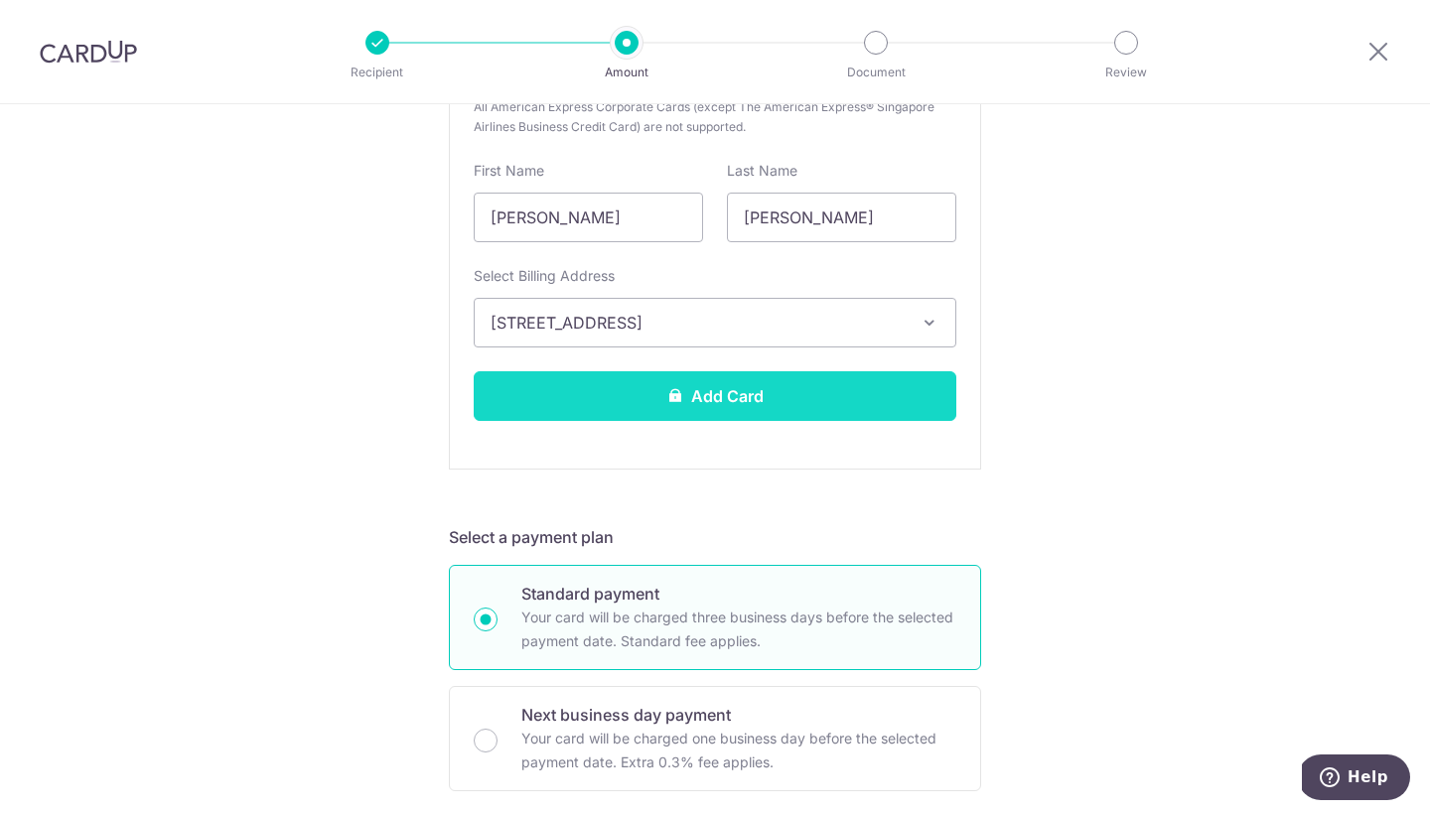
click at [854, 401] on button "Add Card" at bounding box center [715, 396] width 483 height 50
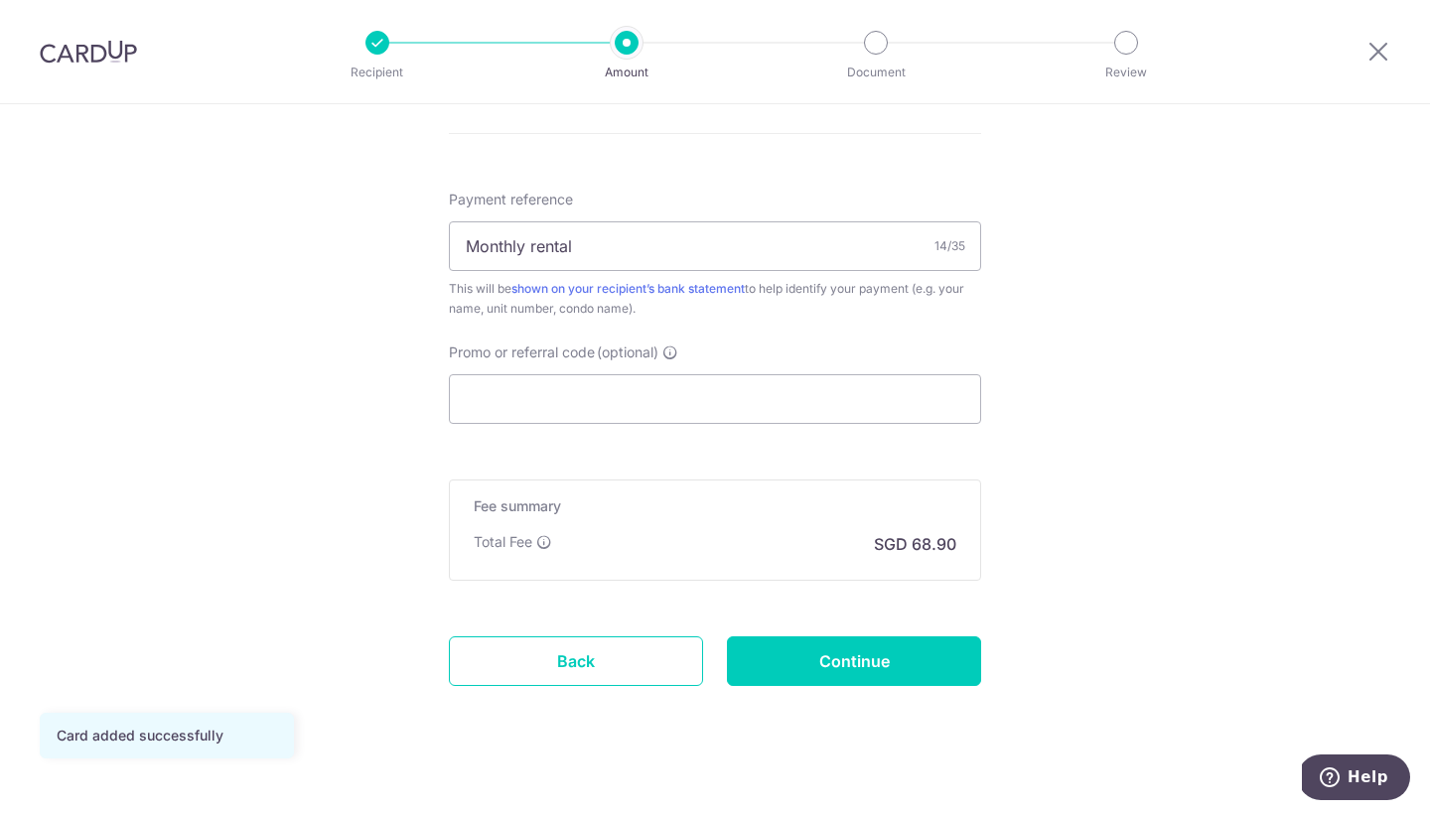
scroll to position [1151, 0]
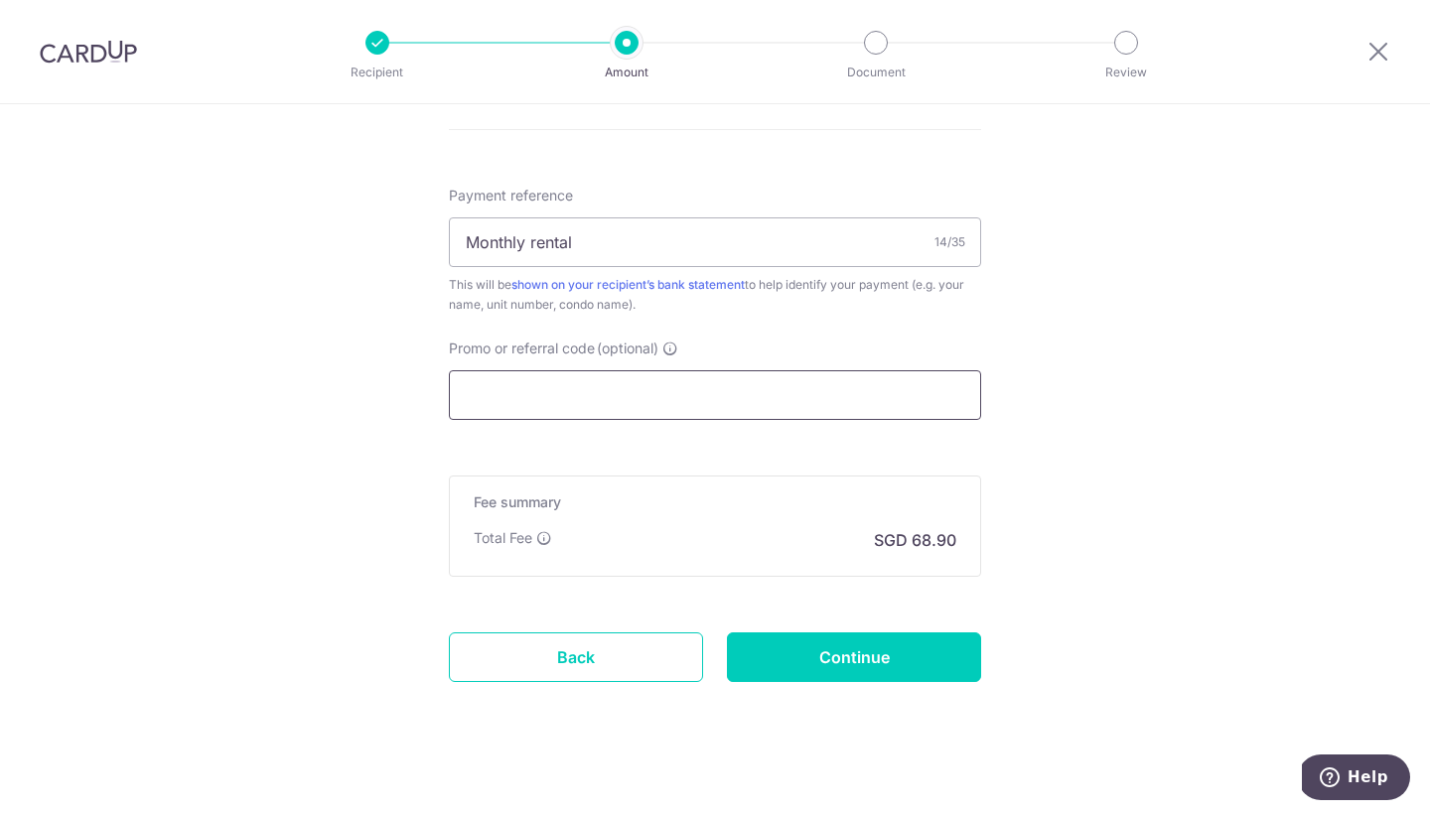
click at [809, 400] on input "Promo or referral code (optional)" at bounding box center [715, 395] width 532 height 50
paste input "25AMEX18"
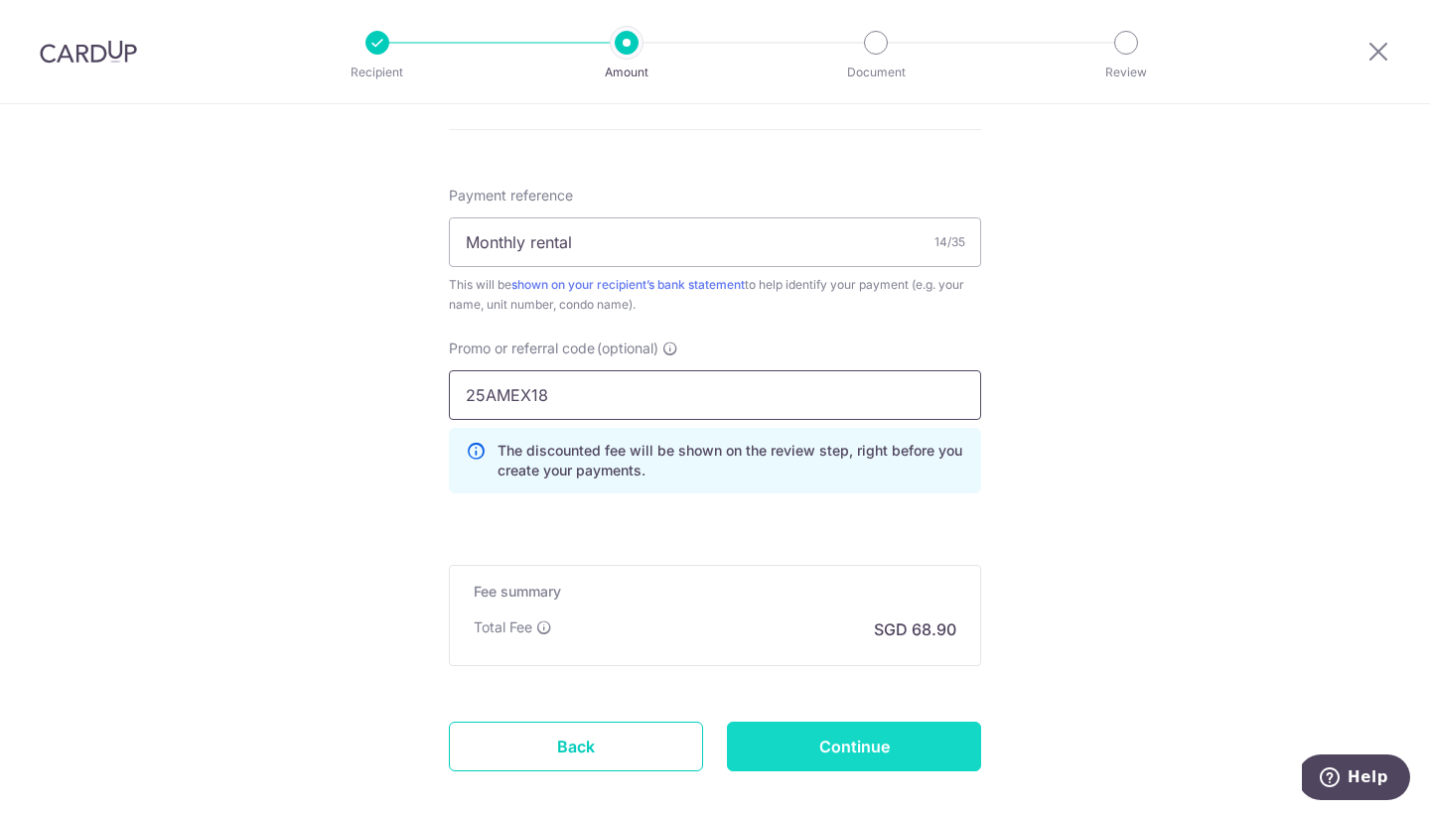
type input "25AMEX18"
click at [854, 749] on input "Continue" at bounding box center [854, 747] width 254 height 50
type input "Create Schedule"
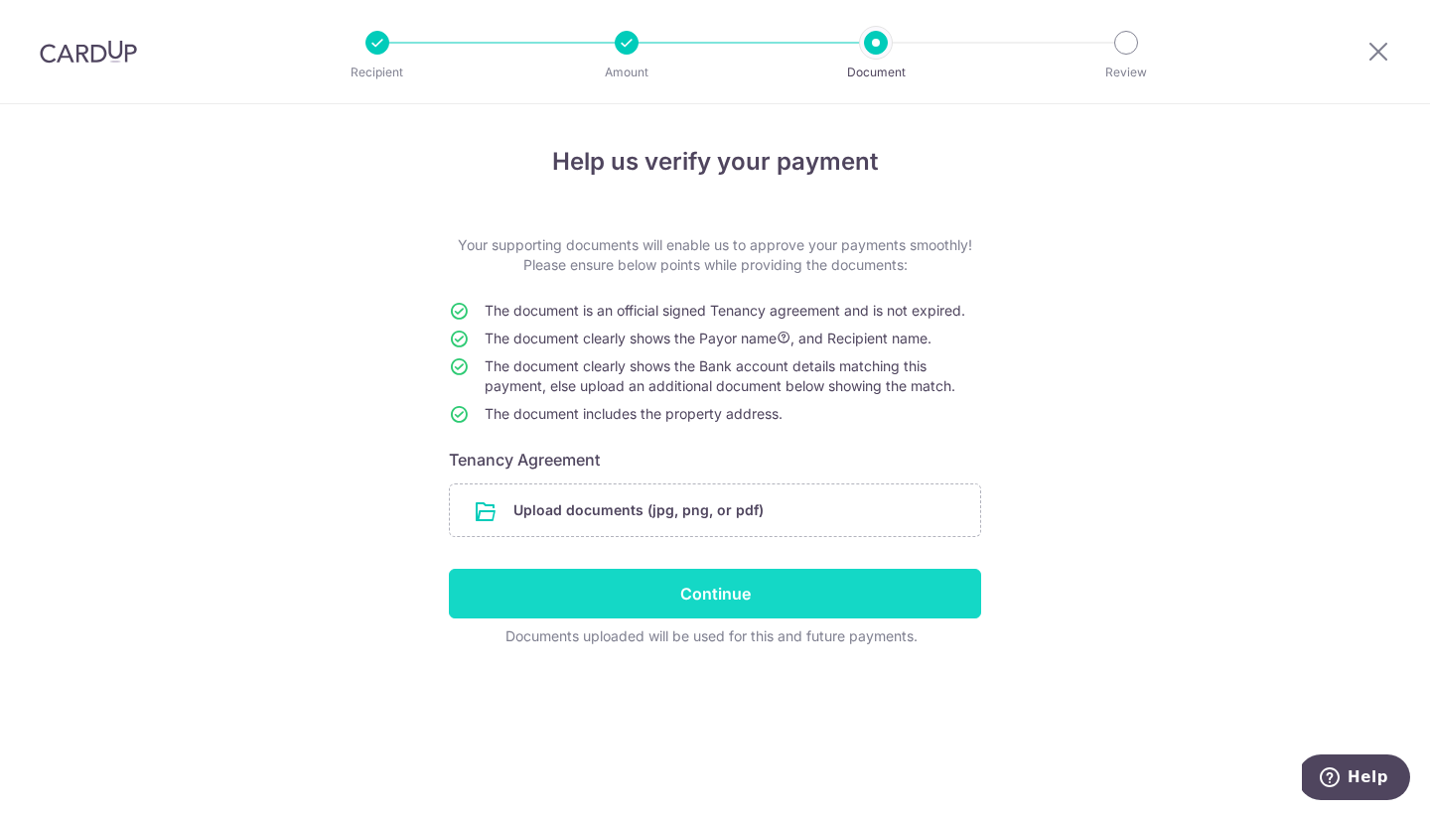
click at [837, 590] on input "Continue" at bounding box center [715, 594] width 532 height 50
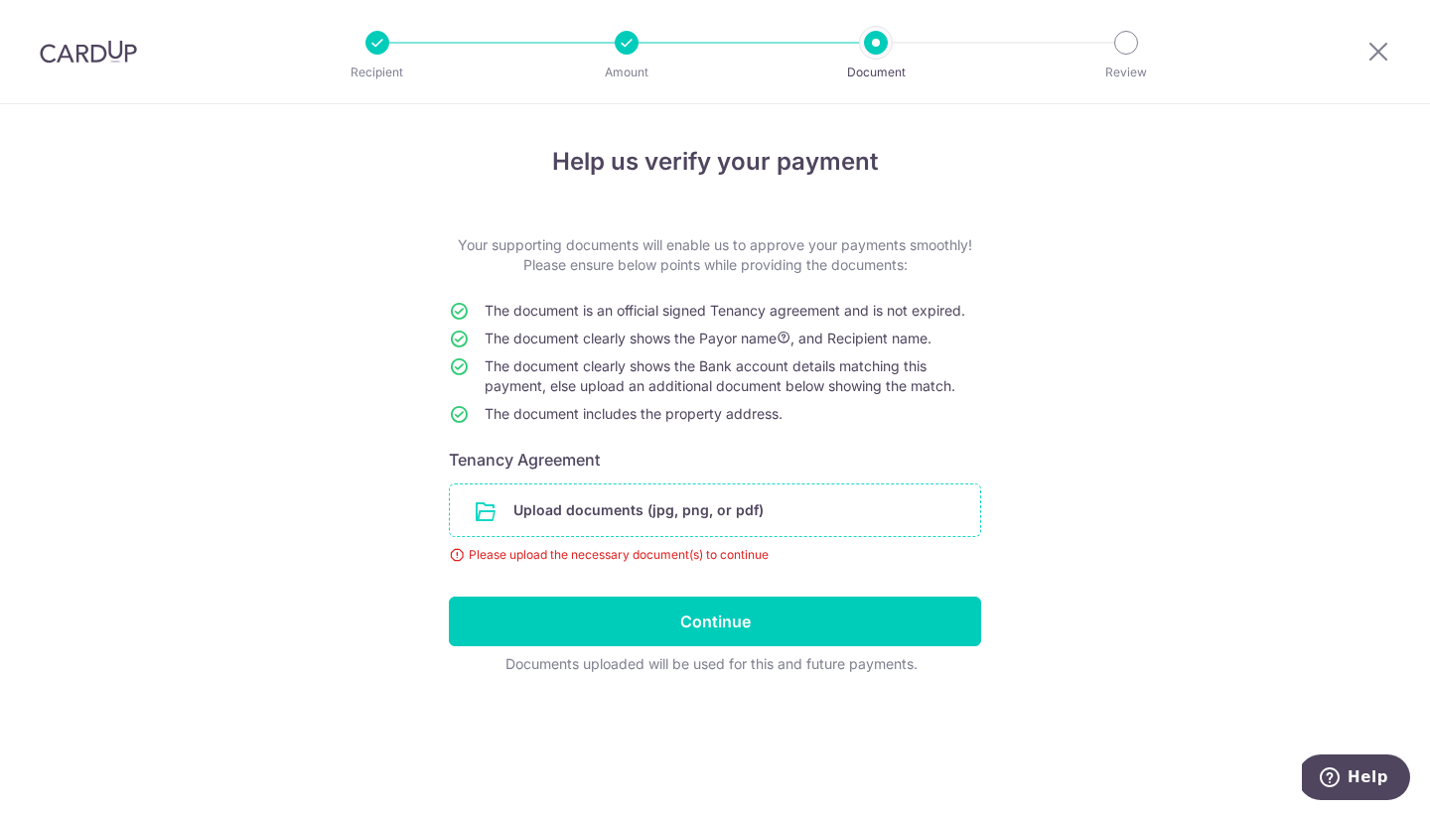
click at [761, 517] on input "file" at bounding box center [715, 511] width 530 height 52
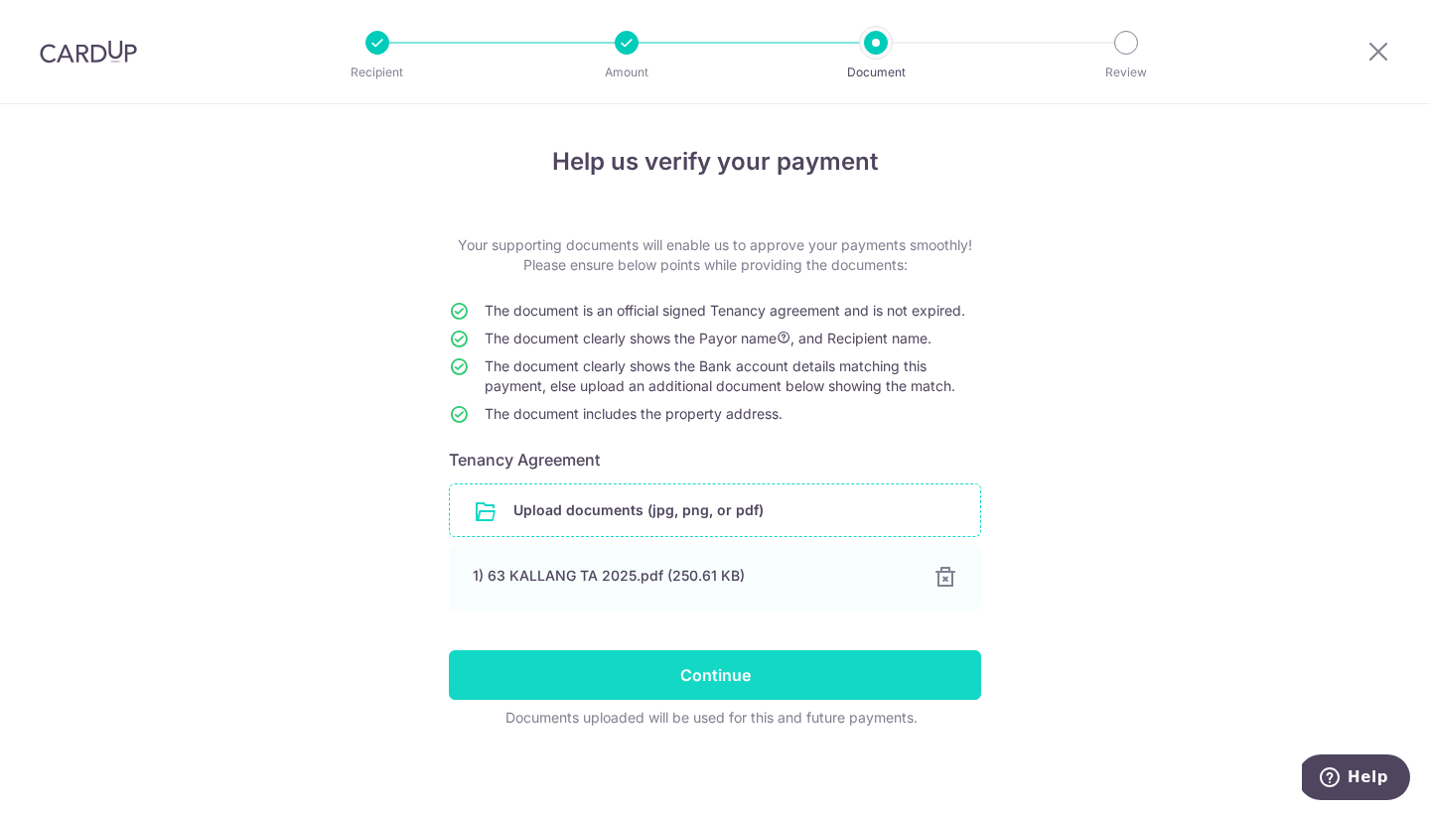
click at [863, 668] on input "Continue" at bounding box center [715, 675] width 532 height 50
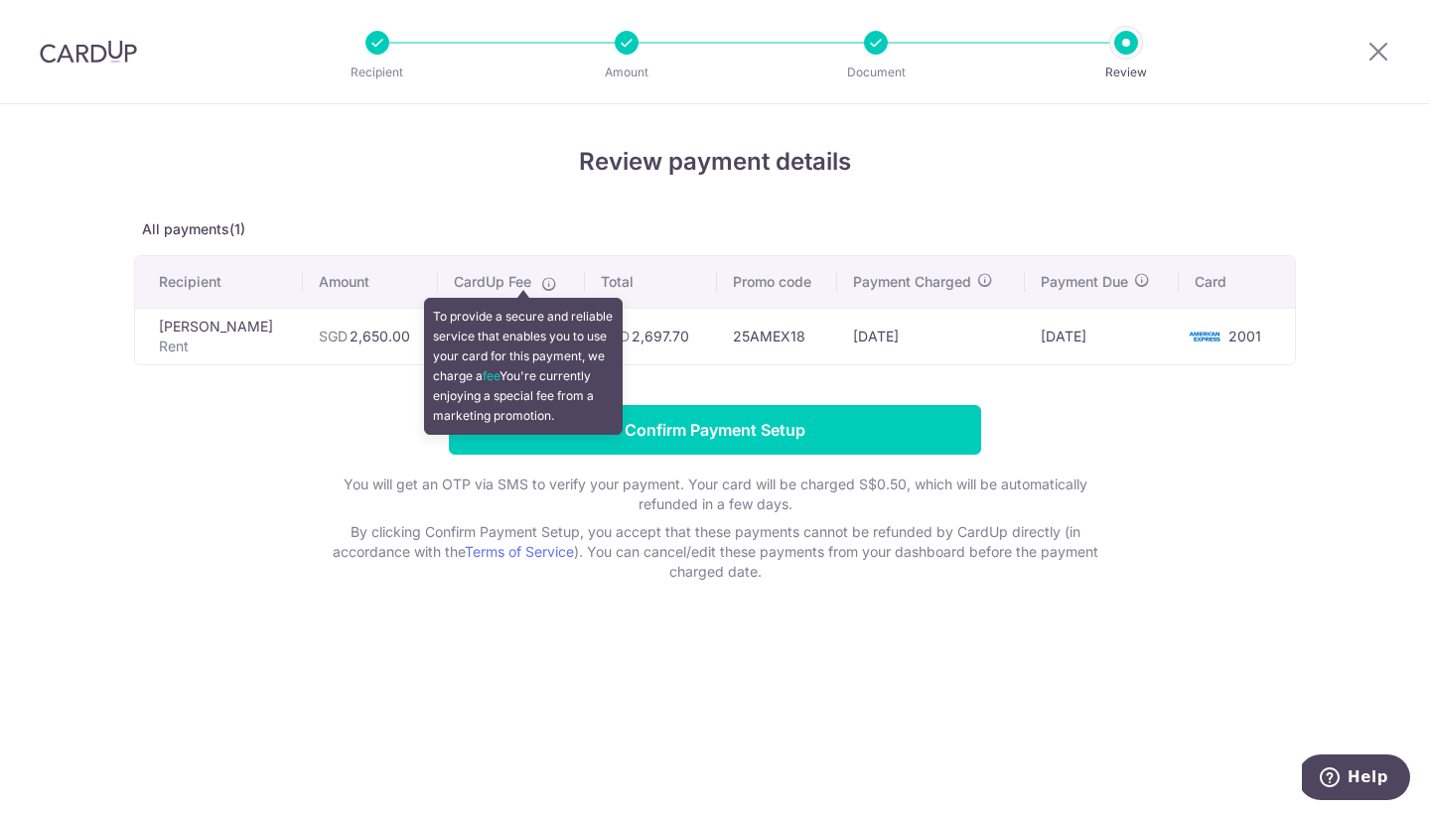
click at [541, 281] on icon at bounding box center [549, 284] width 16 height 16
